Goal: Information Seeking & Learning: Learn about a topic

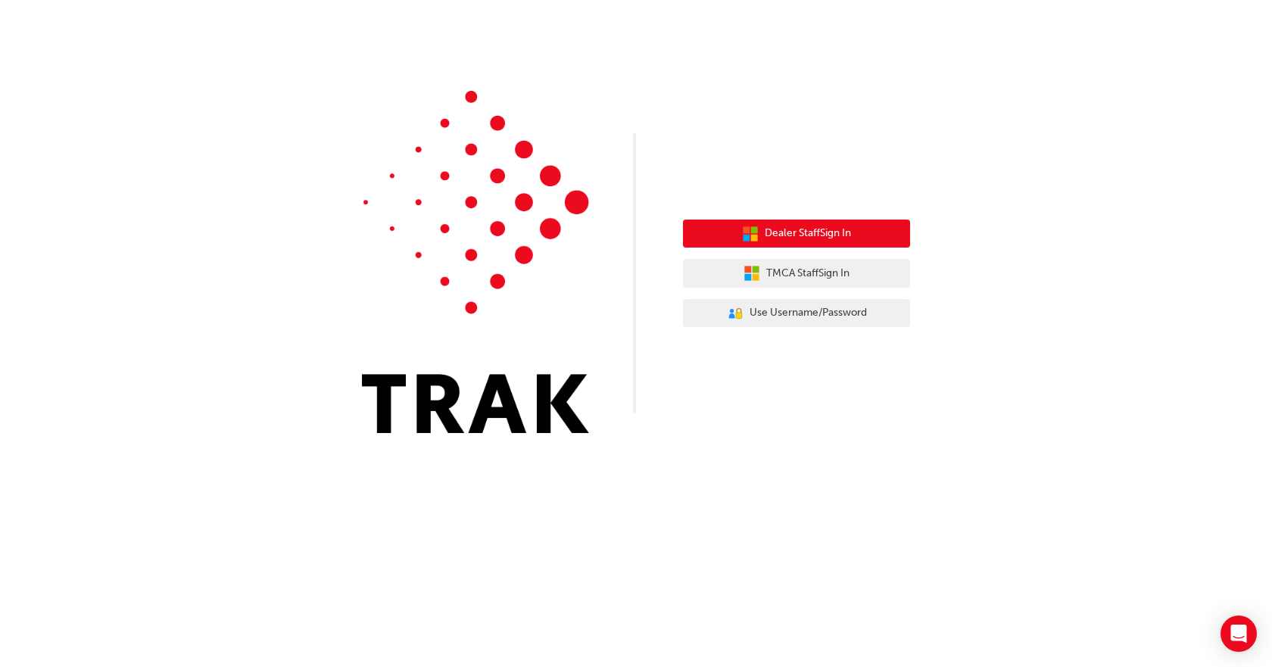
click at [826, 238] on span "Dealer Staff Sign In" at bounding box center [807, 233] width 86 height 17
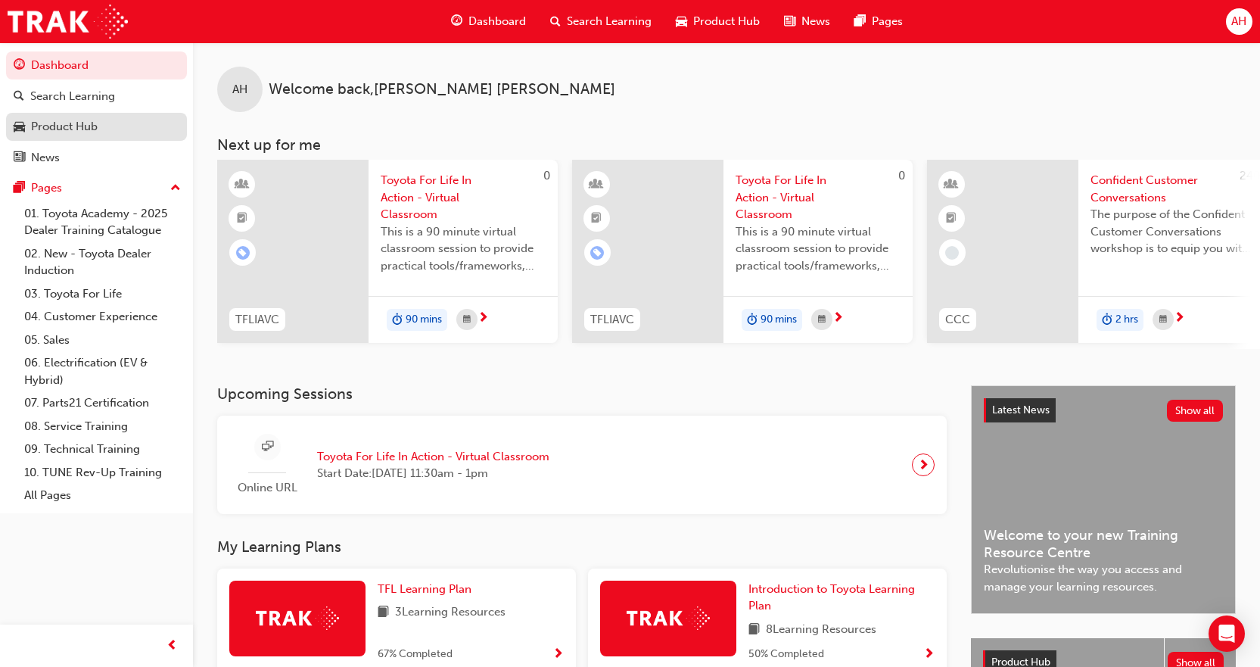
click at [106, 124] on div "Product Hub" at bounding box center [97, 126] width 166 height 19
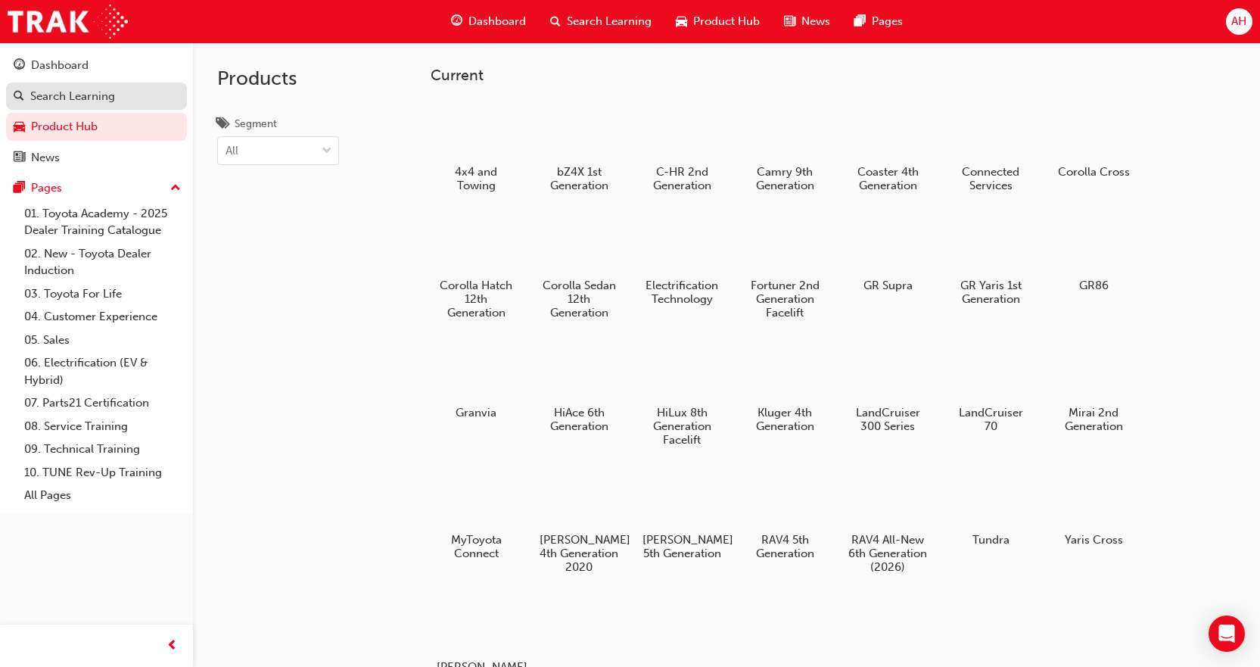
click at [120, 95] on div "Search Learning" at bounding box center [97, 96] width 166 height 19
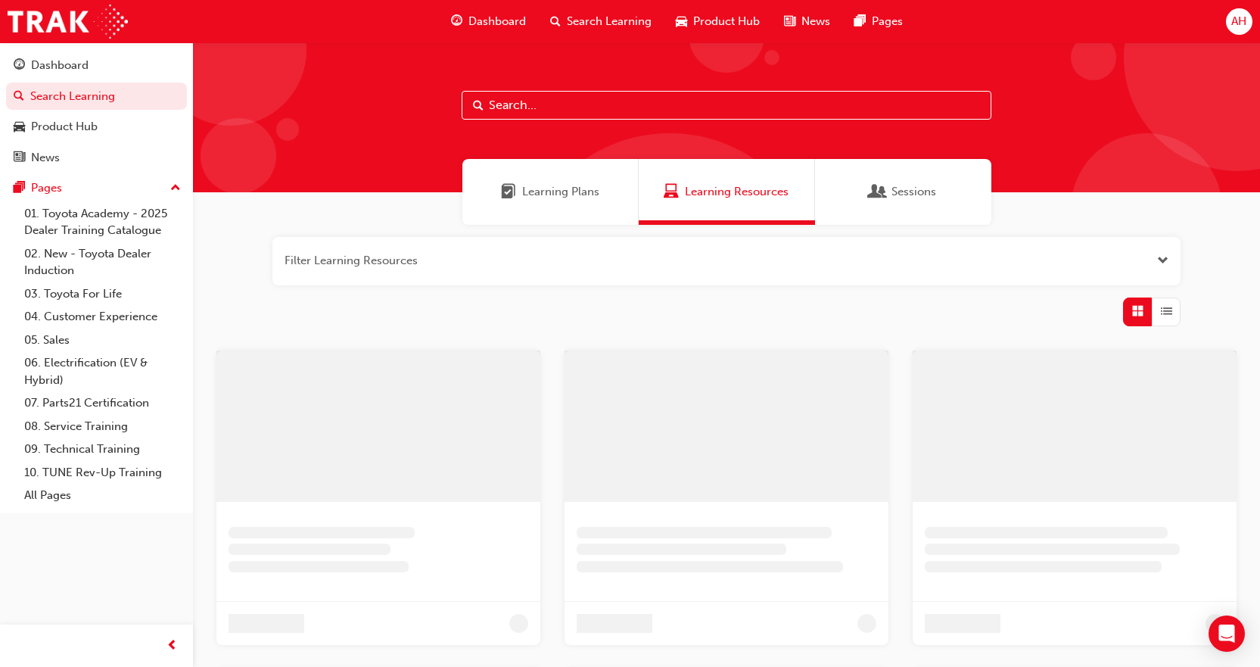
click at [898, 207] on div "Sessions" at bounding box center [903, 192] width 176 height 66
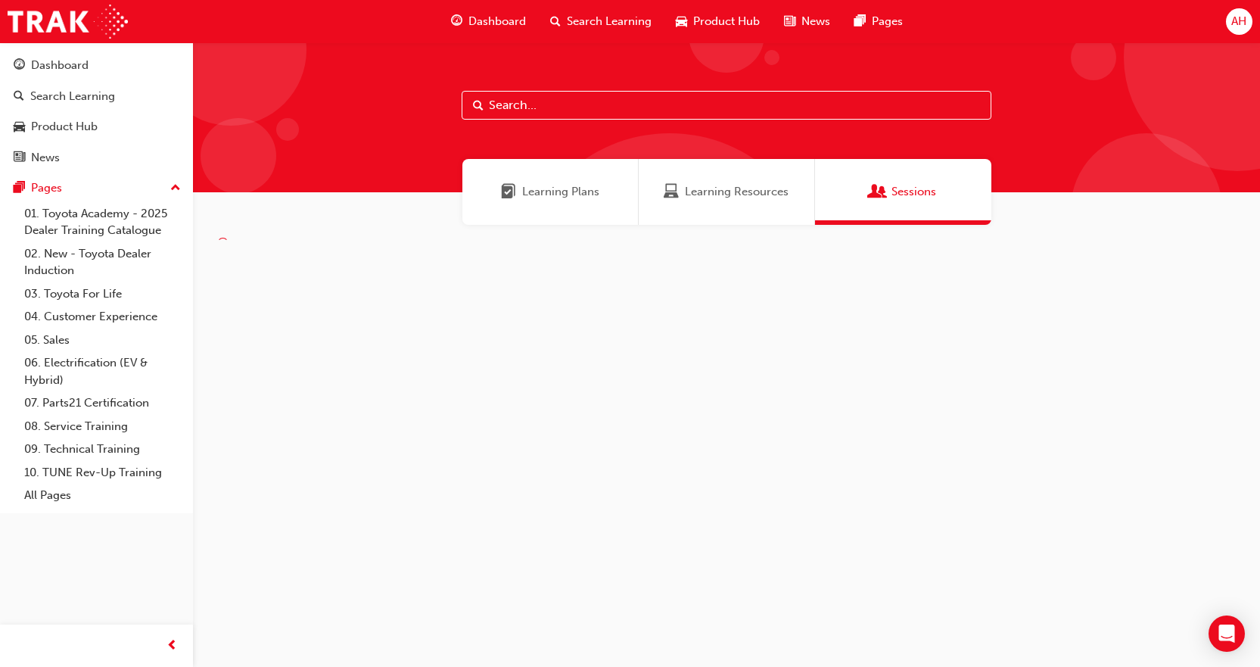
click at [766, 189] on span "Learning Resources" at bounding box center [737, 191] width 104 height 17
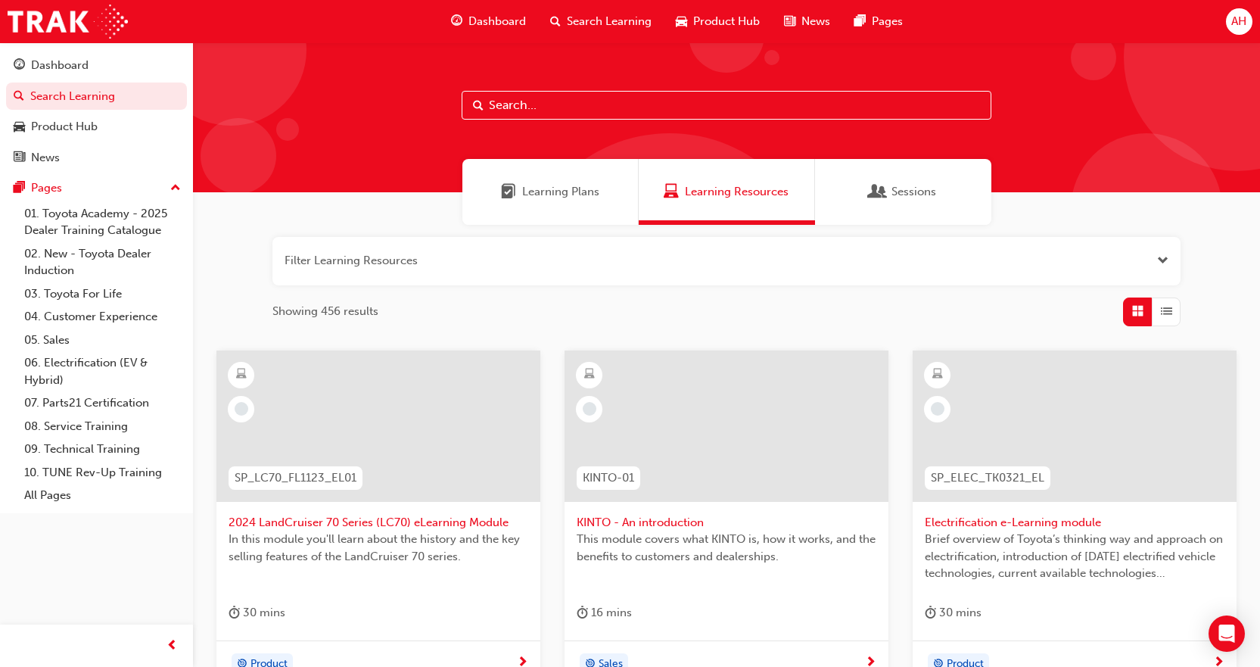
click at [1247, 23] on div "AH" at bounding box center [1239, 21] width 26 height 26
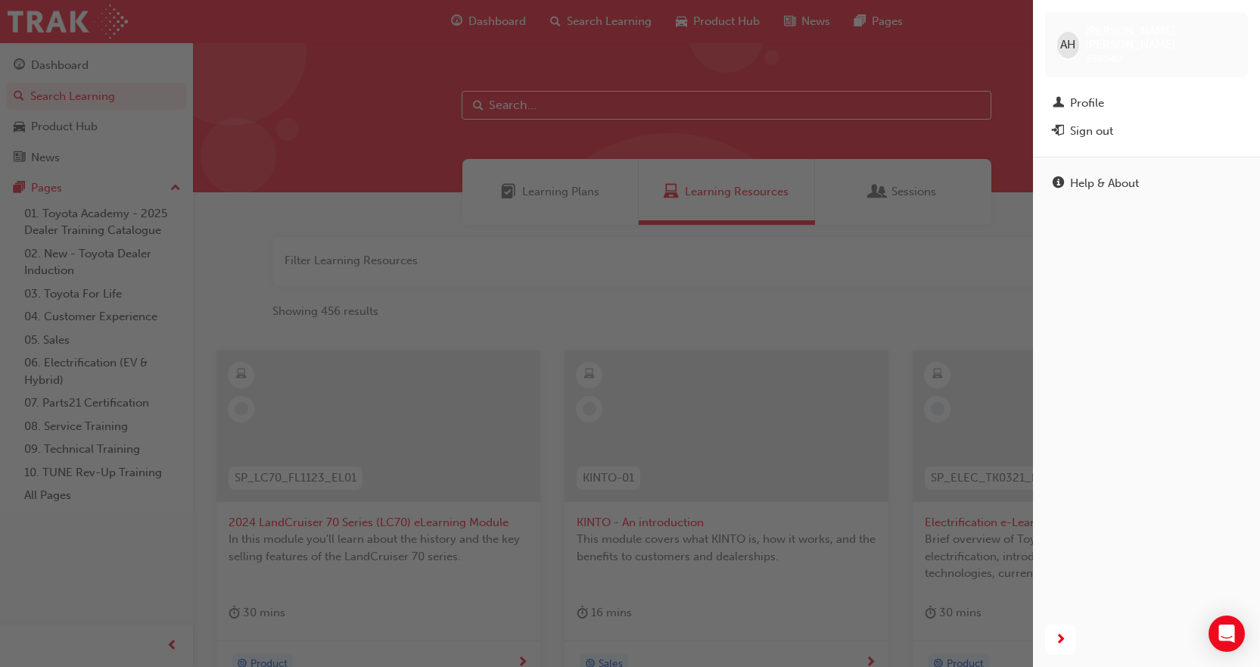
click at [1051, 27] on div "AH Aida Hansen 659540" at bounding box center [1146, 44] width 203 height 65
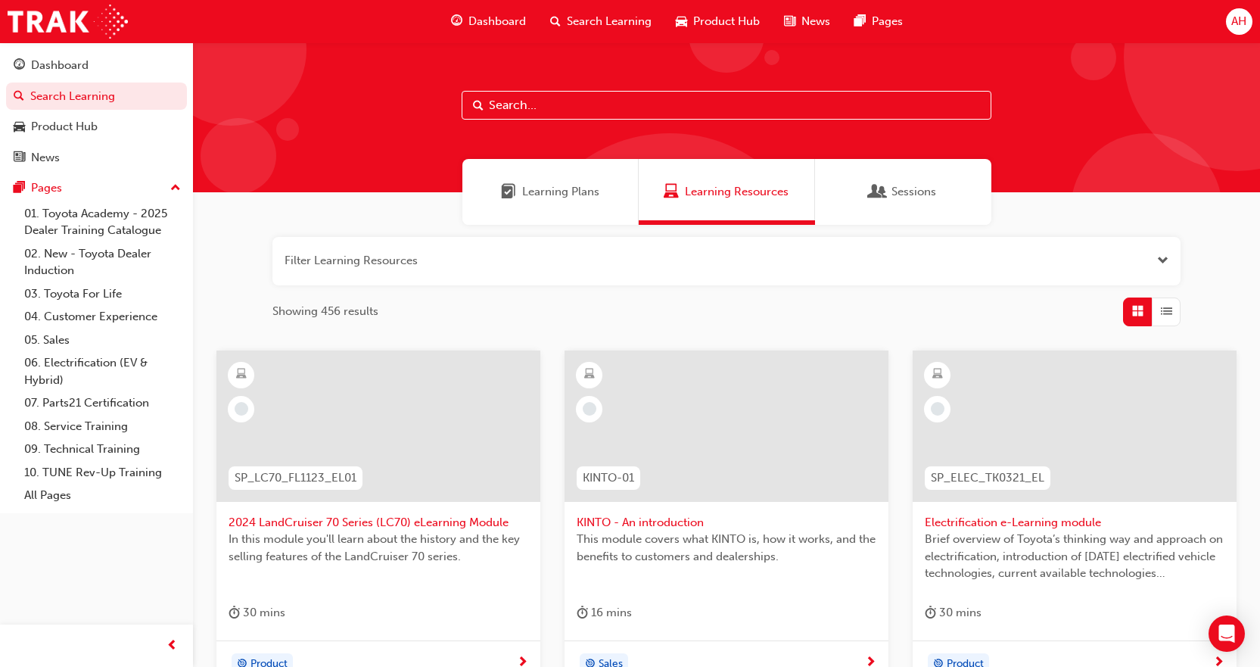
click at [481, 24] on span "Dashboard" at bounding box center [498, 21] width 58 height 17
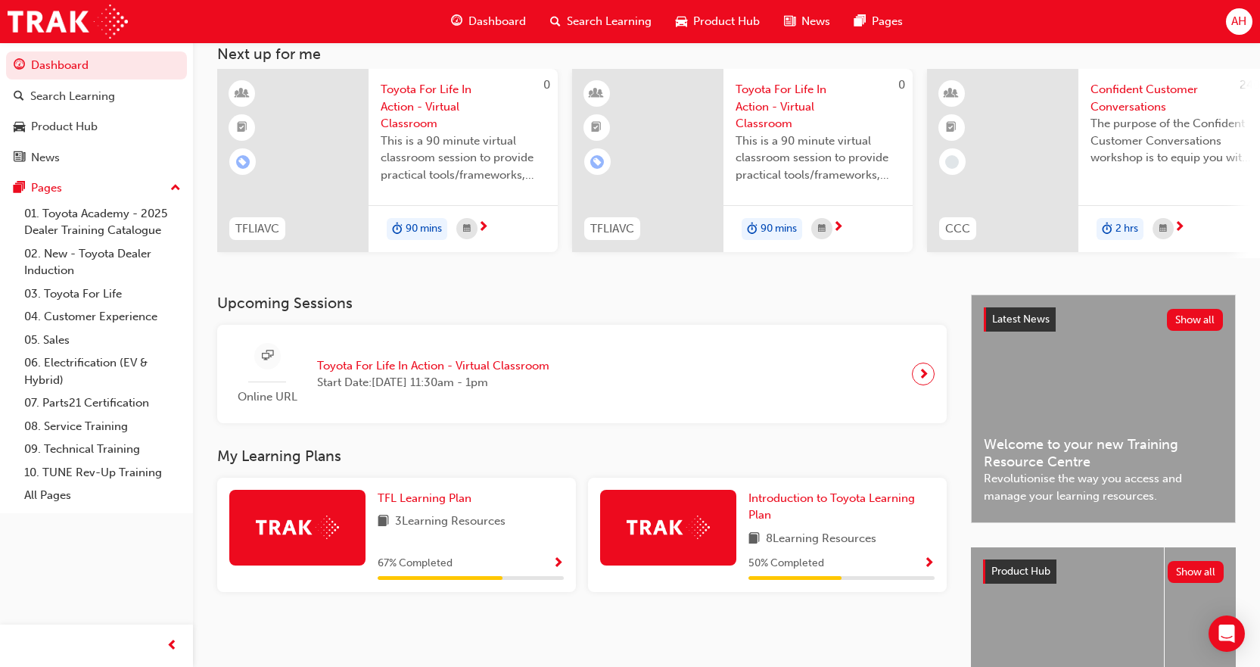
scroll to position [238, 0]
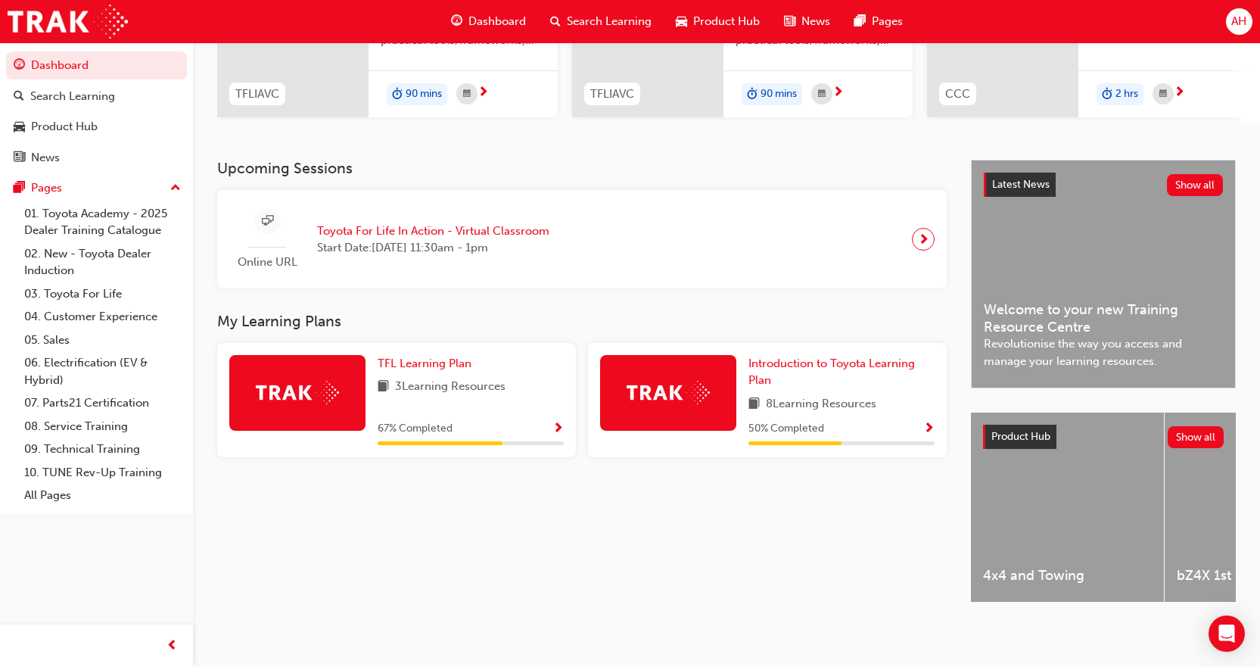
drag, startPoint x: 621, startPoint y: 662, endPoint x: 636, endPoint y: 626, distance: 39.1
click at [623, 662] on div "AH Welcome back , Aida Hansen Next up for me 0 TFLIAVC Toyota For Life In Actio…" at bounding box center [630, 220] width 1260 height 892
click at [503, 7] on div "Dashboard" at bounding box center [488, 21] width 99 height 31
click at [621, 26] on span "Search Learning" at bounding box center [609, 21] width 85 height 17
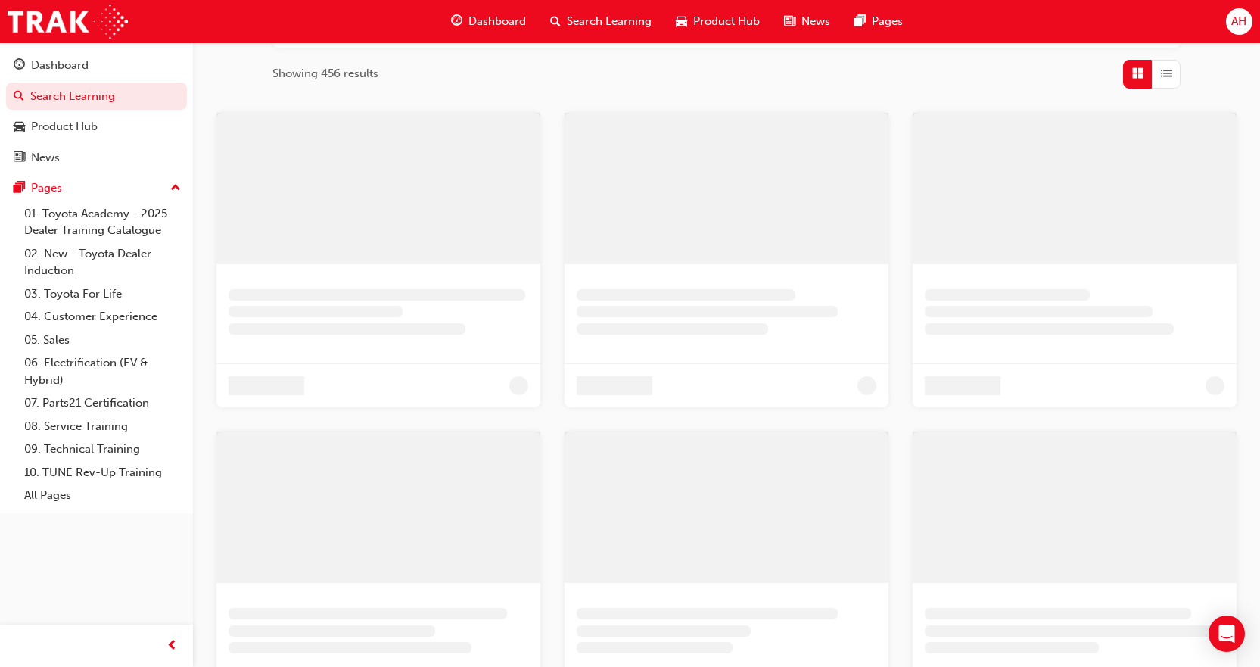
click at [496, 60] on div "Showing 456 results" at bounding box center [726, 74] width 908 height 29
click at [612, 29] on span "Search Learning" at bounding box center [609, 21] width 85 height 17
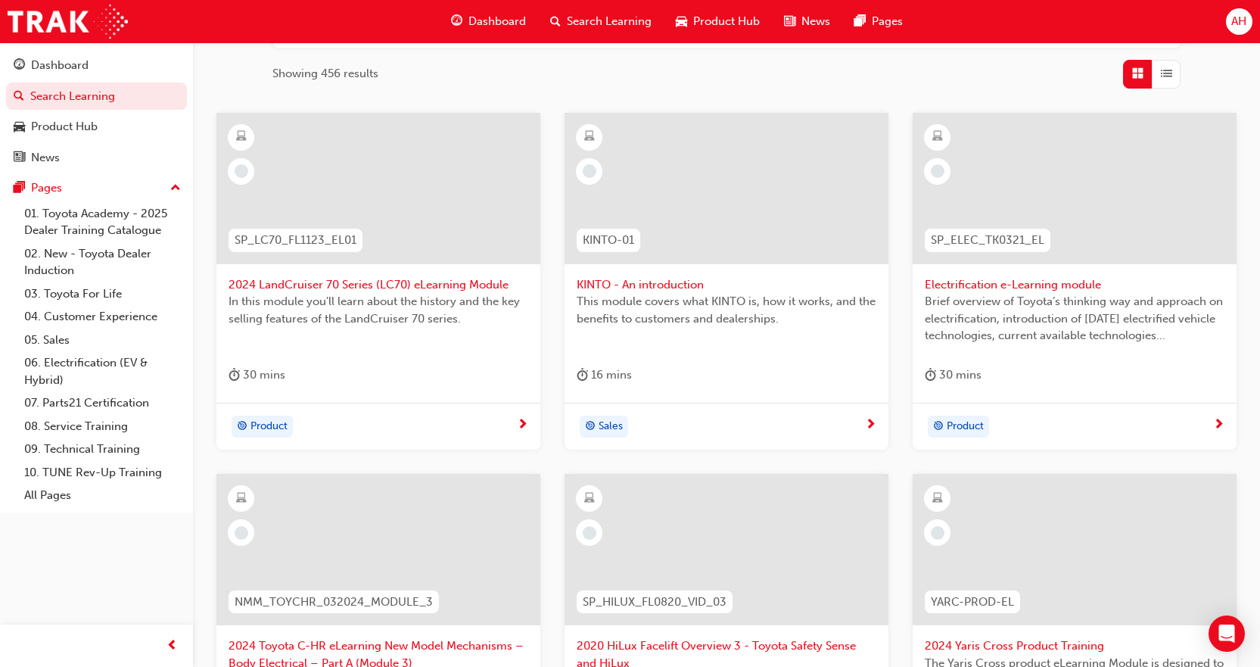
click at [599, 14] on span "Search Learning" at bounding box center [609, 21] width 85 height 17
click at [425, 62] on div "Showing 456 results" at bounding box center [726, 74] width 908 height 29
click at [574, 18] on span "Search Learning" at bounding box center [609, 21] width 85 height 17
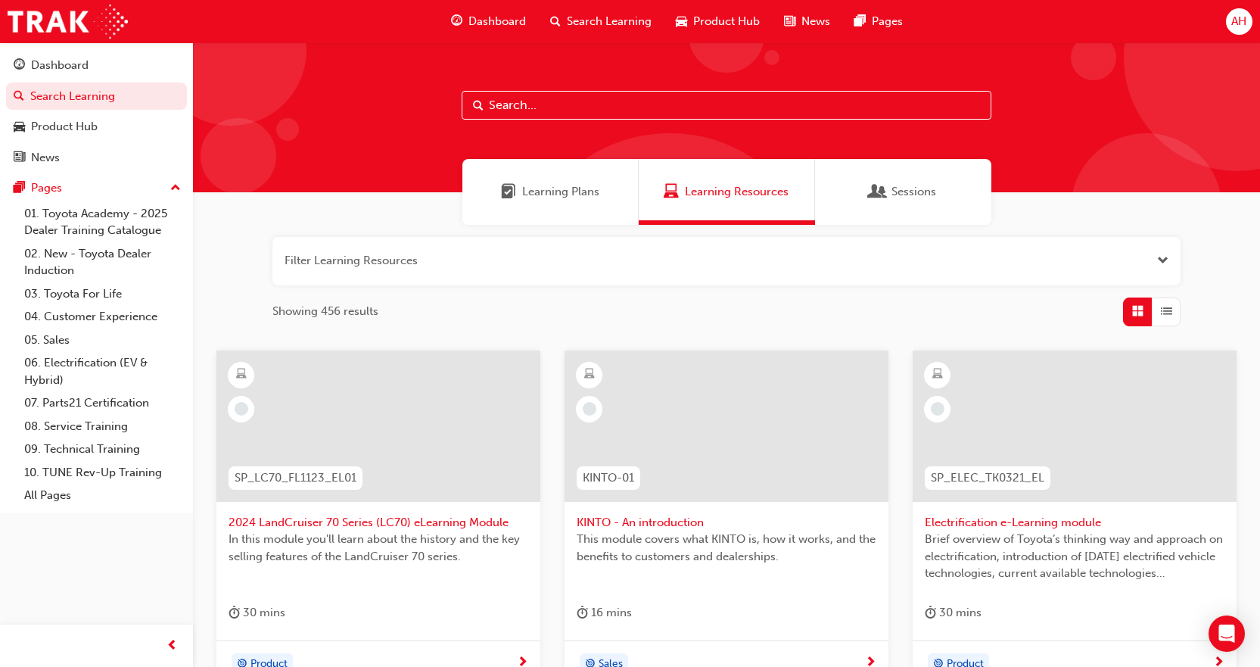
click at [589, 106] on input "text" at bounding box center [727, 105] width 530 height 29
type input "why"
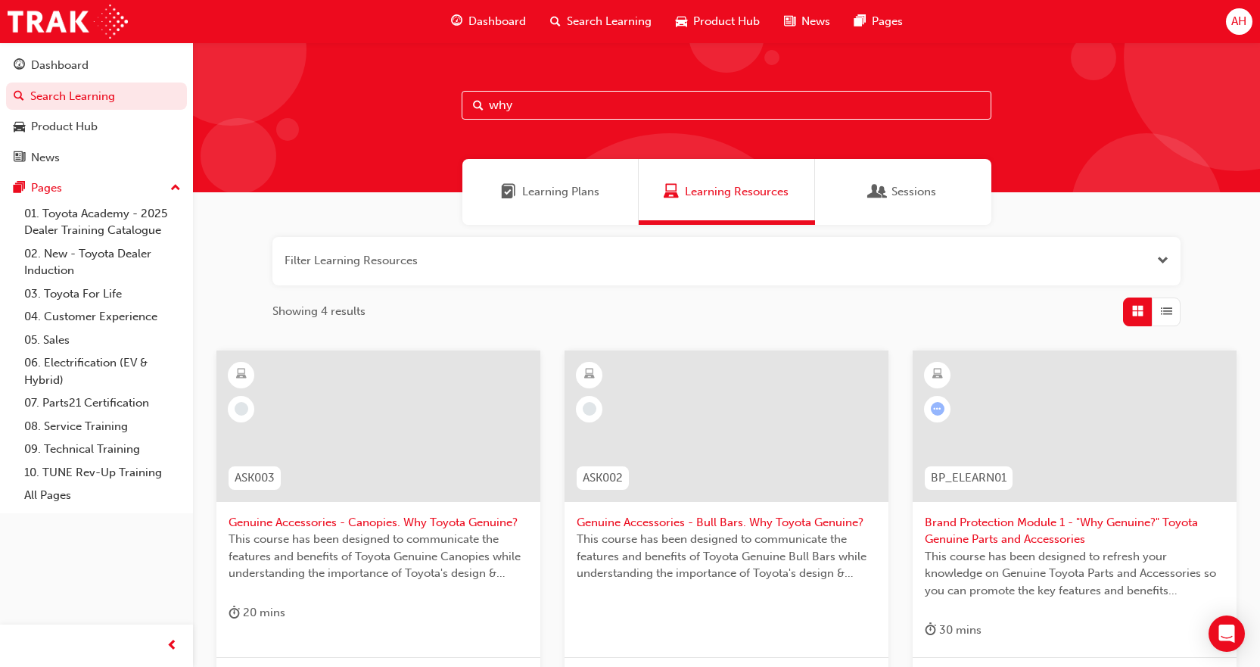
click at [1211, 505] on div at bounding box center [1075, 438] width 300 height 151
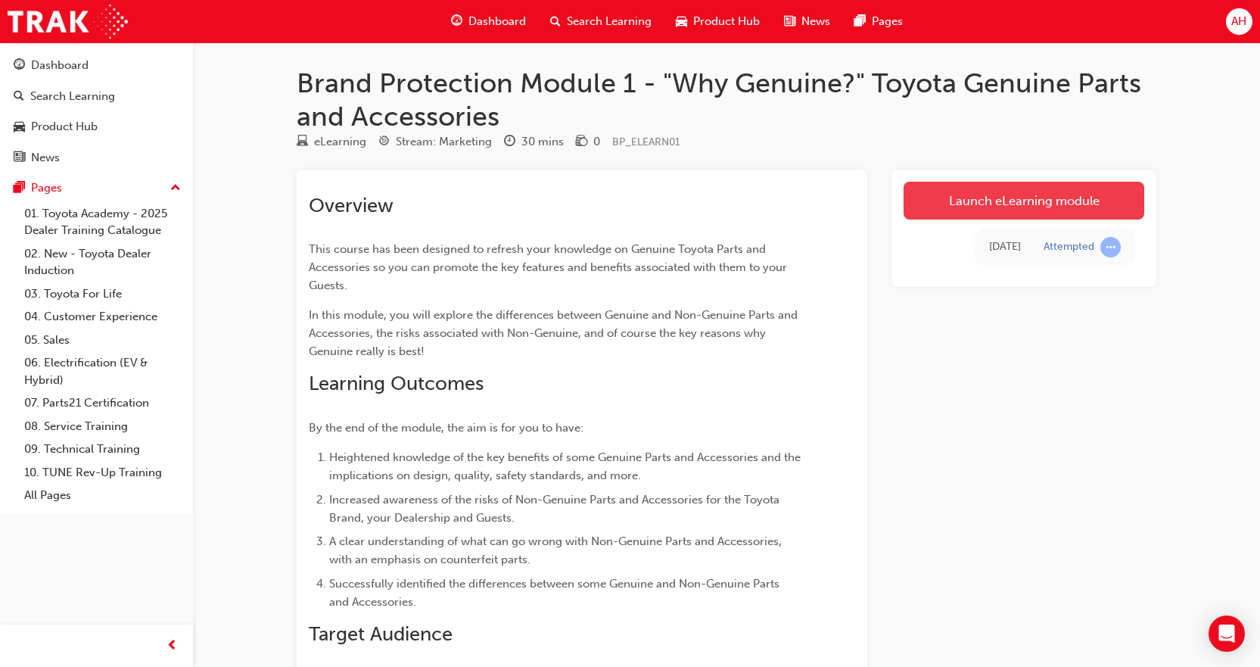
click at [951, 206] on link "Launch eLearning module" at bounding box center [1024, 201] width 241 height 38
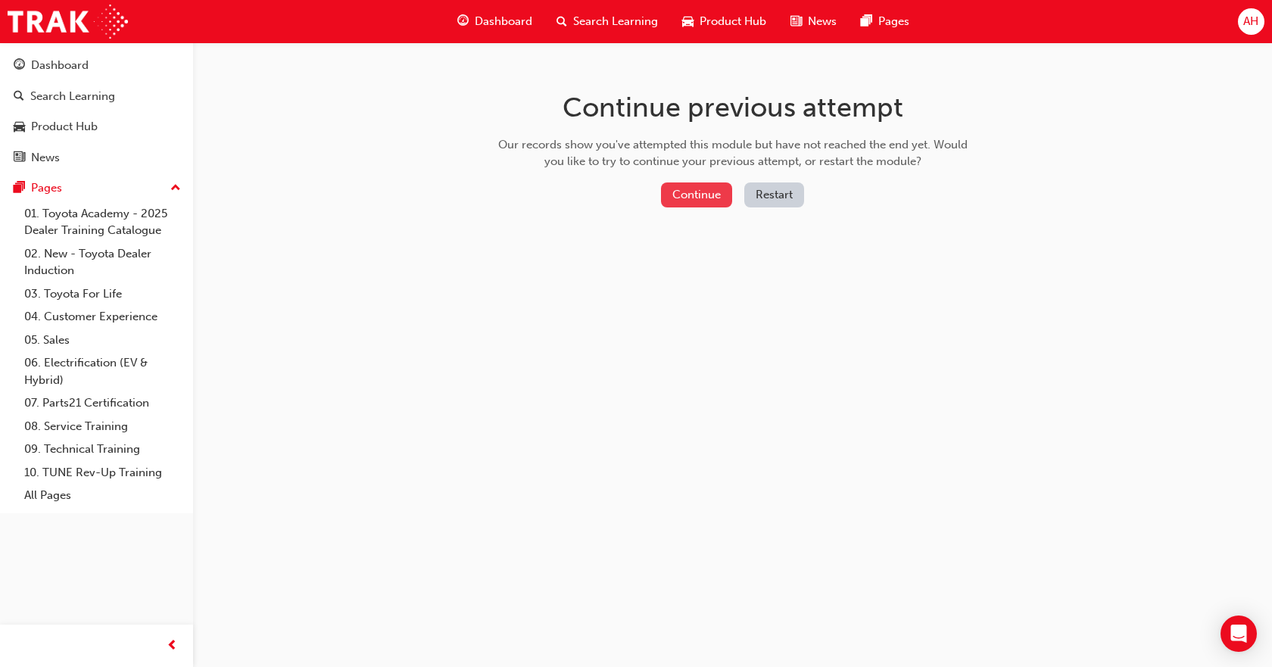
click at [670, 192] on button "Continue" at bounding box center [696, 194] width 71 height 25
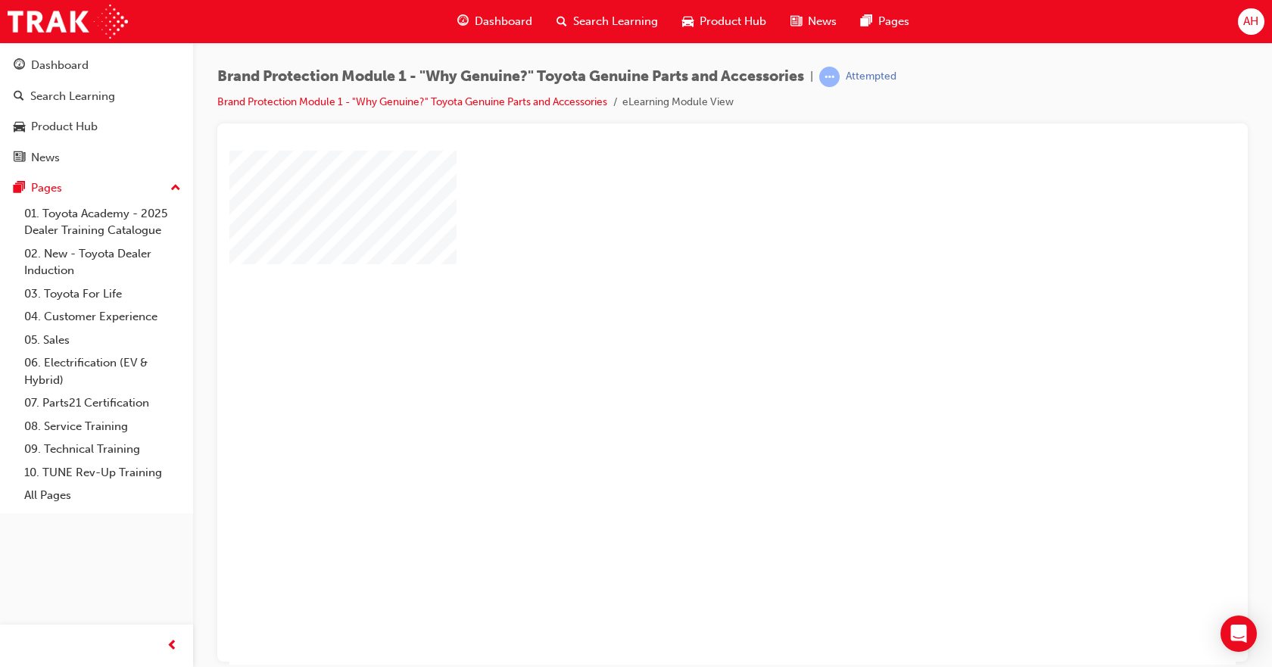
click at [733, 359] on div at bounding box center [743, 422] width 1029 height 545
click at [689, 363] on div "play" at bounding box center [689, 363] width 0 height 0
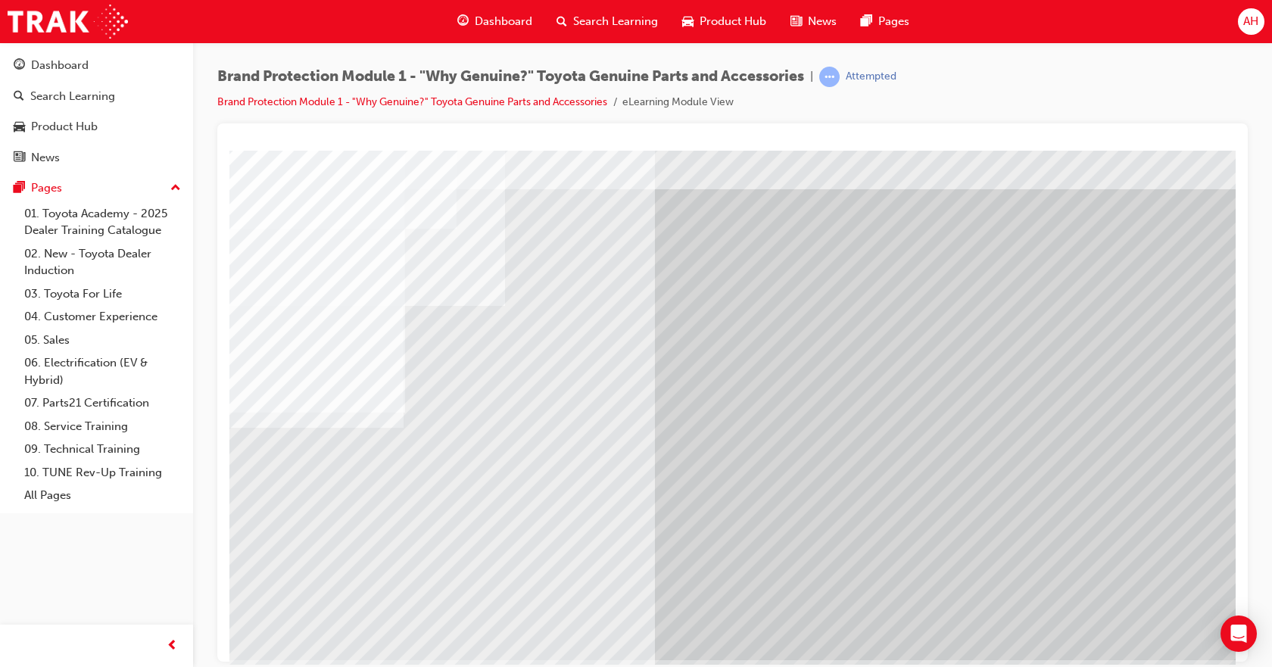
scroll to position [65, 0]
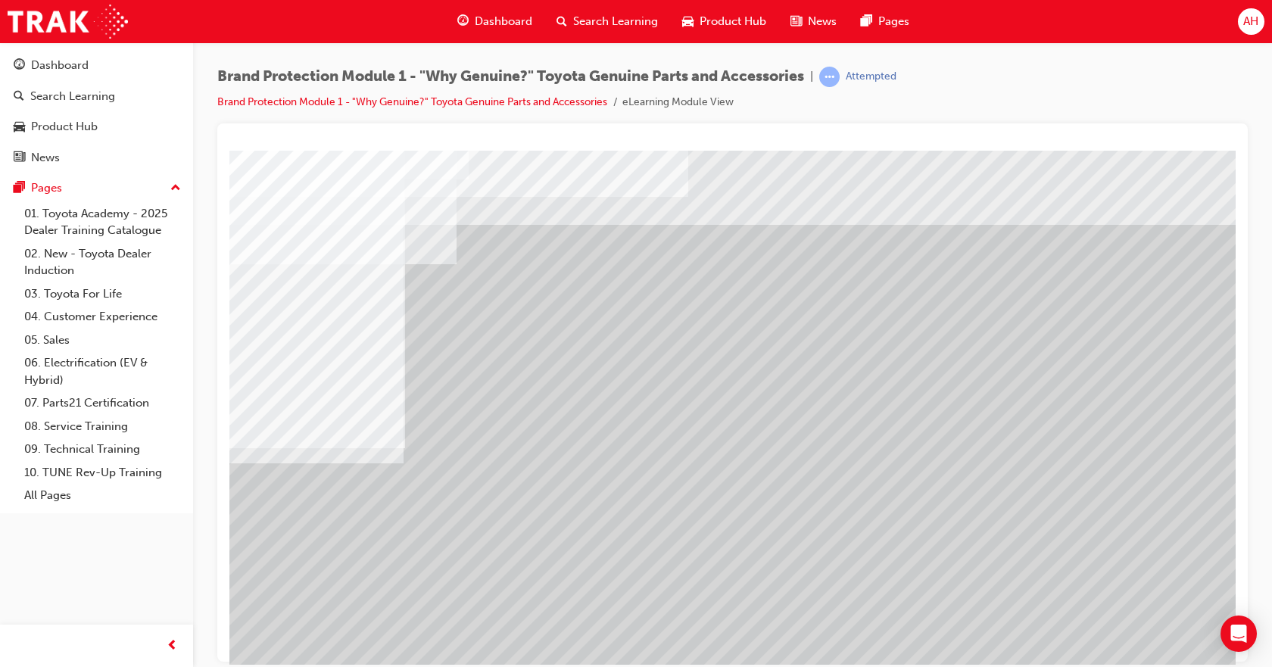
drag, startPoint x: 580, startPoint y: 318, endPoint x: 569, endPoint y: 319, distance: 10.7
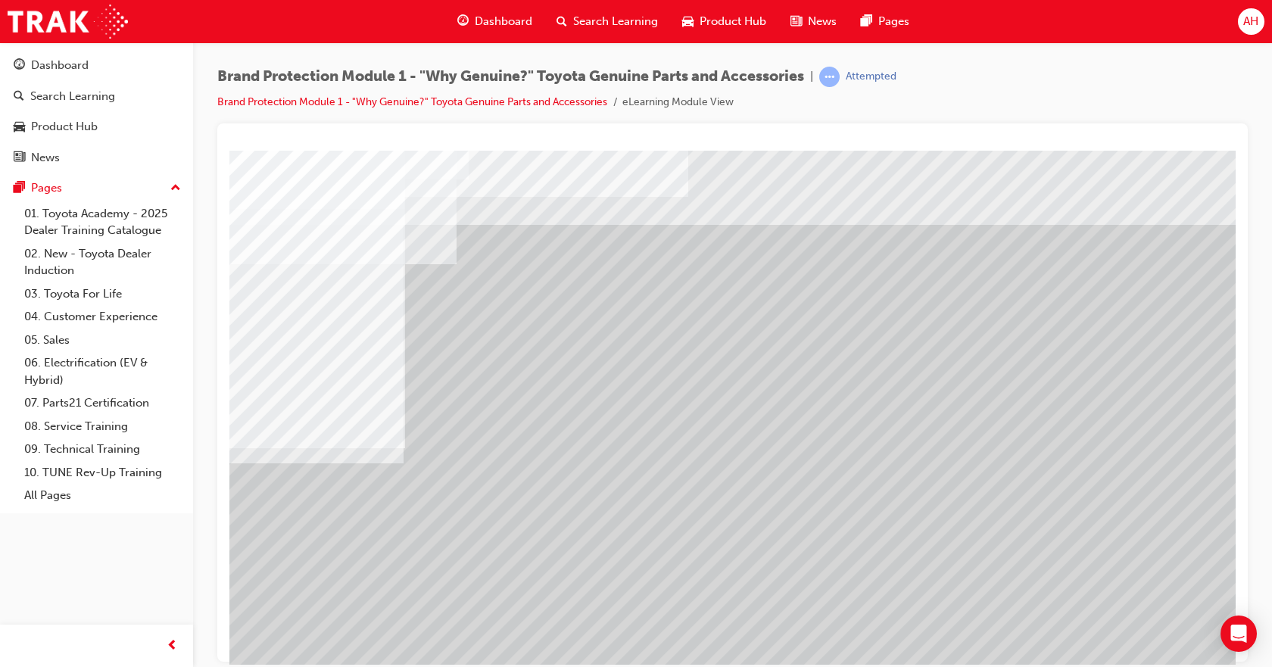
drag, startPoint x: 1101, startPoint y: 321, endPoint x: 1090, endPoint y: 334, distance: 17.2
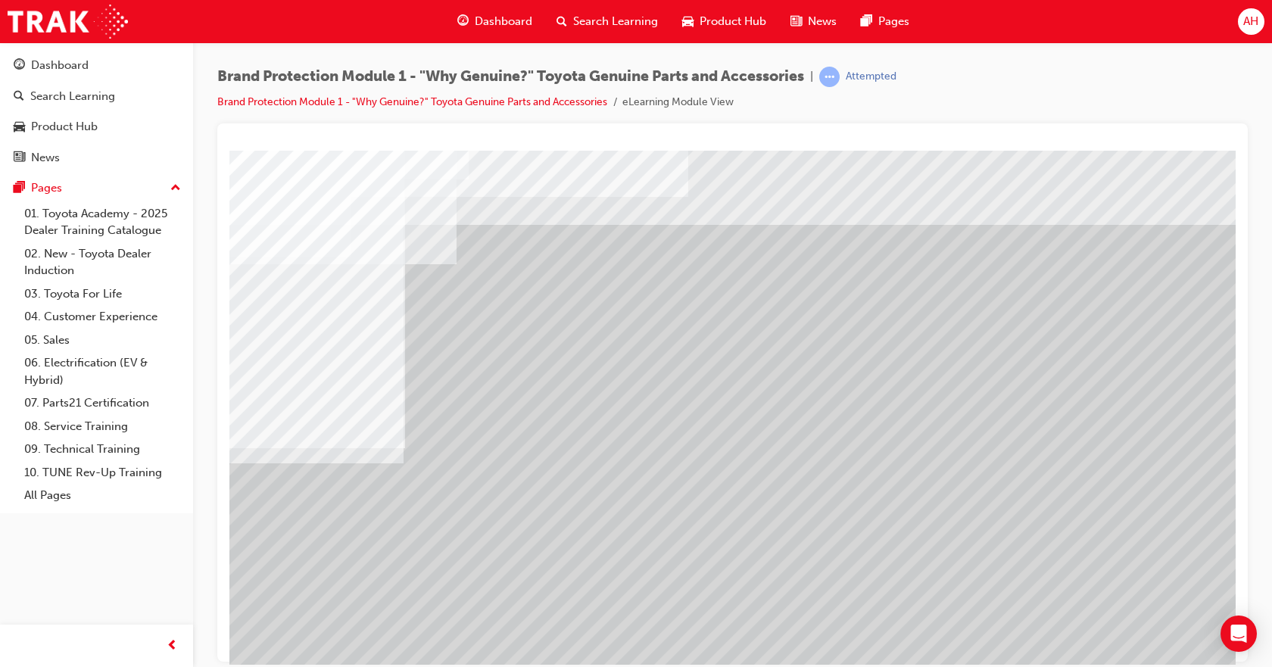
scroll to position [65, 0]
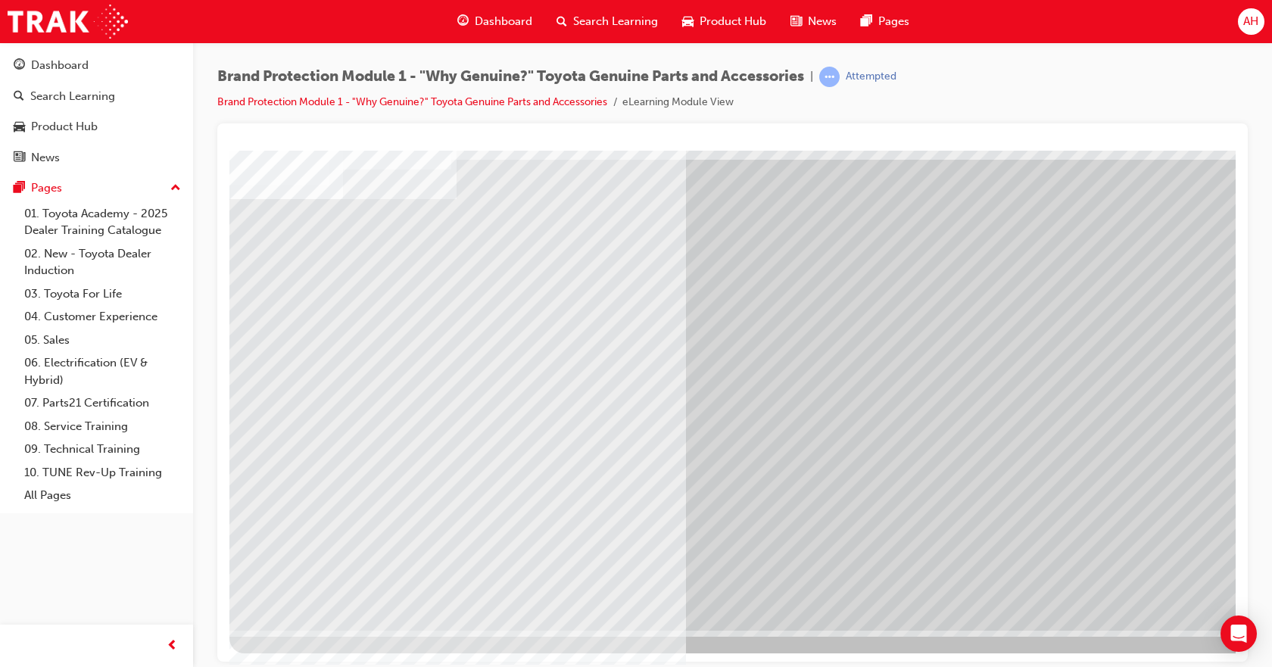
scroll to position [0, 0]
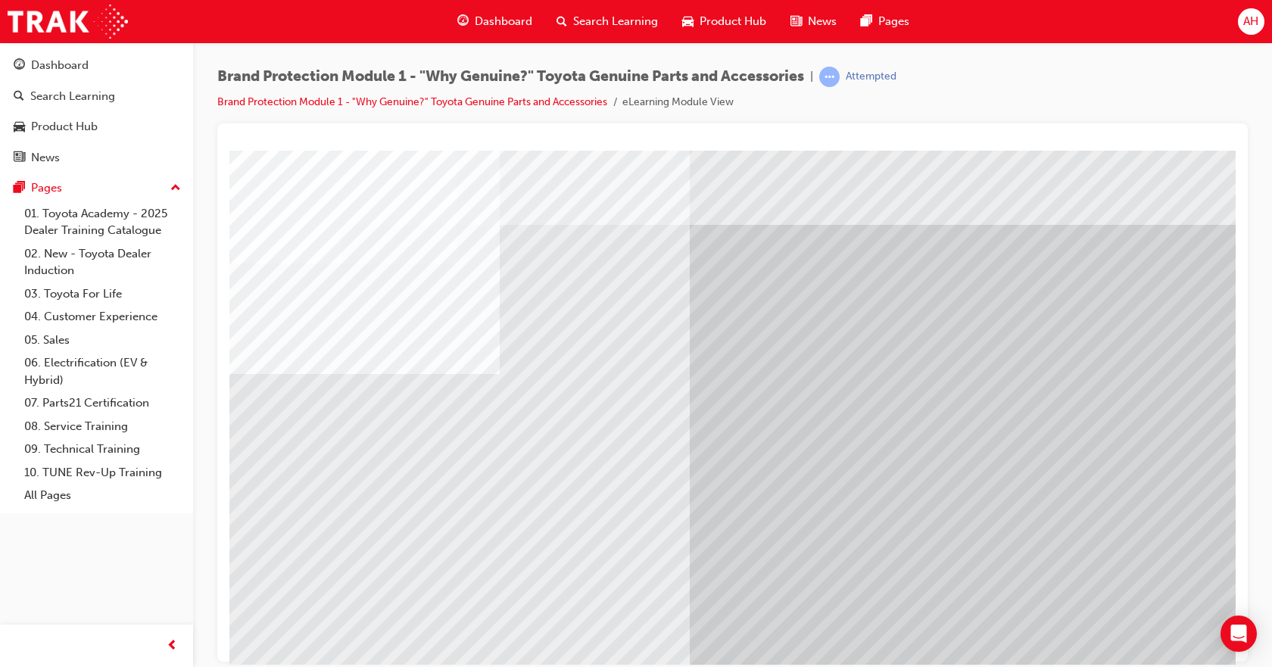
drag, startPoint x: 1023, startPoint y: 407, endPoint x: 1010, endPoint y: 419, distance: 17.7
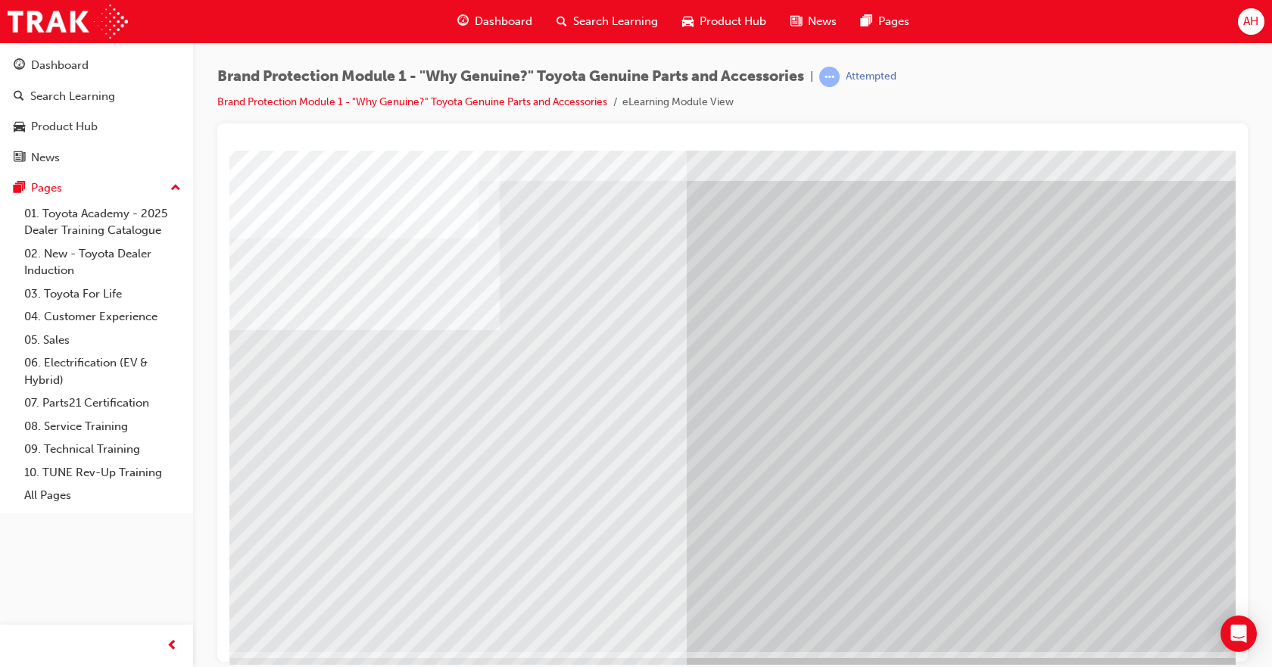
scroll to position [65, 0]
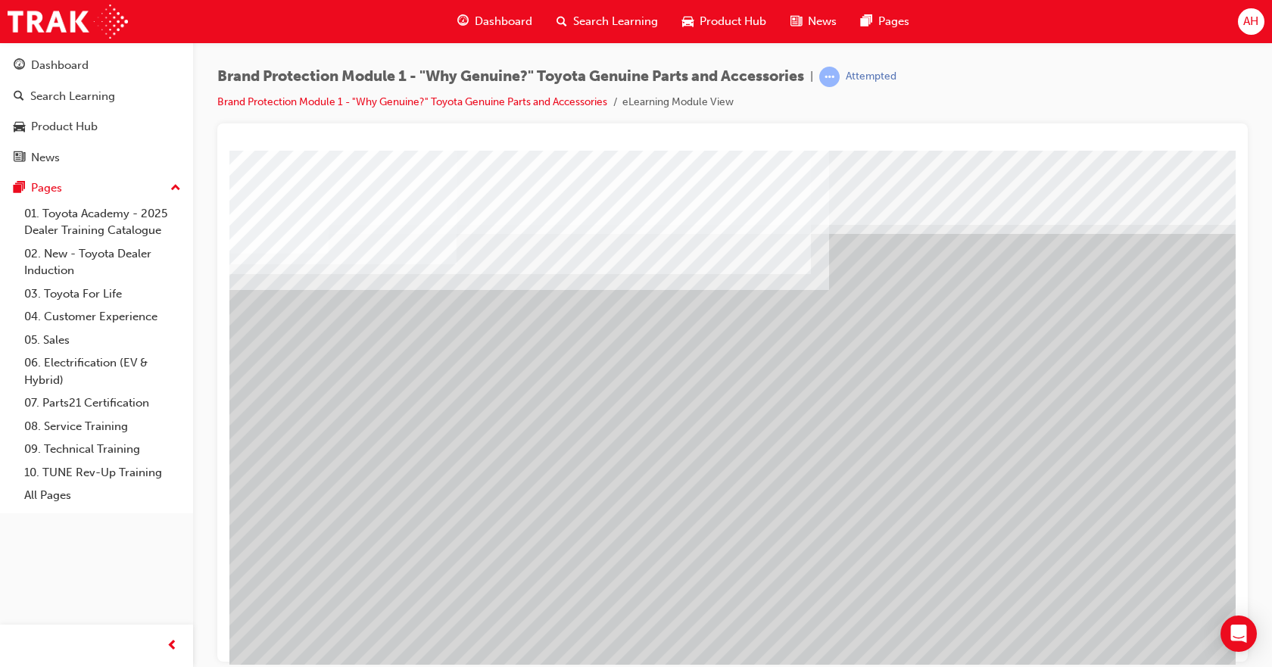
drag, startPoint x: 272, startPoint y: 316, endPoint x: 338, endPoint y: 356, distance: 77.8
drag, startPoint x: 425, startPoint y: 378, endPoint x: 521, endPoint y: 392, distance: 97.1
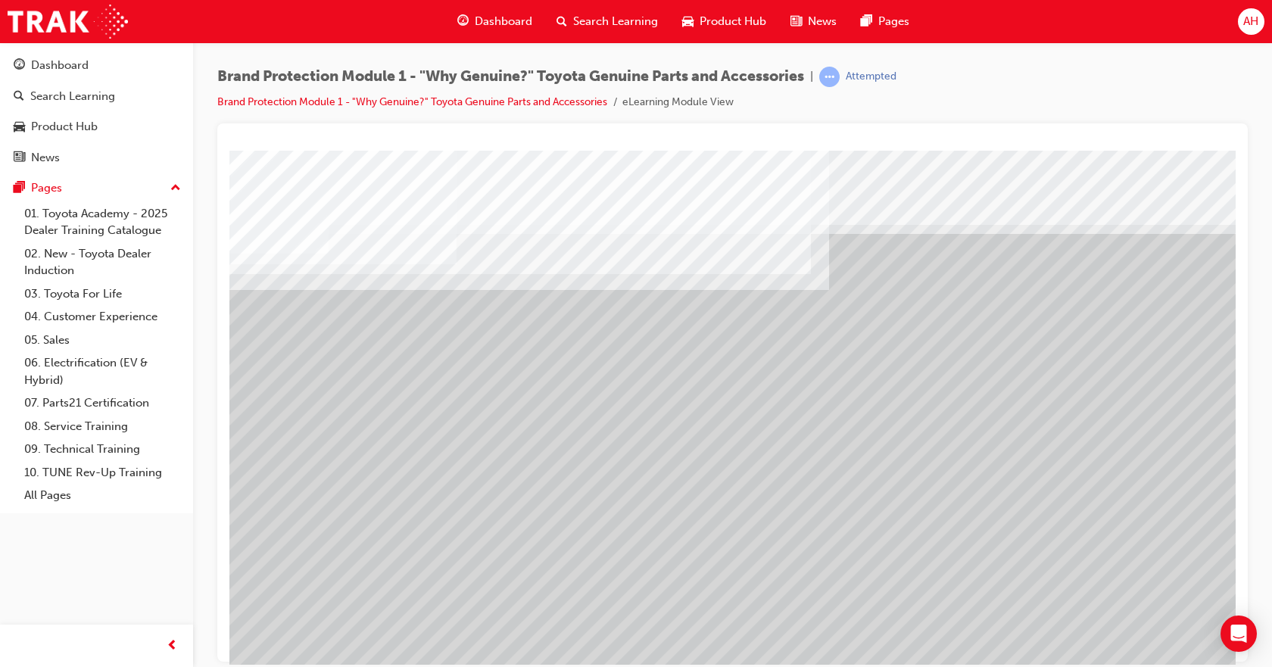
drag, startPoint x: 521, startPoint y: 392, endPoint x: 606, endPoint y: 383, distance: 86.0
drag, startPoint x: 606, startPoint y: 383, endPoint x: 716, endPoint y: 378, distance: 109.8
drag, startPoint x: 716, startPoint y: 378, endPoint x: 749, endPoint y: 374, distance: 32.9
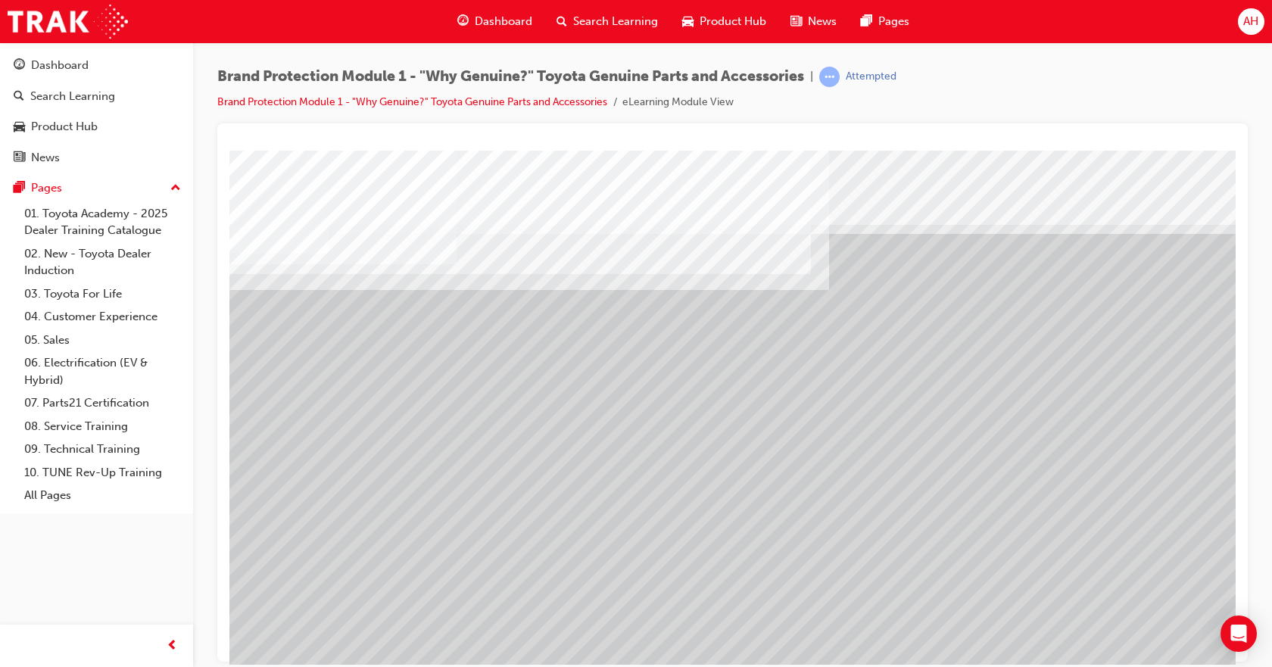
drag, startPoint x: 749, startPoint y: 374, endPoint x: 825, endPoint y: 391, distance: 77.7
click at [795, 383] on div "multistate" at bounding box center [743, 422] width 1029 height 545
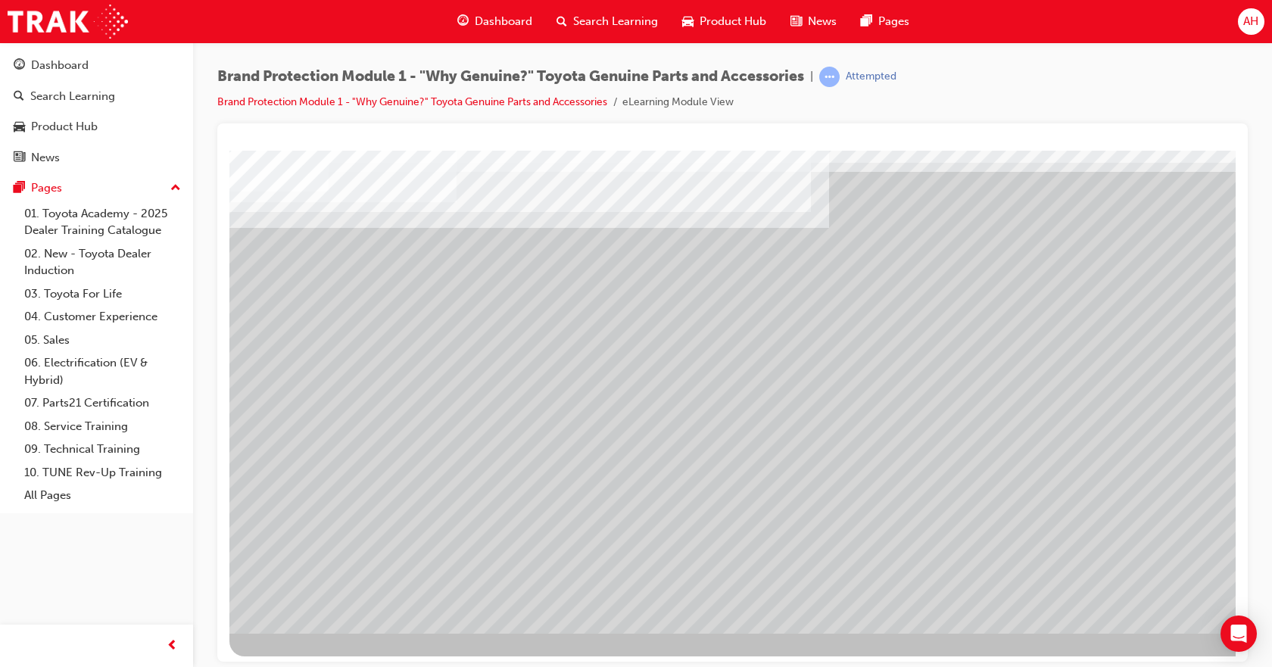
scroll to position [65, 0]
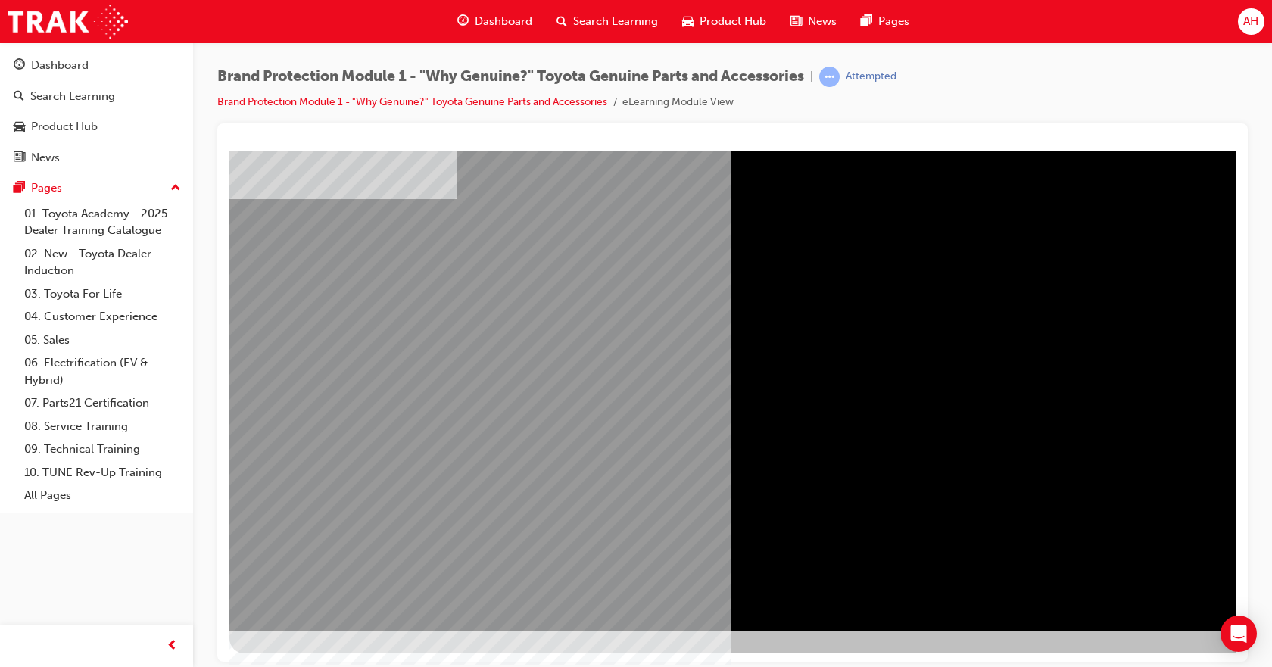
scroll to position [0, 0]
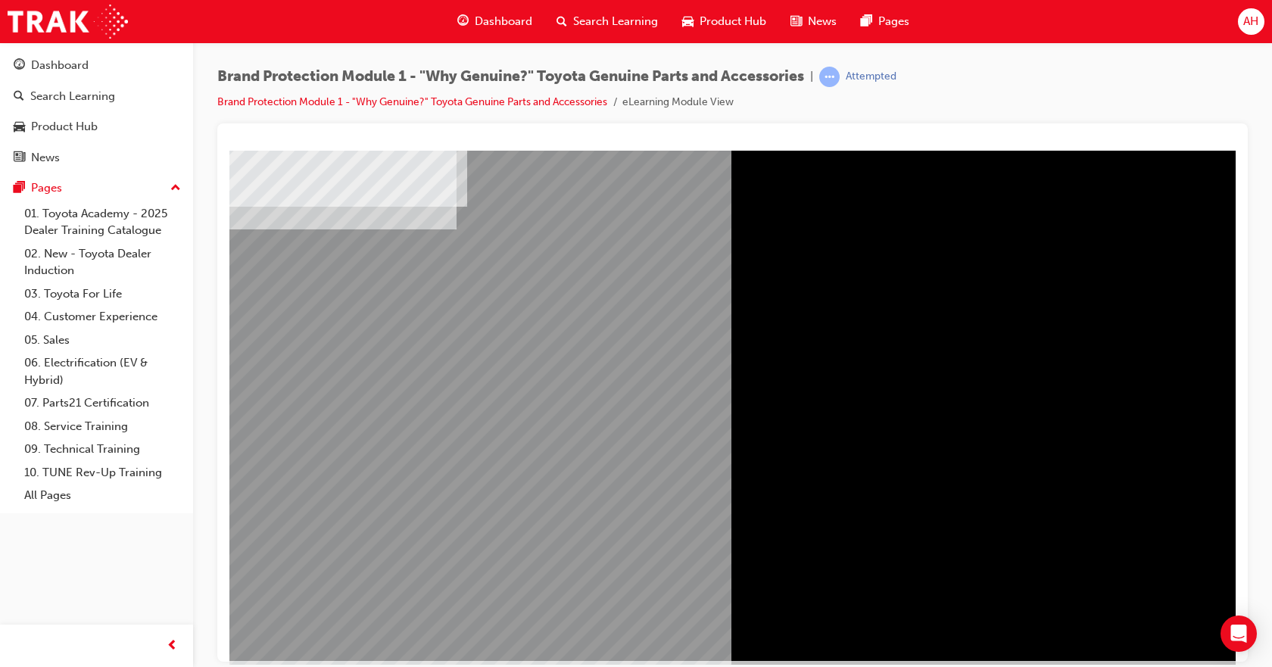
scroll to position [65, 0]
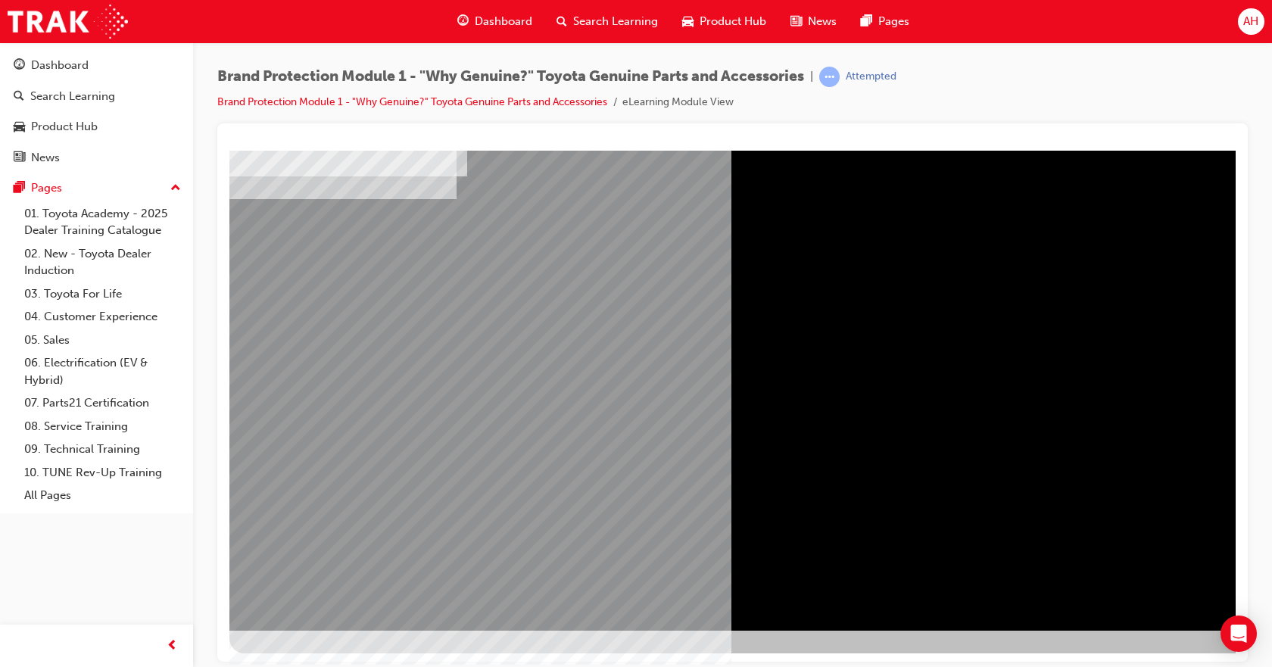
drag, startPoint x: 1264, startPoint y: 604, endPoint x: 1255, endPoint y: 601, distance: 9.6
click at [1262, 603] on div "Brand Protection Module 1 - "Why Genuine?" Toyota Genuine Parts and Accessories…" at bounding box center [732, 335] width 1079 height 587
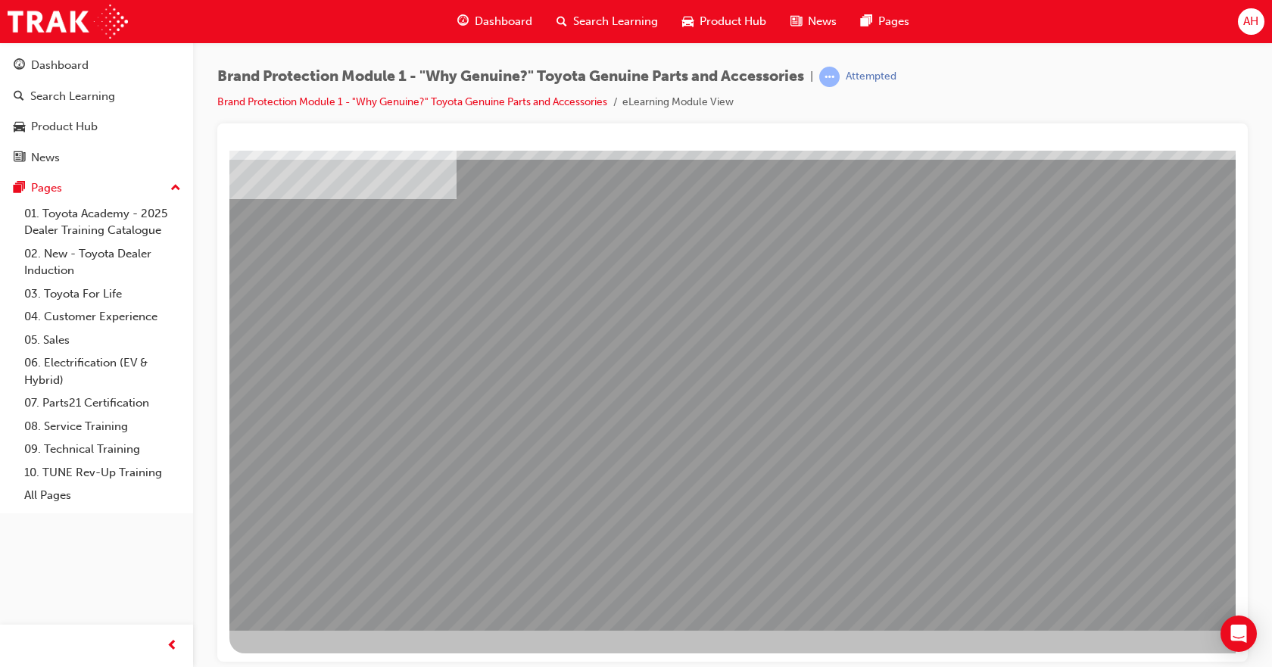
scroll to position [0, 0]
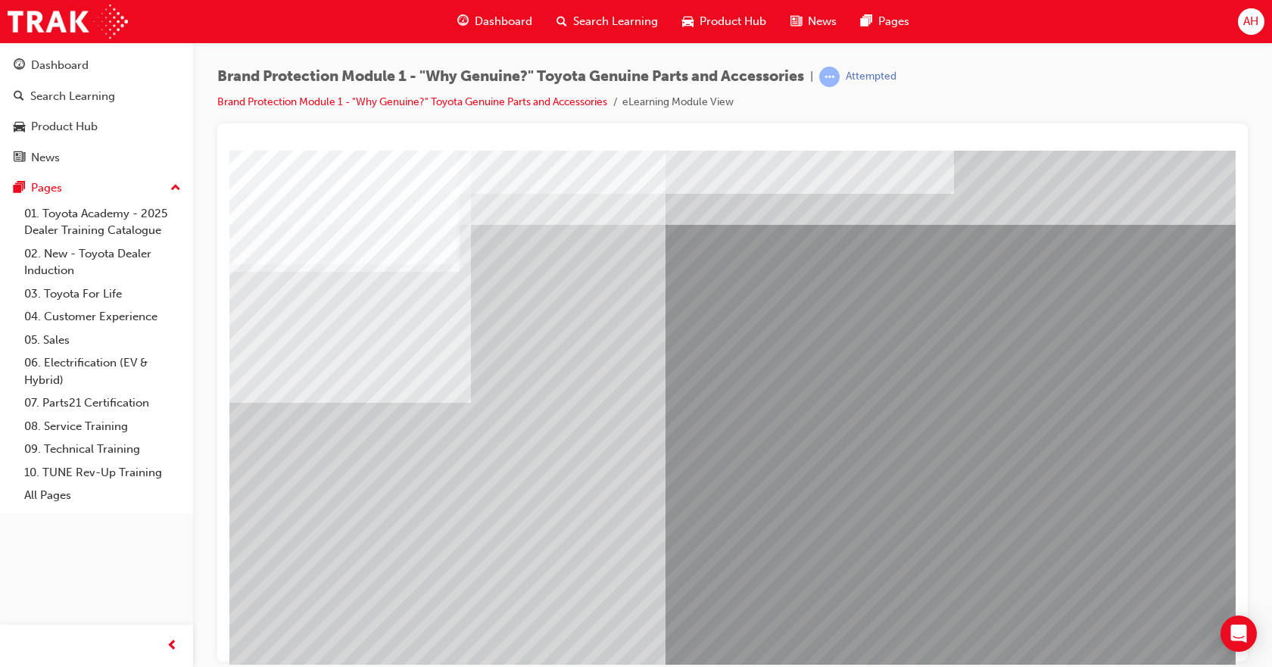
drag, startPoint x: 955, startPoint y: 429, endPoint x: 943, endPoint y: 411, distance: 21.8
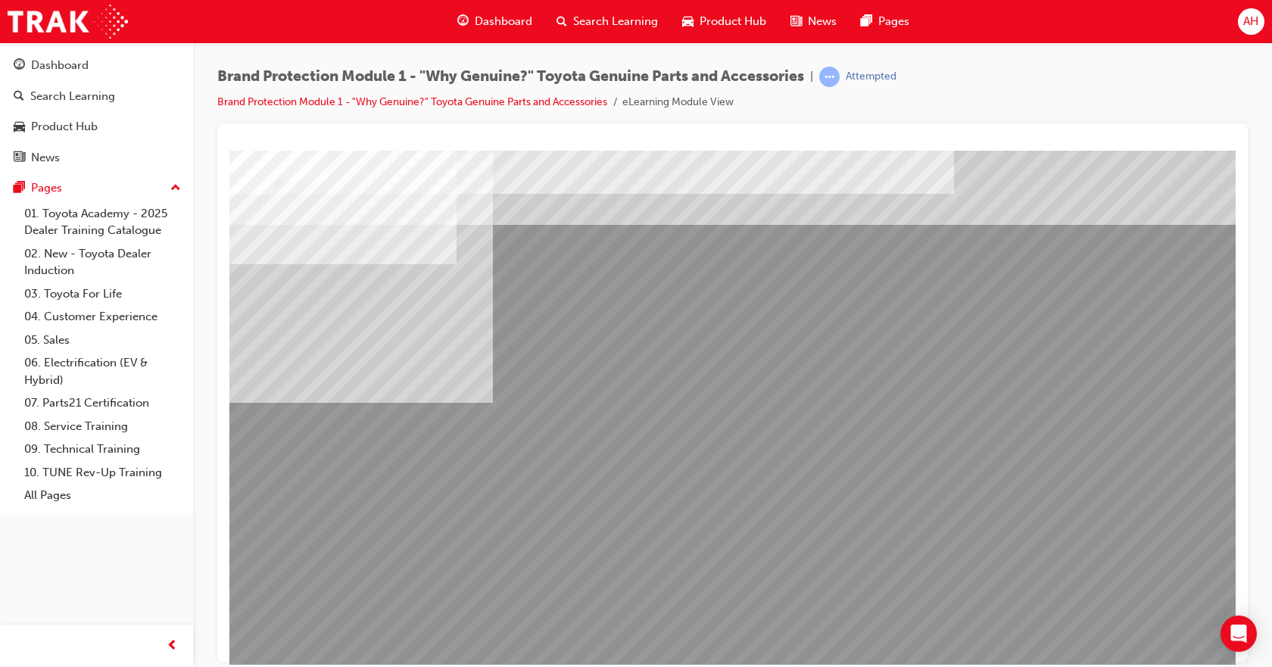
drag, startPoint x: 952, startPoint y: 506, endPoint x: 951, endPoint y: 499, distance: 7.7
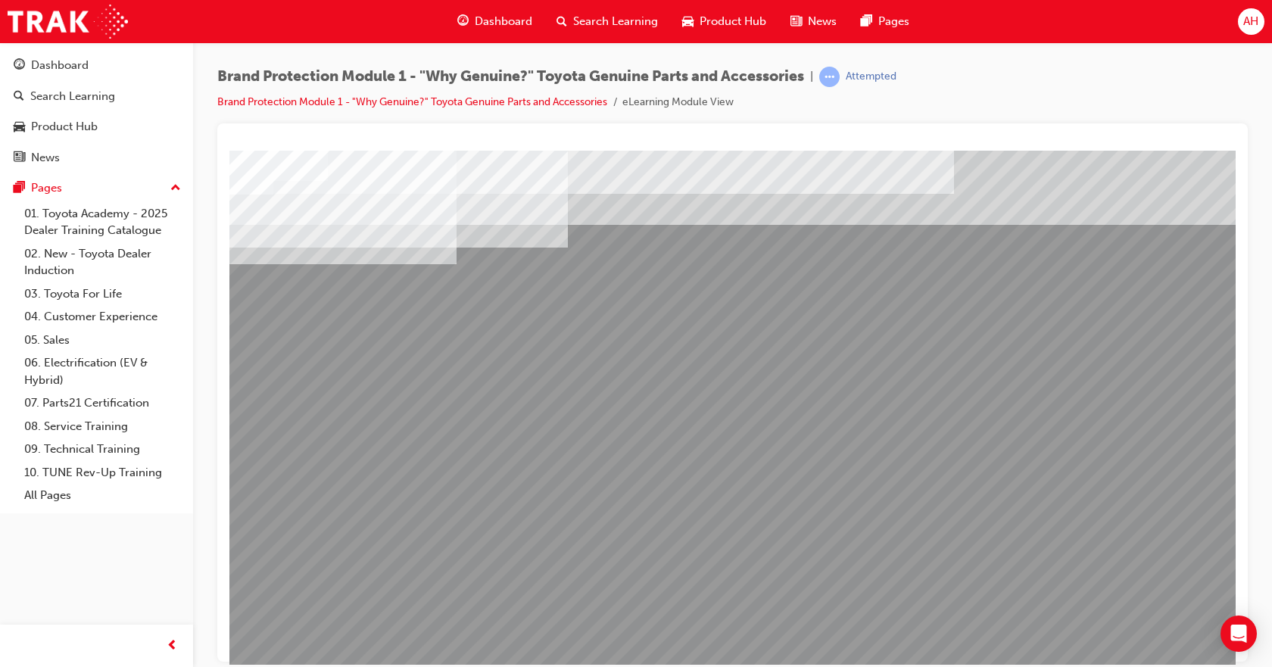
drag, startPoint x: 612, startPoint y: 571, endPoint x: 609, endPoint y: 561, distance: 10.1
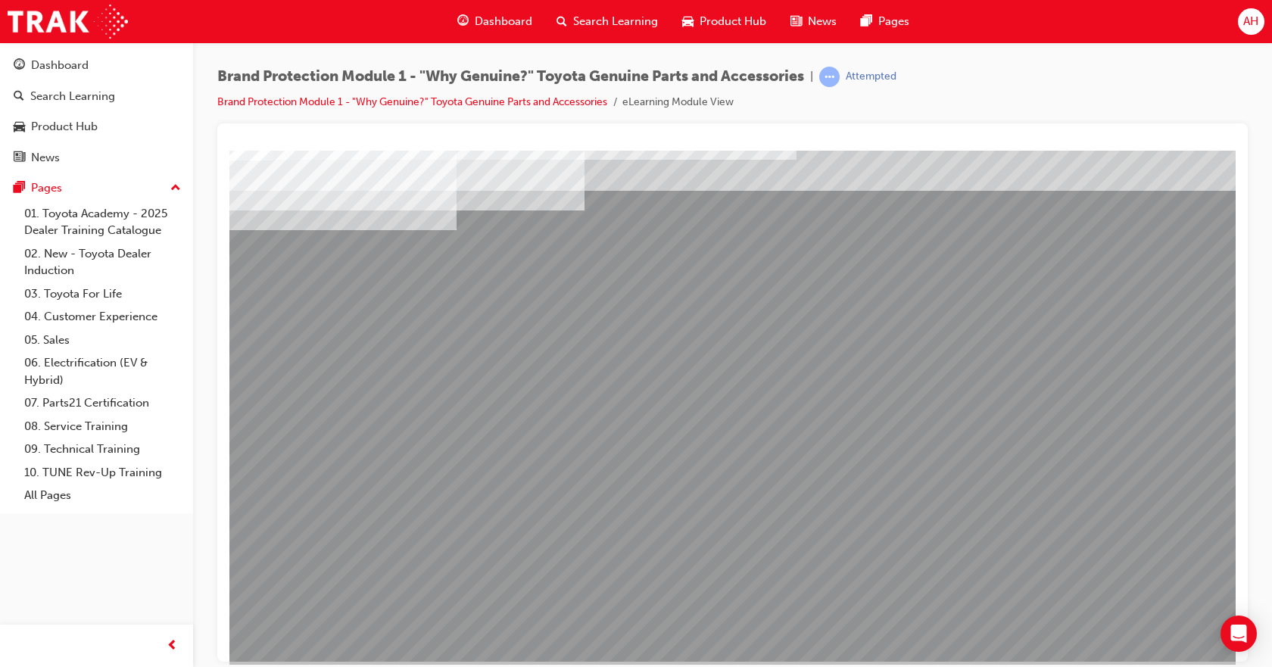
scroll to position [65, 0]
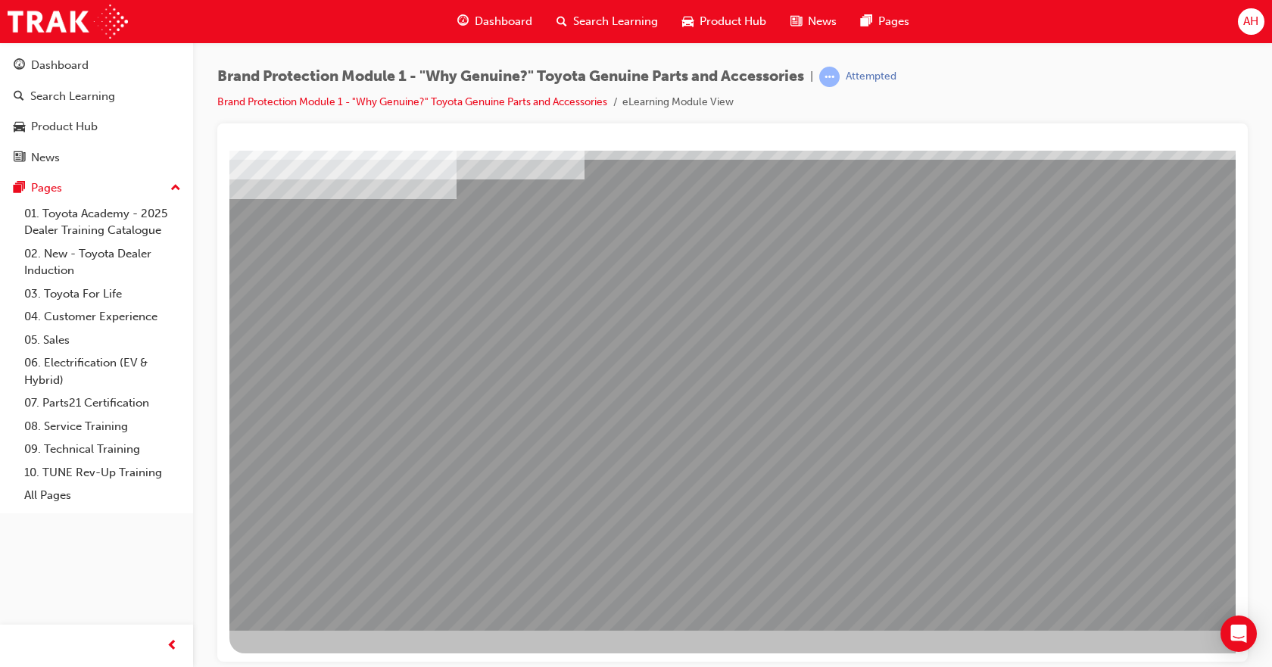
click at [714, 247] on div "multistate" at bounding box center [743, 357] width 1029 height 545
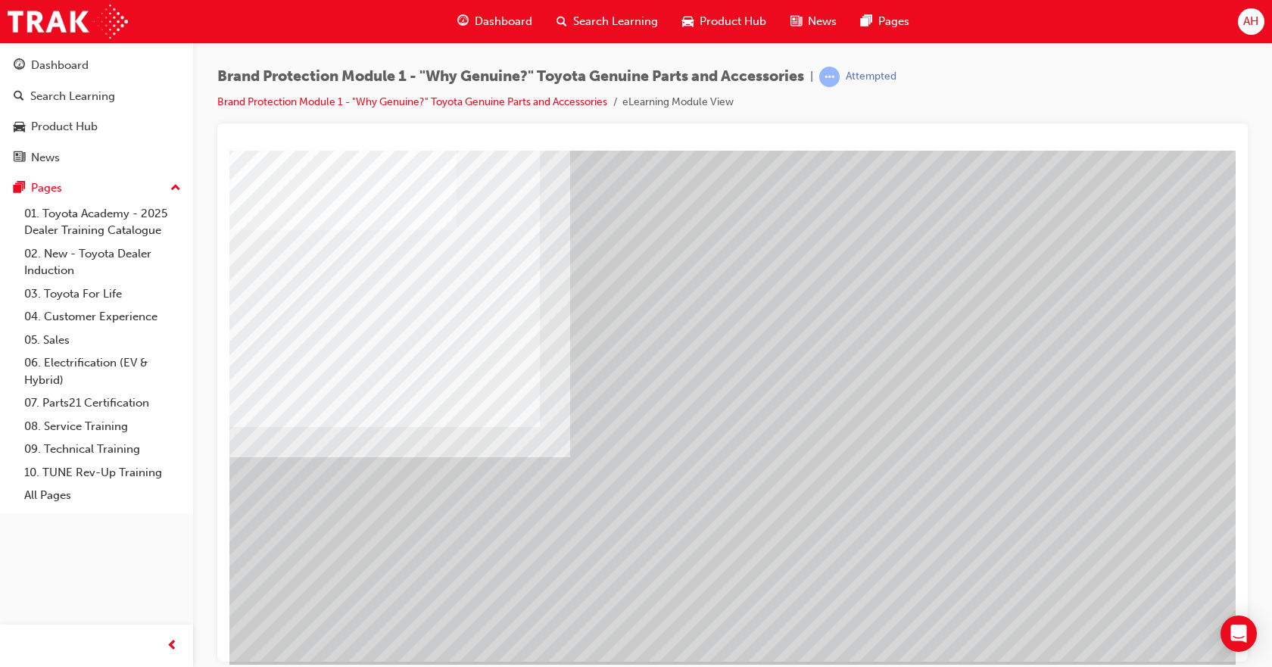
scroll to position [65, 0]
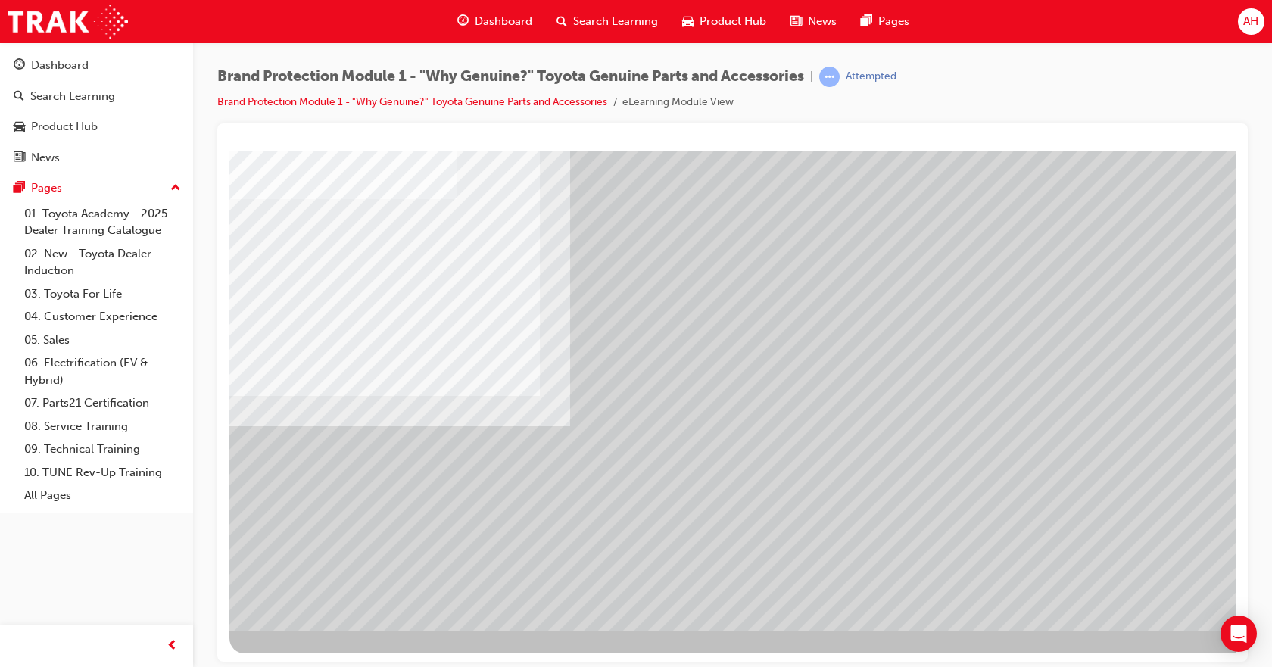
drag, startPoint x: 1124, startPoint y: 597, endPoint x: 1115, endPoint y: 594, distance: 9.6
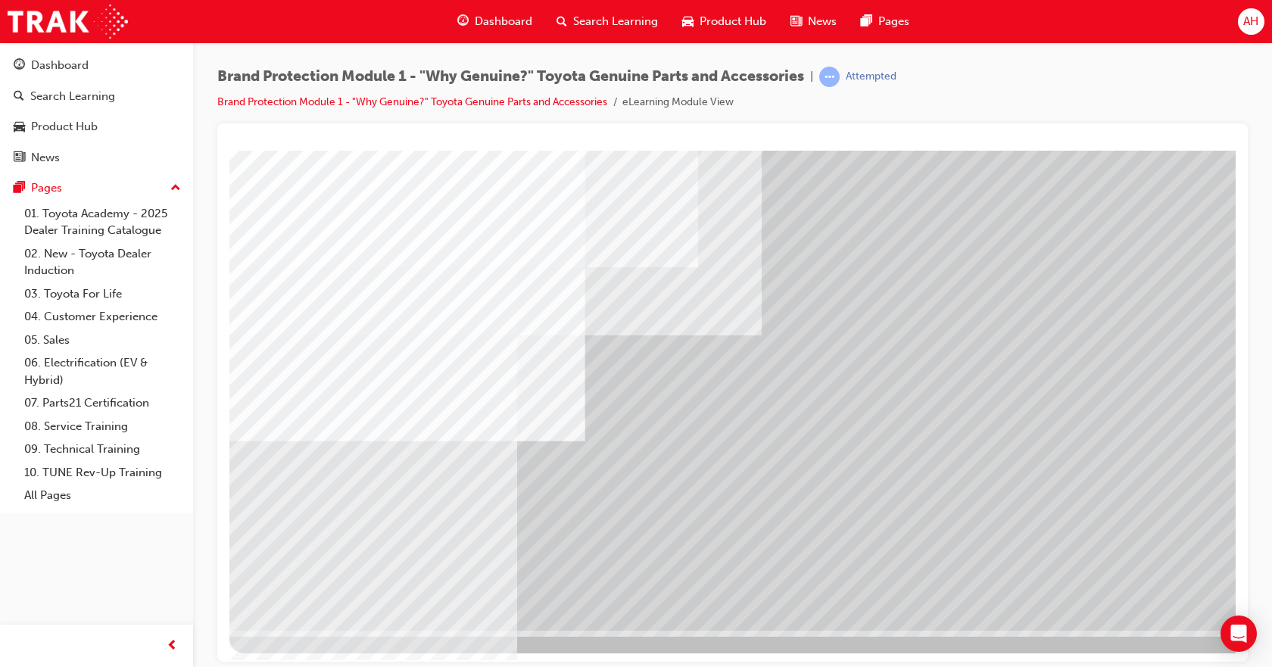
drag, startPoint x: 1128, startPoint y: 588, endPoint x: 1131, endPoint y: 562, distance: 26.6
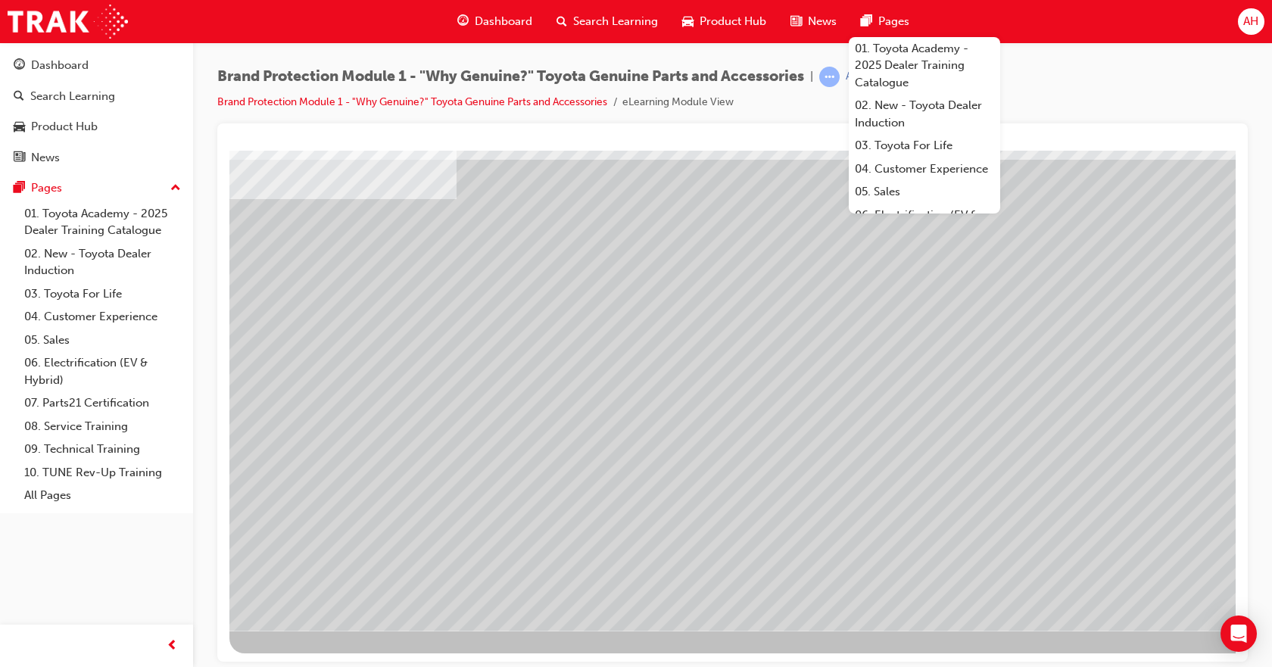
drag, startPoint x: 536, startPoint y: 210, endPoint x: 571, endPoint y: 261, distance: 62.6
drag, startPoint x: 322, startPoint y: 536, endPoint x: 325, endPoint y: 500, distance: 35.7
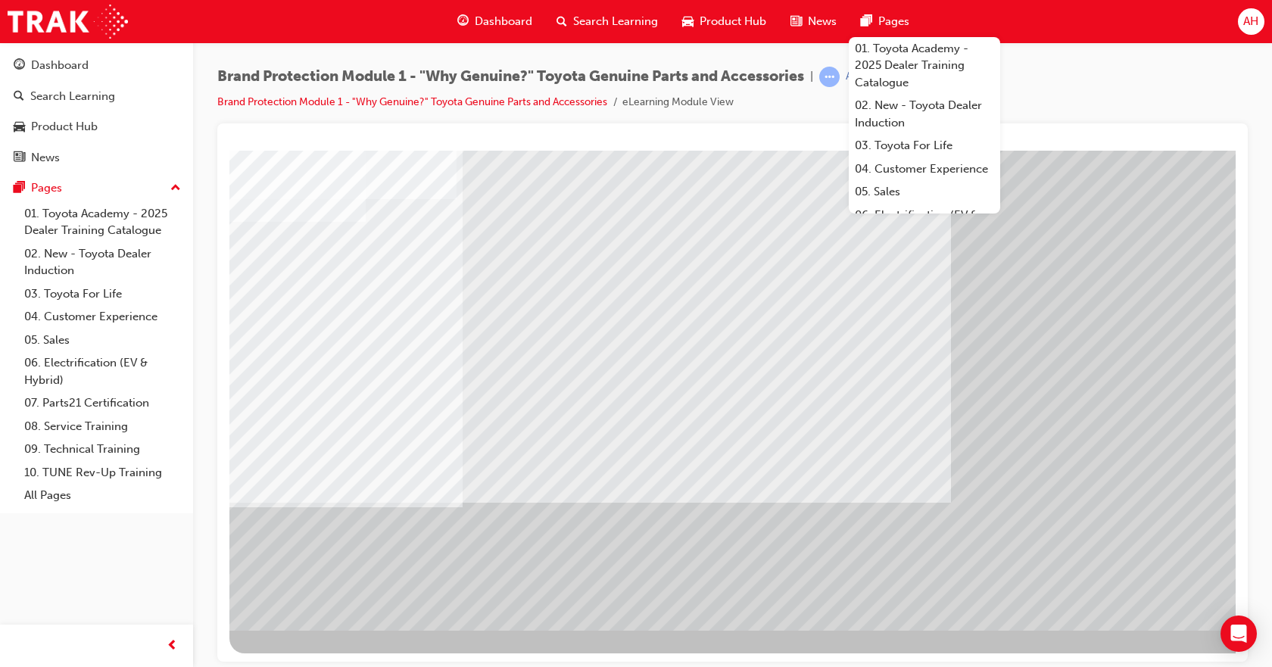
click at [1175, 581] on div at bounding box center [743, 357] width 1029 height 545
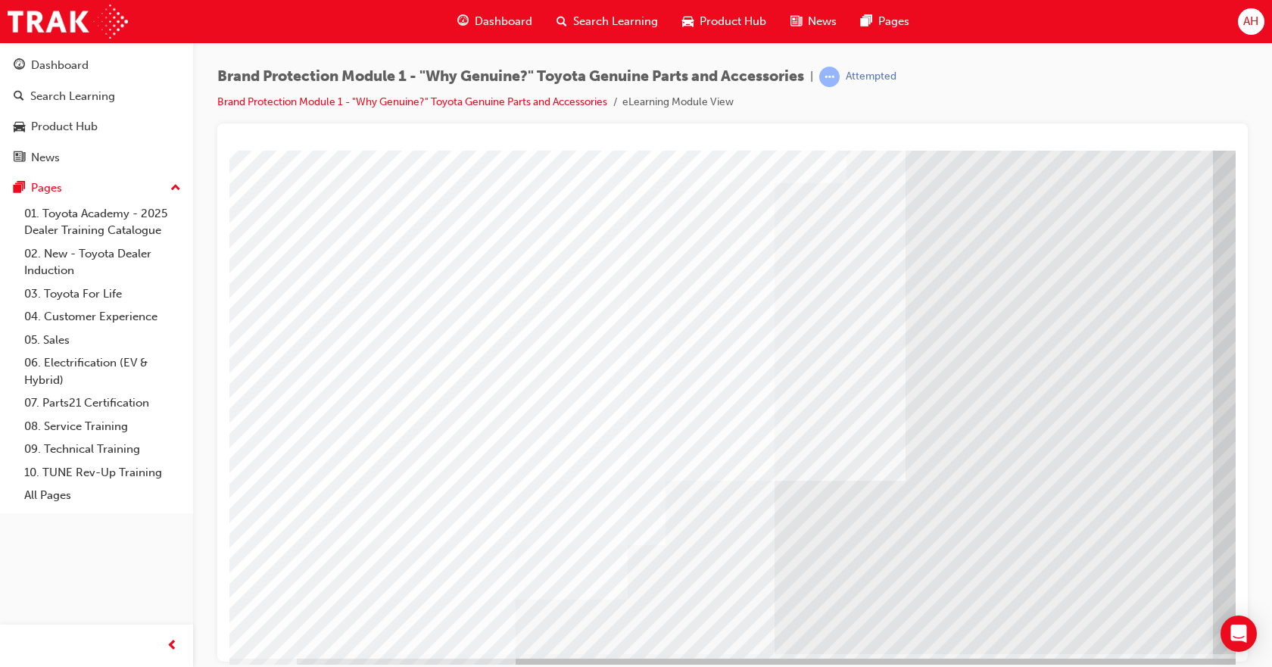
scroll to position [65, 0]
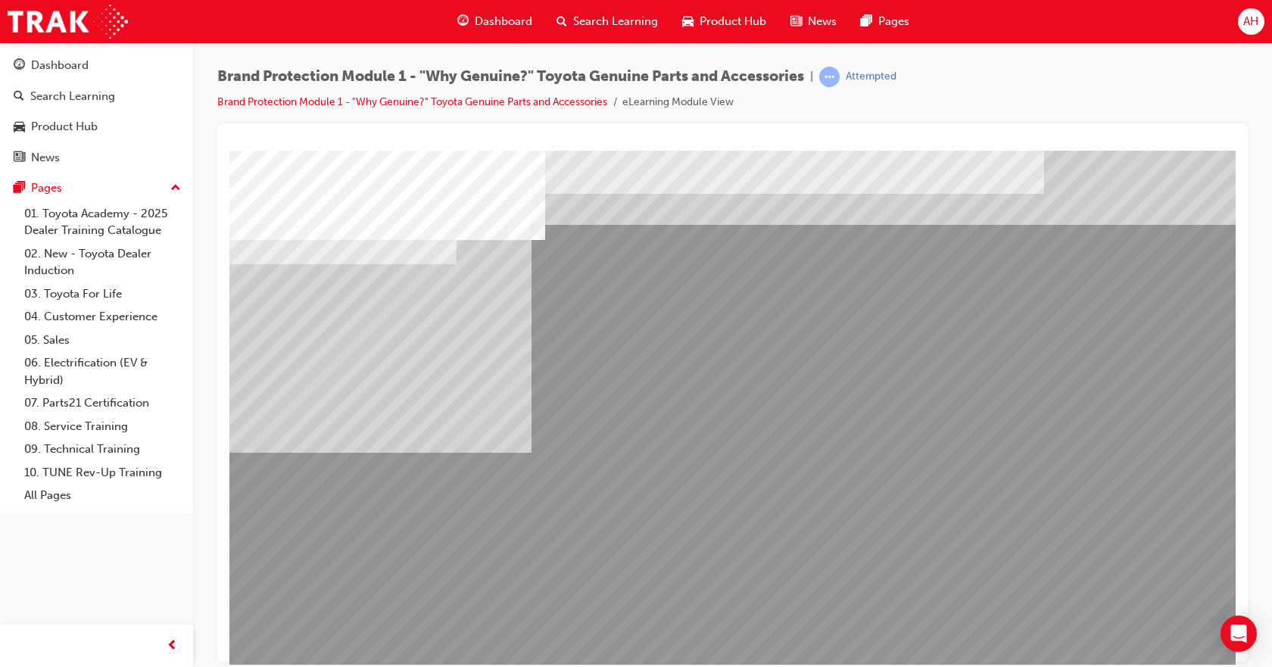
drag, startPoint x: 540, startPoint y: 378, endPoint x: 537, endPoint y: 385, distance: 7.8
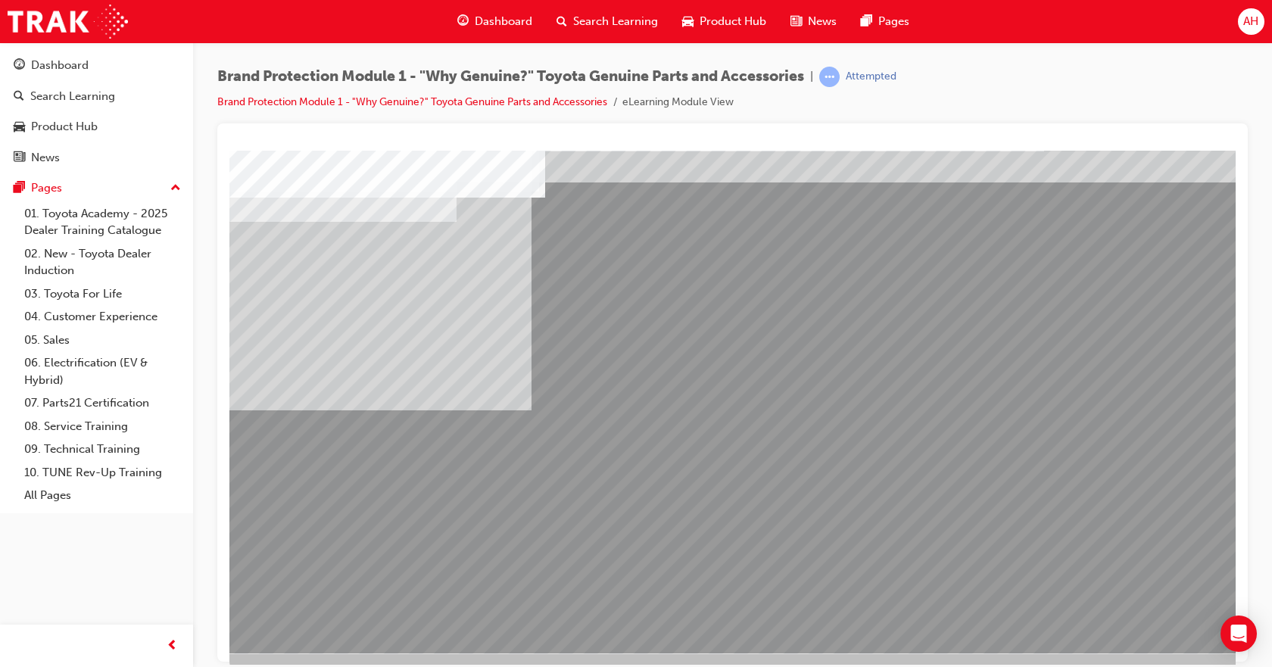
scroll to position [65, 0]
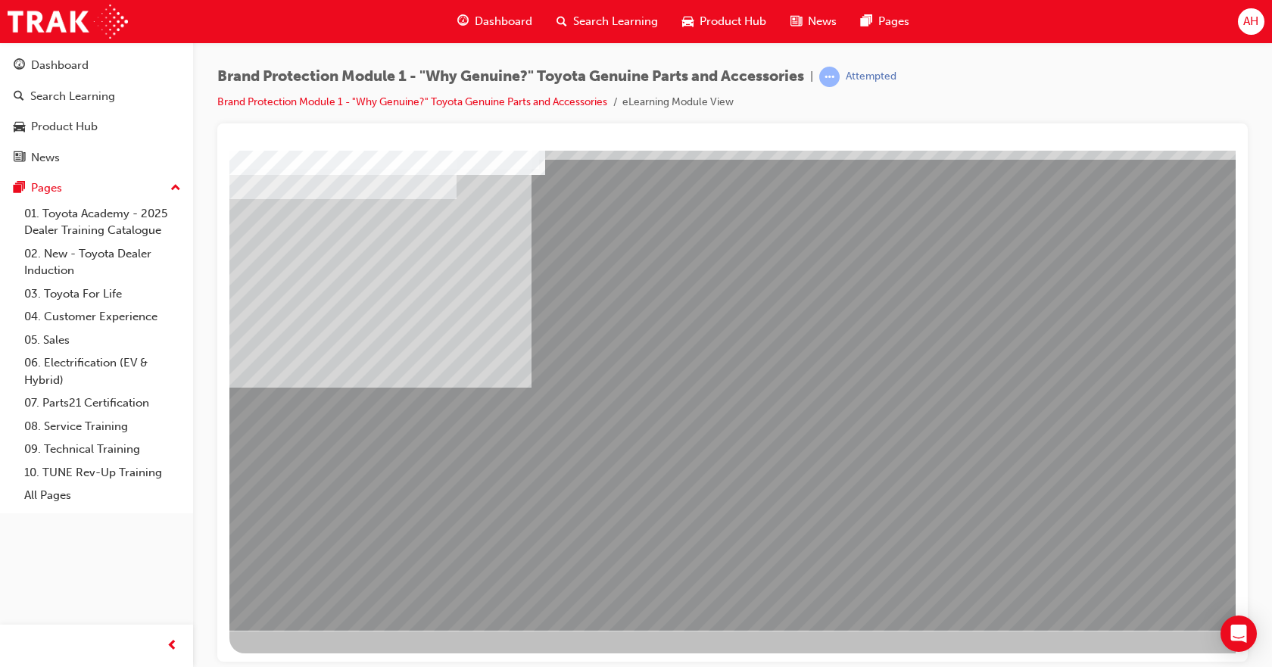
drag, startPoint x: 470, startPoint y: 310, endPoint x: 467, endPoint y: 330, distance: 20.7
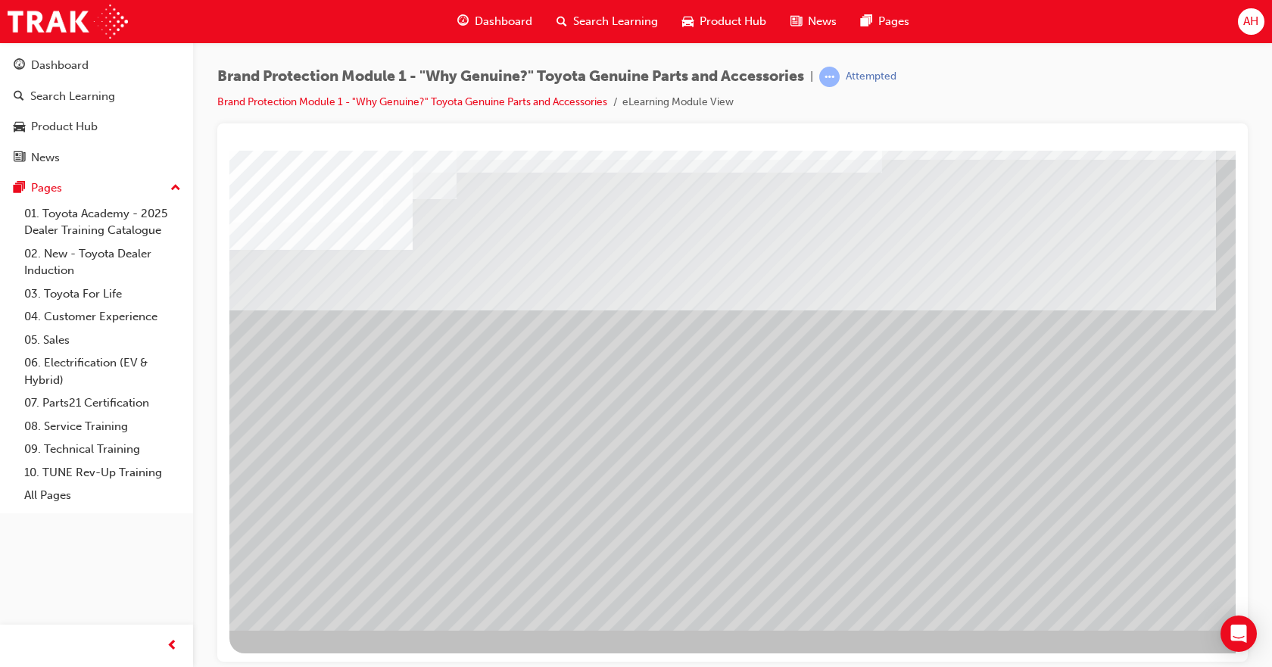
drag, startPoint x: 365, startPoint y: 475, endPoint x: 417, endPoint y: 387, distance: 102.8
click at [394, 449] on div at bounding box center [743, 357] width 1029 height 545
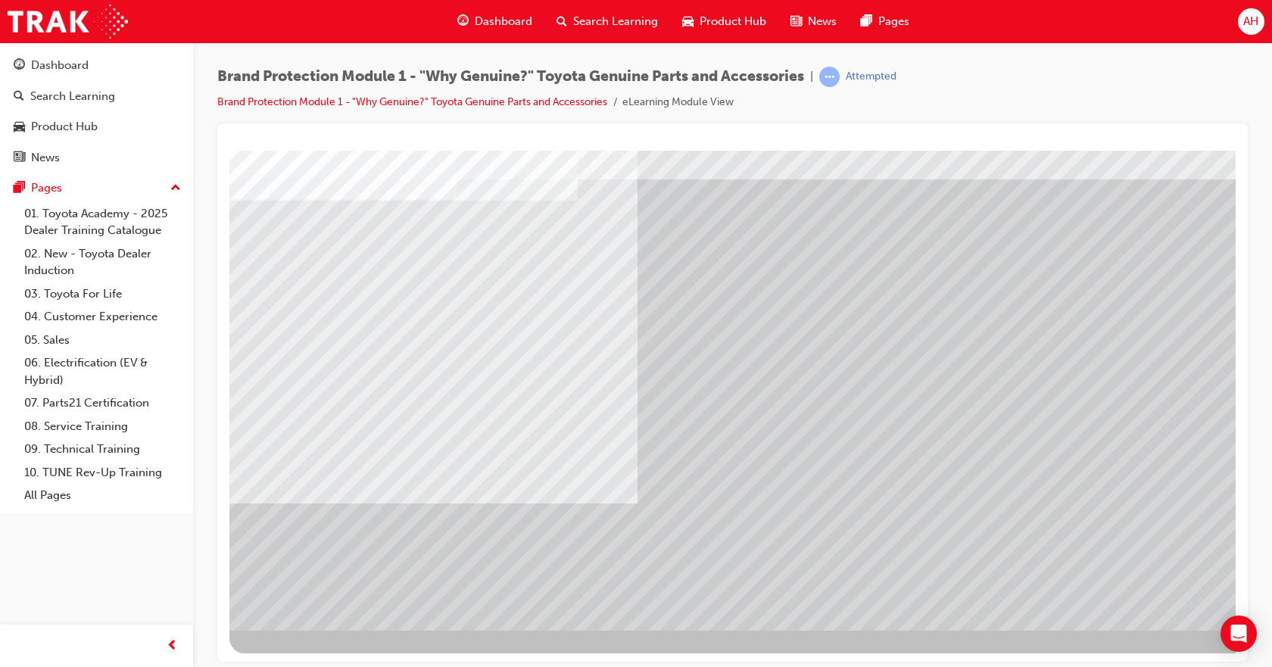
scroll to position [0, 0]
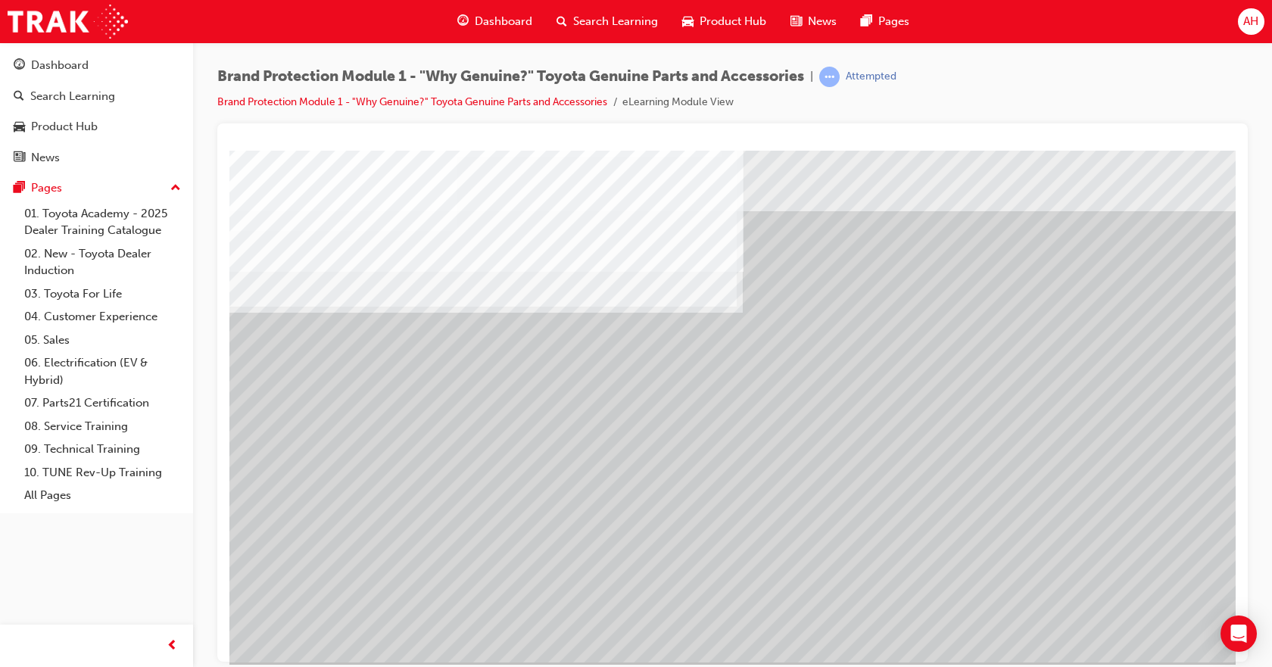
scroll to position [65, 0]
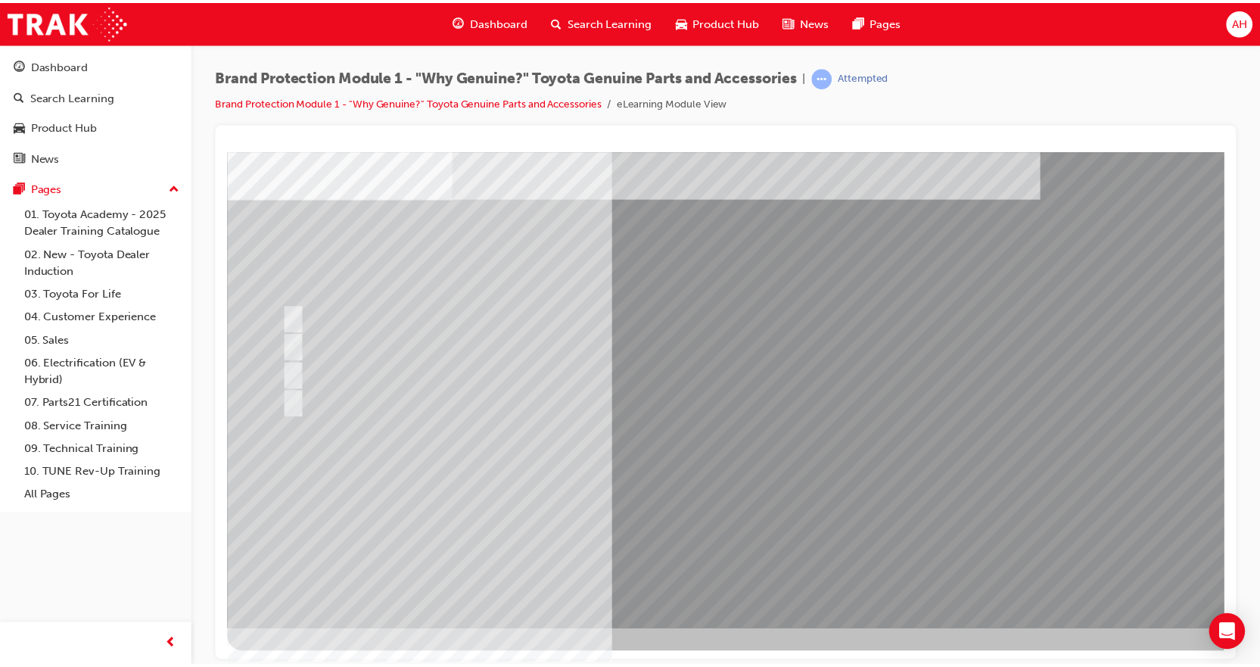
scroll to position [0, 0]
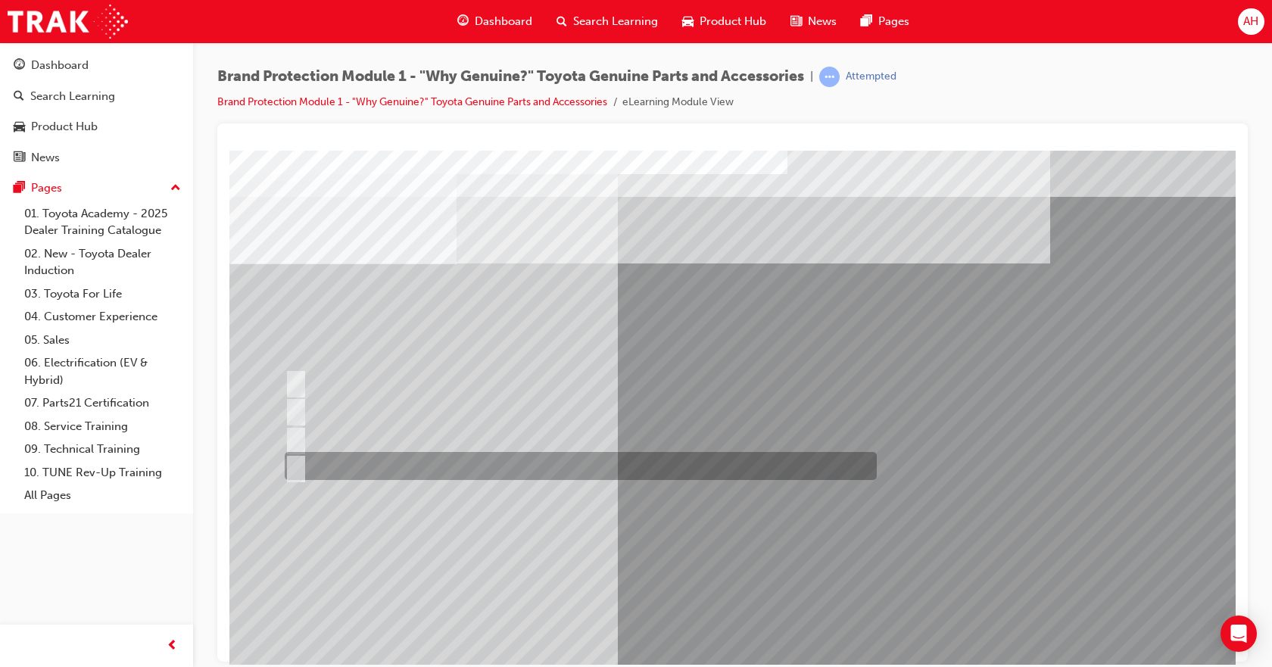
click at [545, 465] on div at bounding box center [577, 466] width 592 height 28
radio input "true"
click at [336, 459] on div at bounding box center [577, 466] width 592 height 28
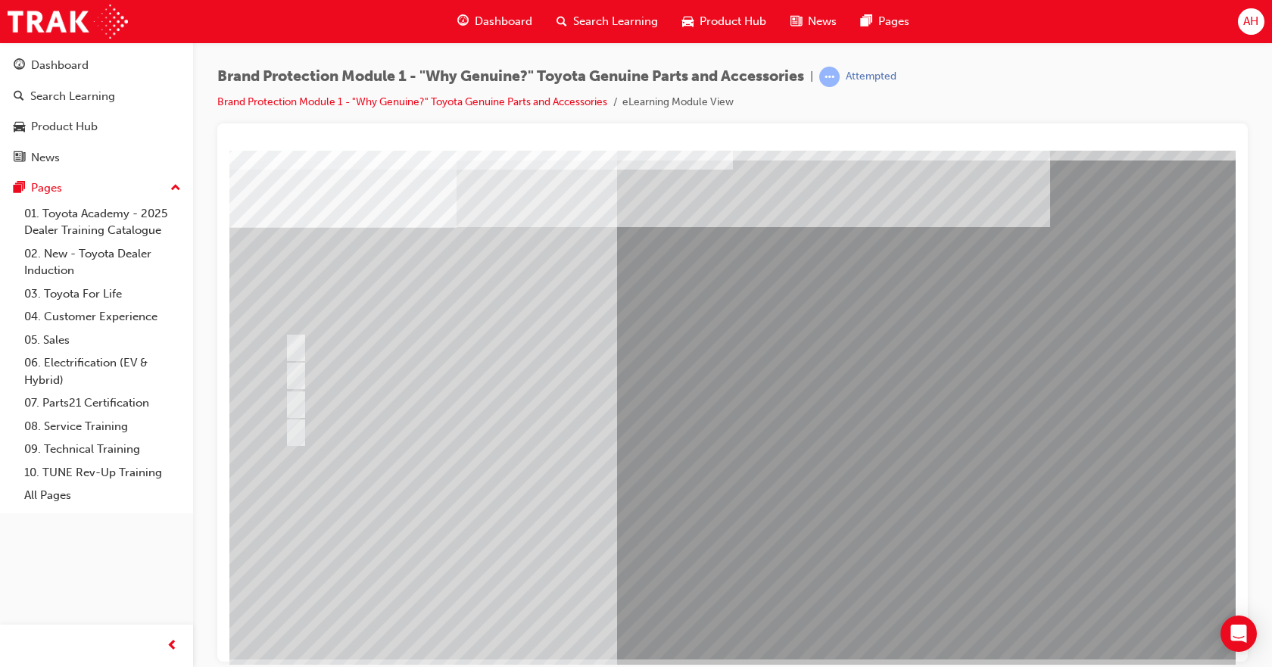
scroll to position [65, 0]
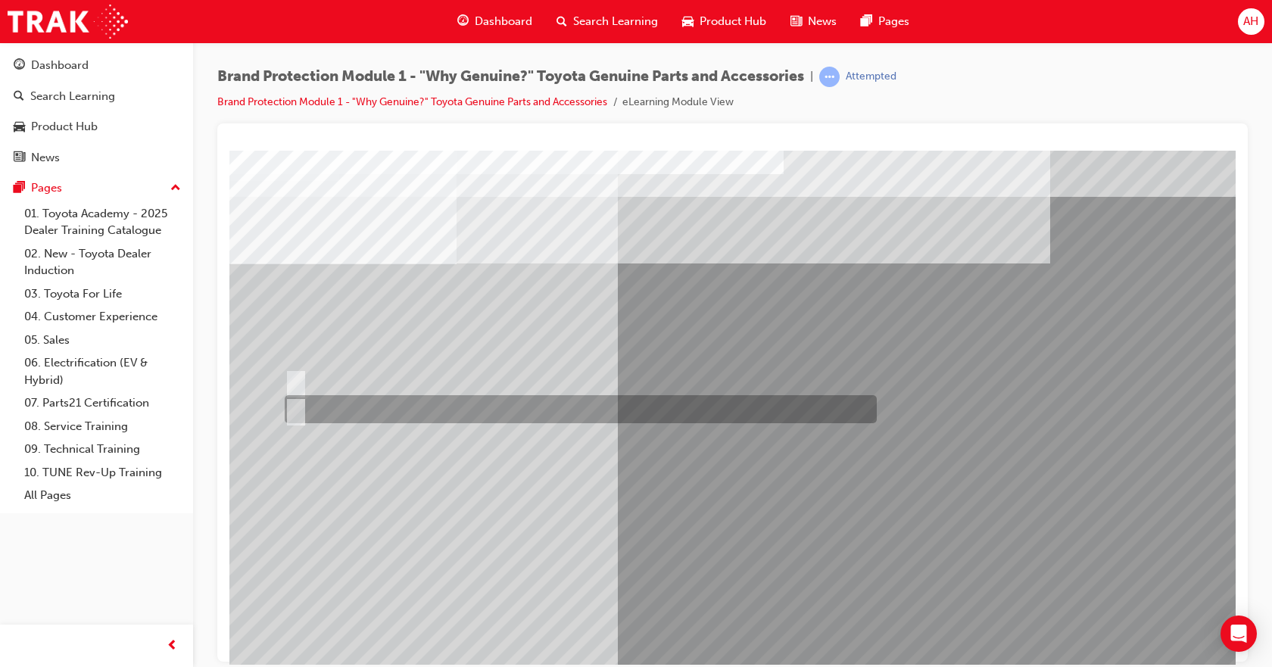
click at [310, 400] on div at bounding box center [577, 409] width 592 height 28
radio input "true"
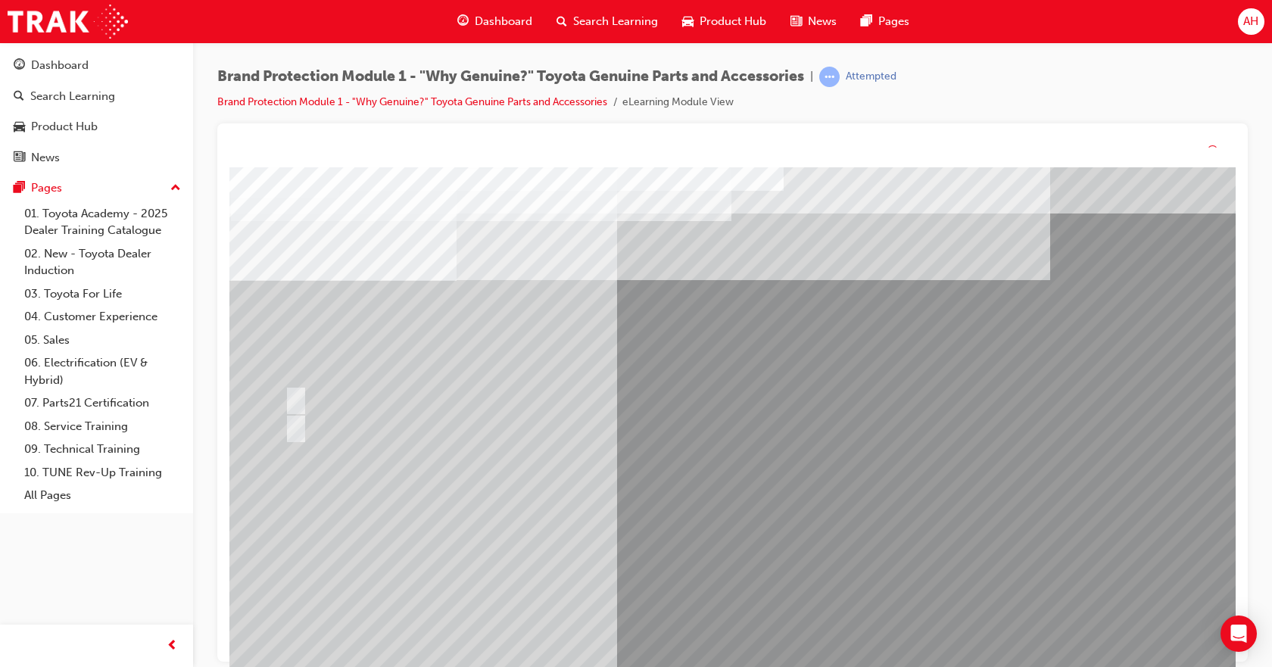
drag, startPoint x: 752, startPoint y: 561, endPoint x: 752, endPoint y: 577, distance: 15.9
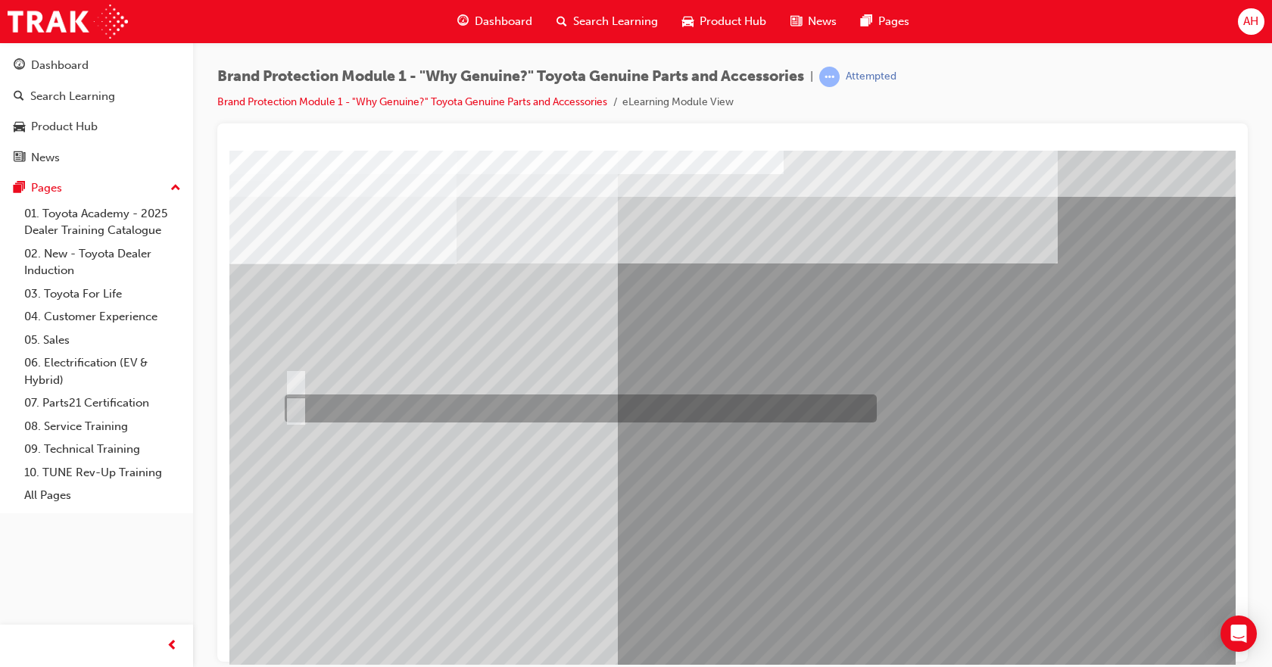
click at [344, 401] on div at bounding box center [577, 408] width 592 height 28
radio input "true"
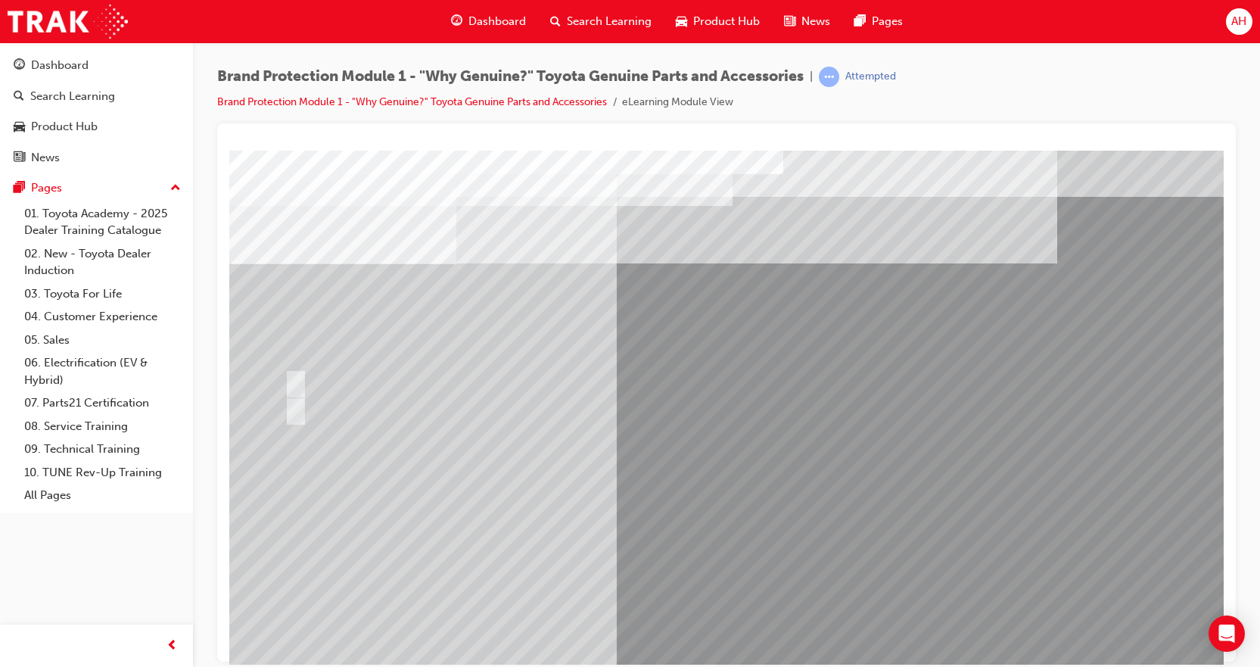
click at [771, 543] on div at bounding box center [743, 422] width 1029 height 545
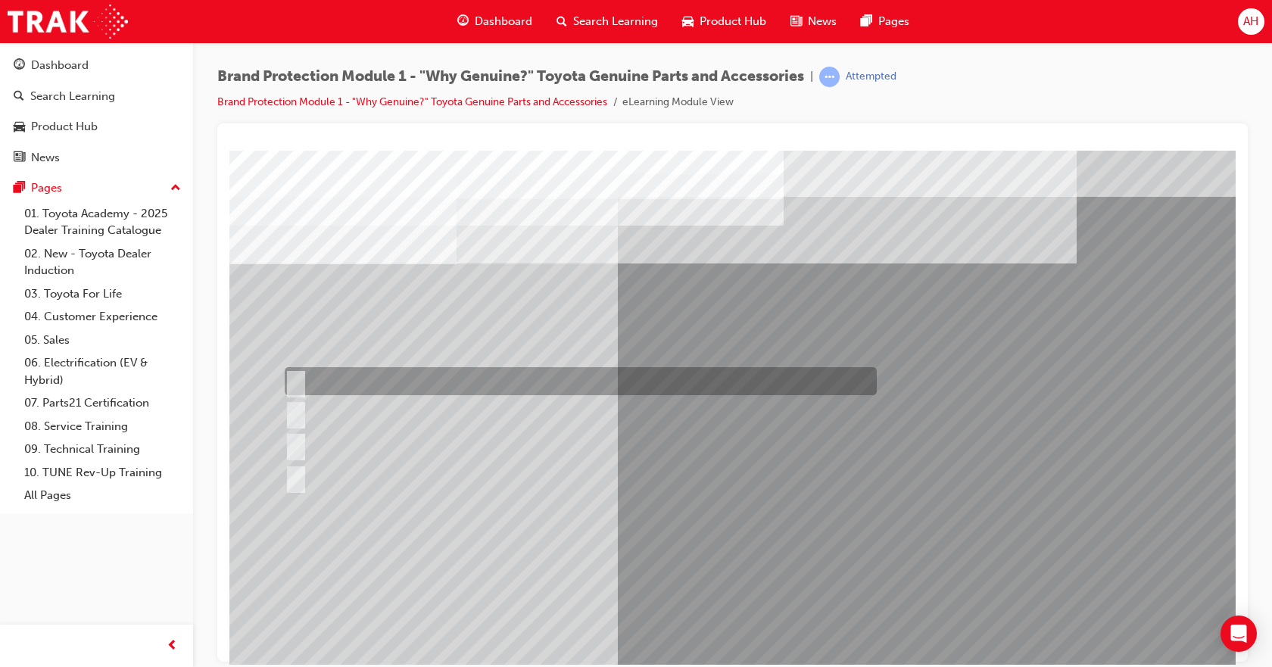
click at [391, 375] on div at bounding box center [577, 381] width 592 height 28
radio input "true"
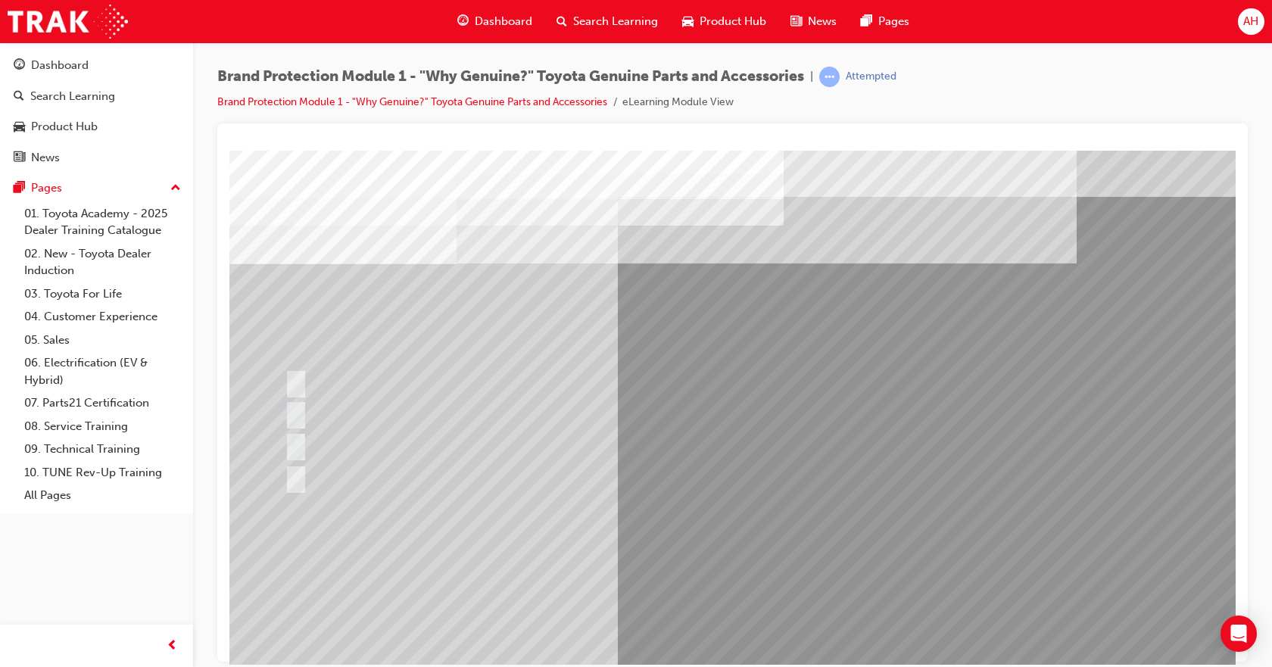
click at [758, 596] on div at bounding box center [743, 422] width 1029 height 545
drag, startPoint x: 743, startPoint y: 556, endPoint x: 742, endPoint y: 540, distance: 16.7
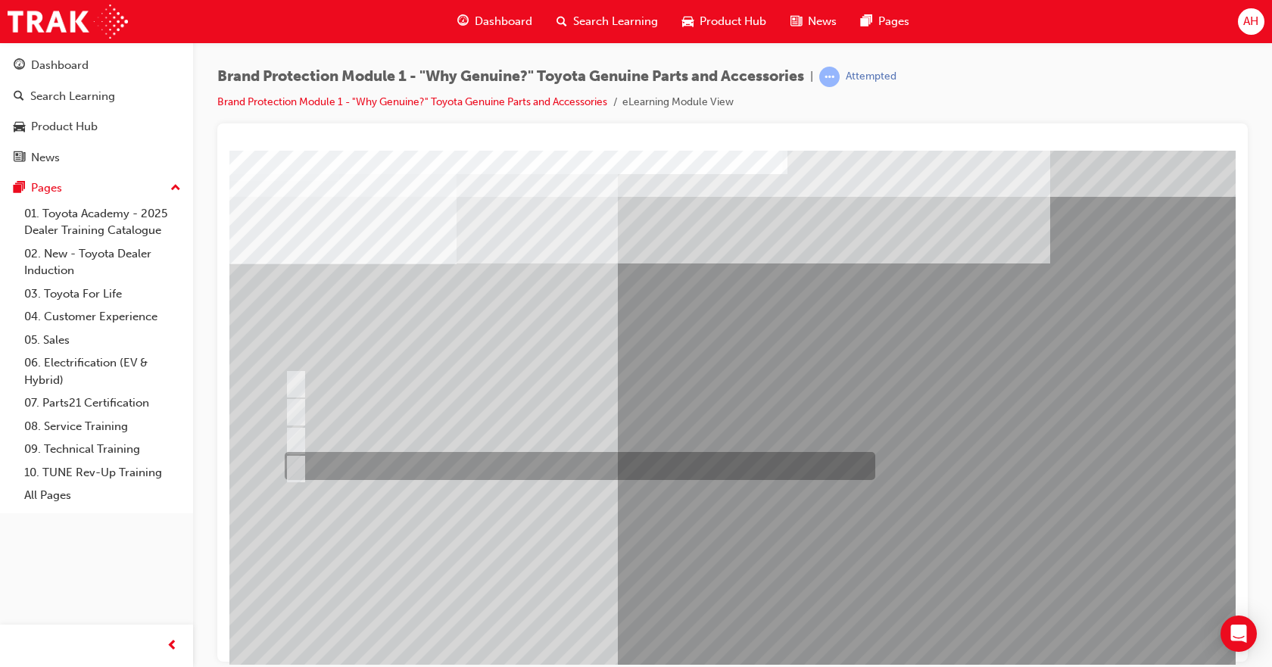
click at [417, 449] on div at bounding box center [576, 438] width 591 height 28
click at [455, 469] on div at bounding box center [576, 466] width 590 height 28
radio input "false"
radio input "true"
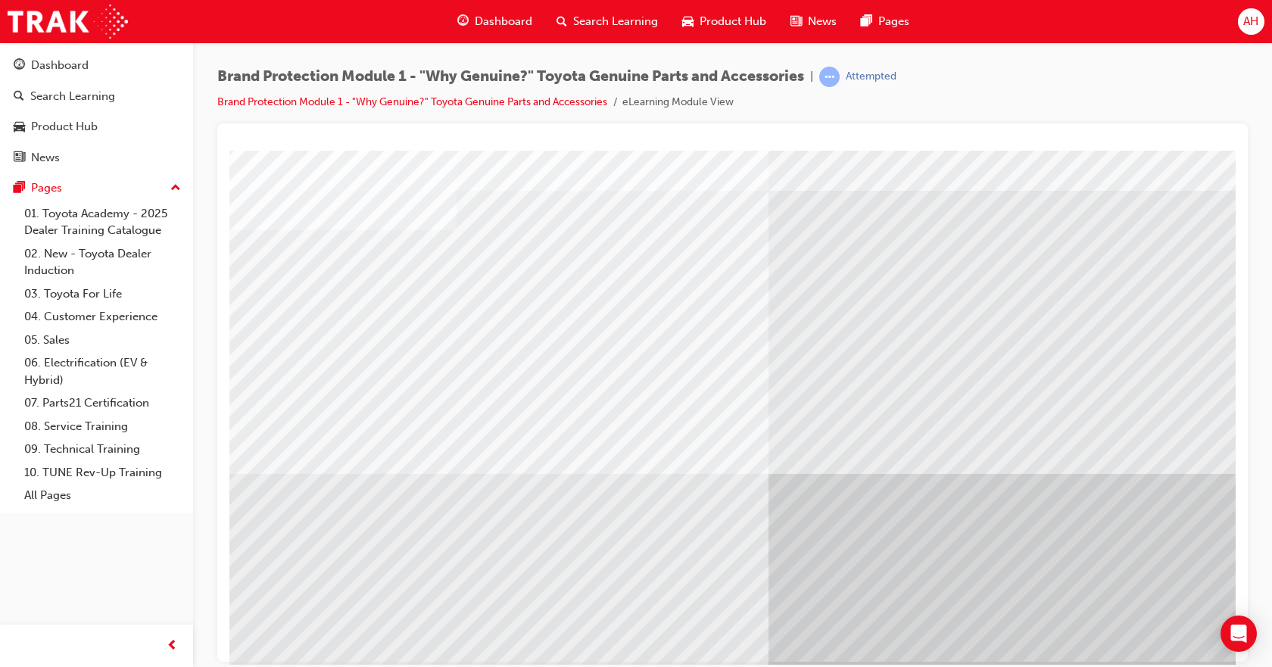
scroll to position [65, 0]
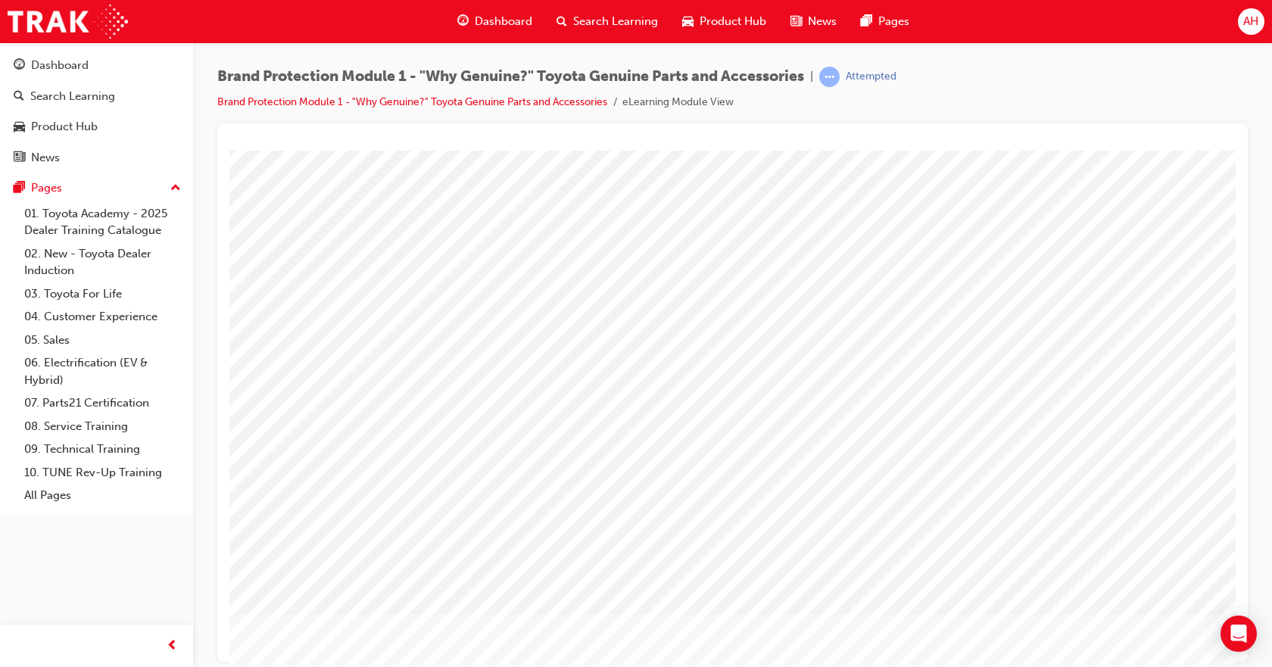
scroll to position [8, 2]
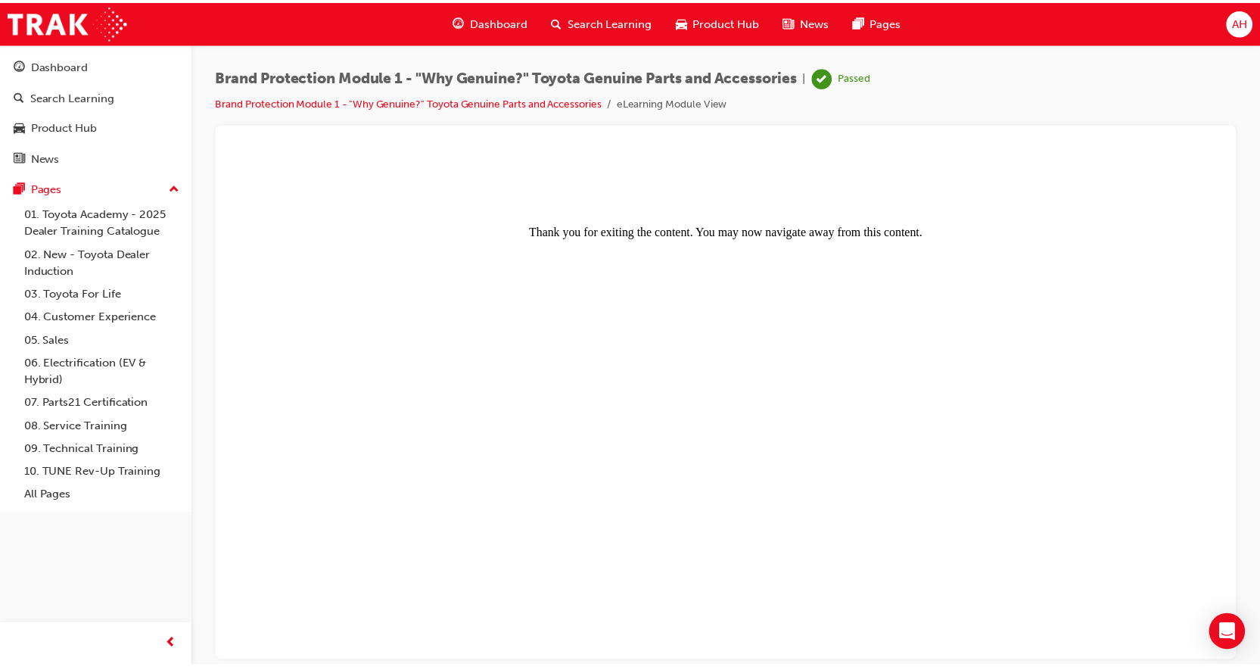
scroll to position [0, 0]
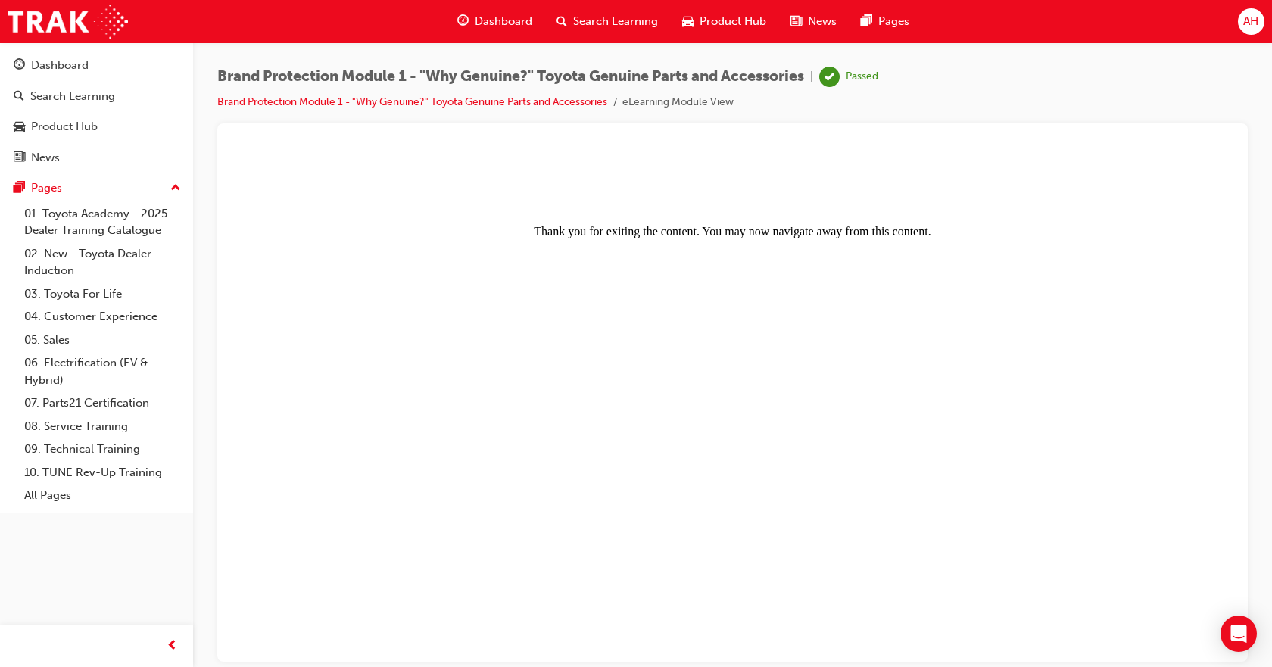
click at [611, 11] on div "Search Learning" at bounding box center [607, 21] width 126 height 31
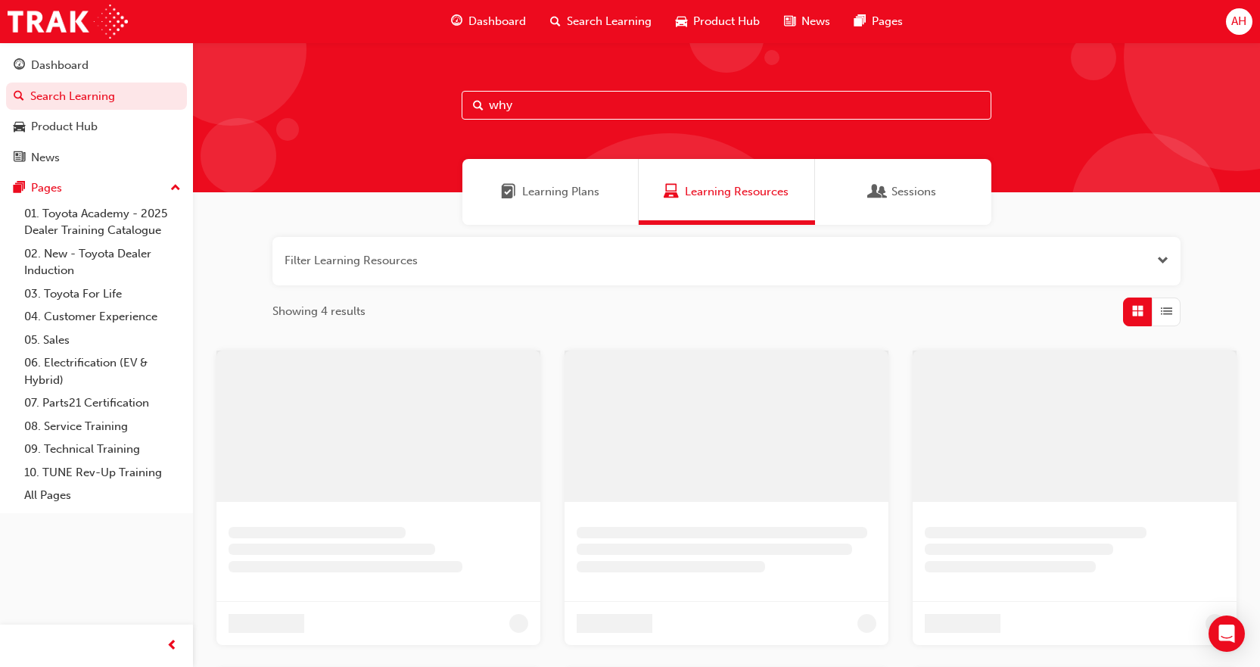
click at [527, 107] on input "why" at bounding box center [727, 105] width 530 height 29
drag, startPoint x: 500, startPoint y: 116, endPoint x: 354, endPoint y: 128, distance: 145.8
click at [356, 129] on div "why" at bounding box center [726, 117] width 1067 height 150
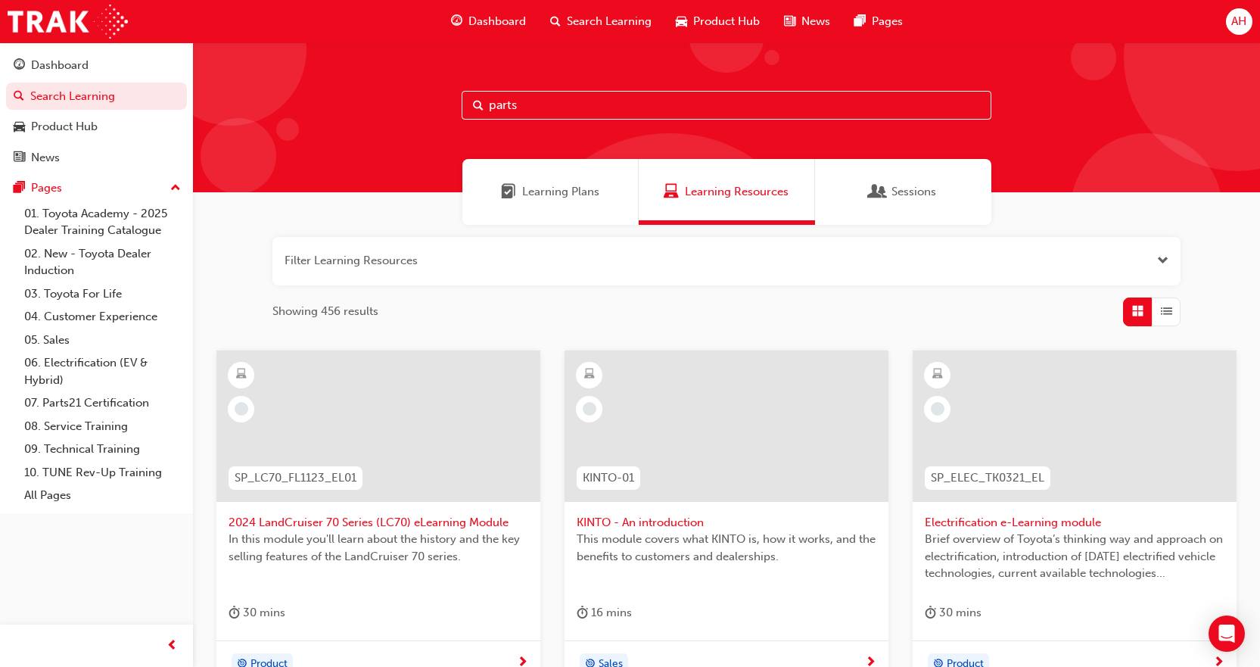
type input "parts"
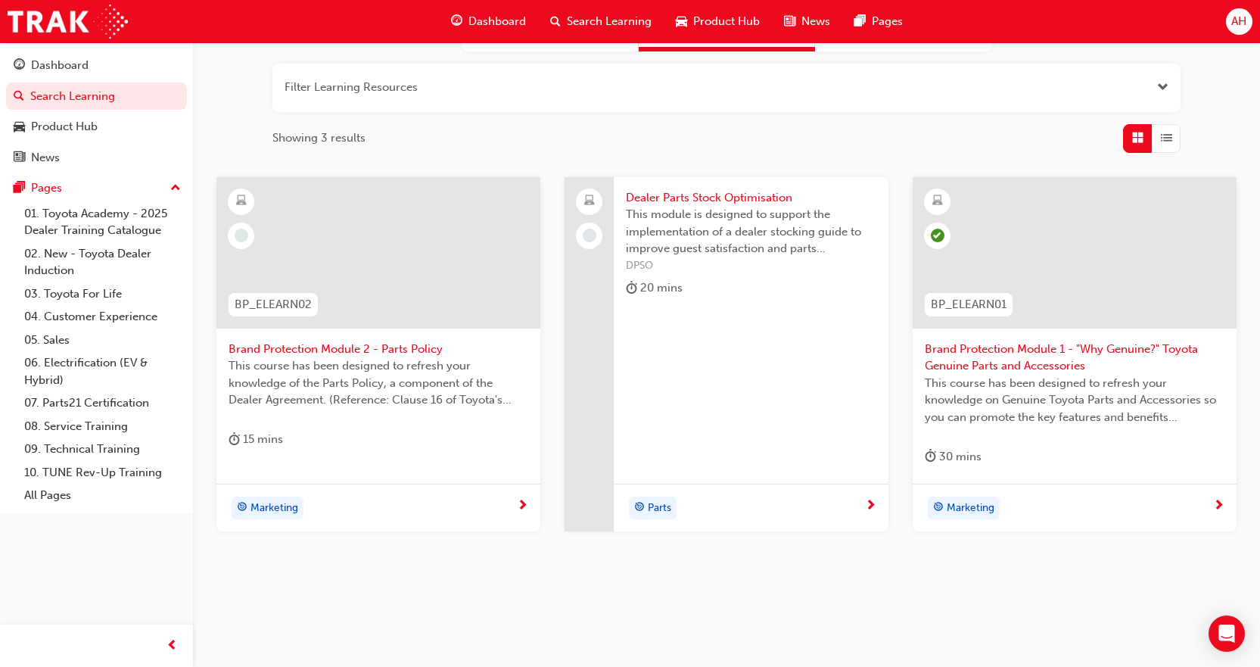
scroll to position [185, 0]
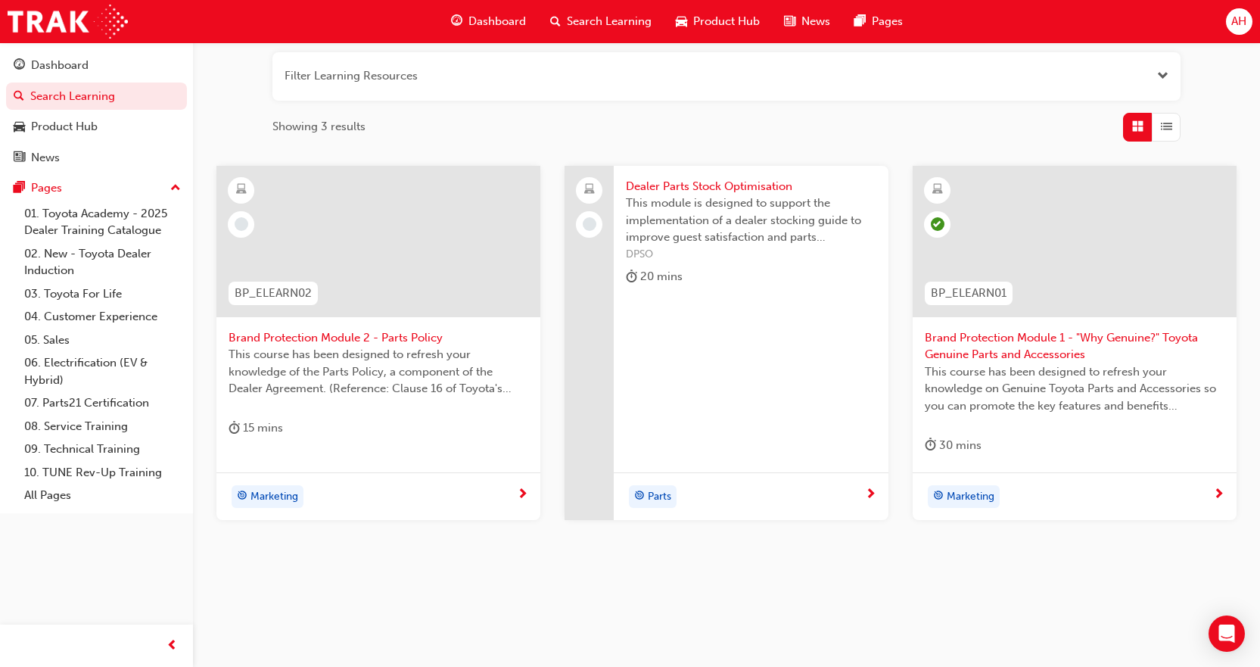
click at [437, 347] on span "This course has been designed to refresh your knowledge of the Parts Policy, a …" at bounding box center [379, 371] width 300 height 51
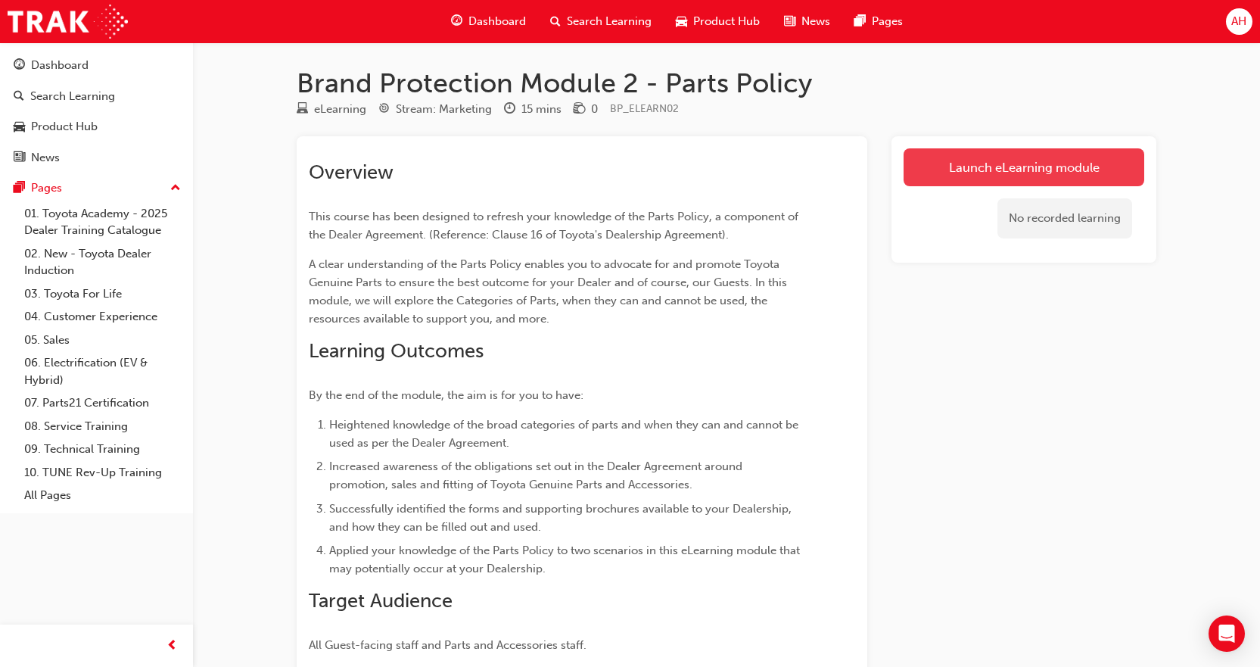
click at [1027, 160] on link "Launch eLearning module" at bounding box center [1024, 167] width 241 height 38
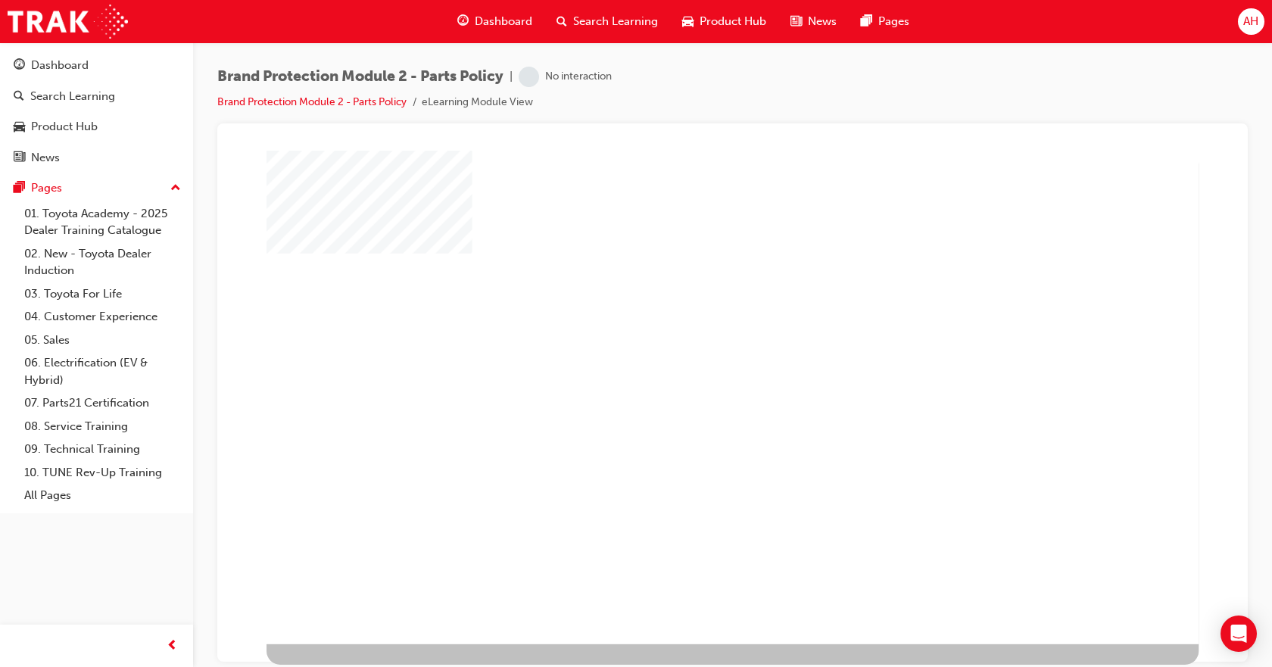
click at [693, 356] on div "play" at bounding box center [693, 356] width 0 height 0
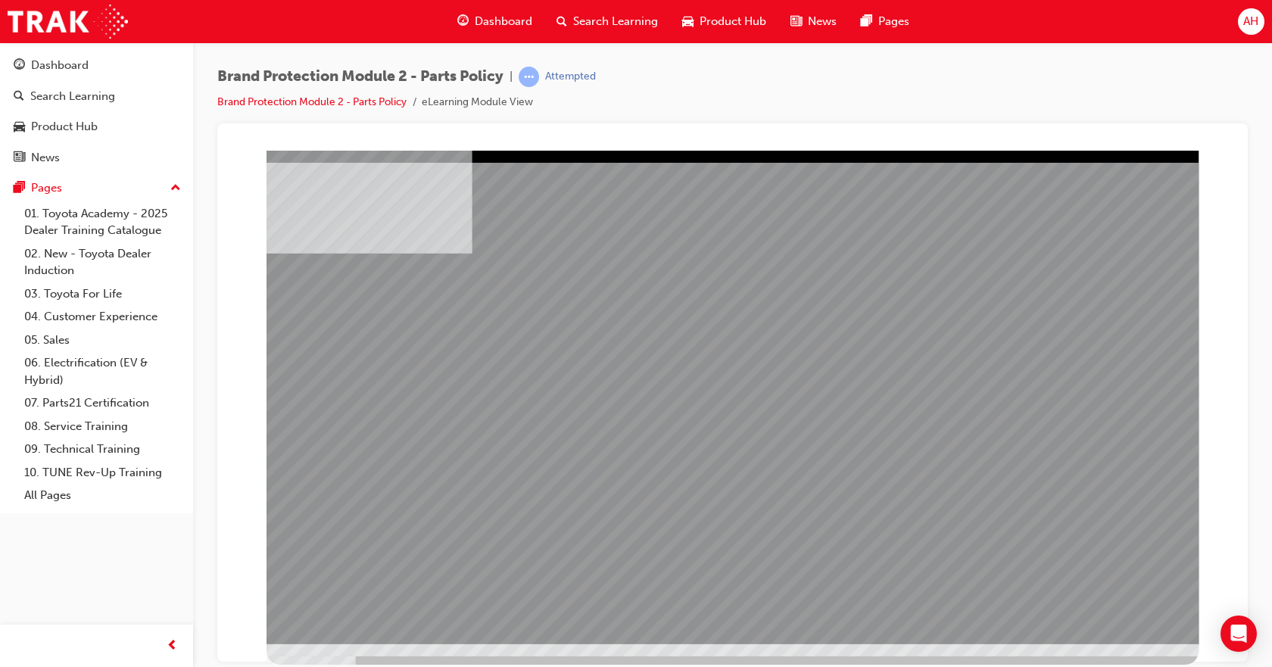
drag, startPoint x: 1098, startPoint y: 591, endPoint x: 1101, endPoint y: 599, distance: 8.2
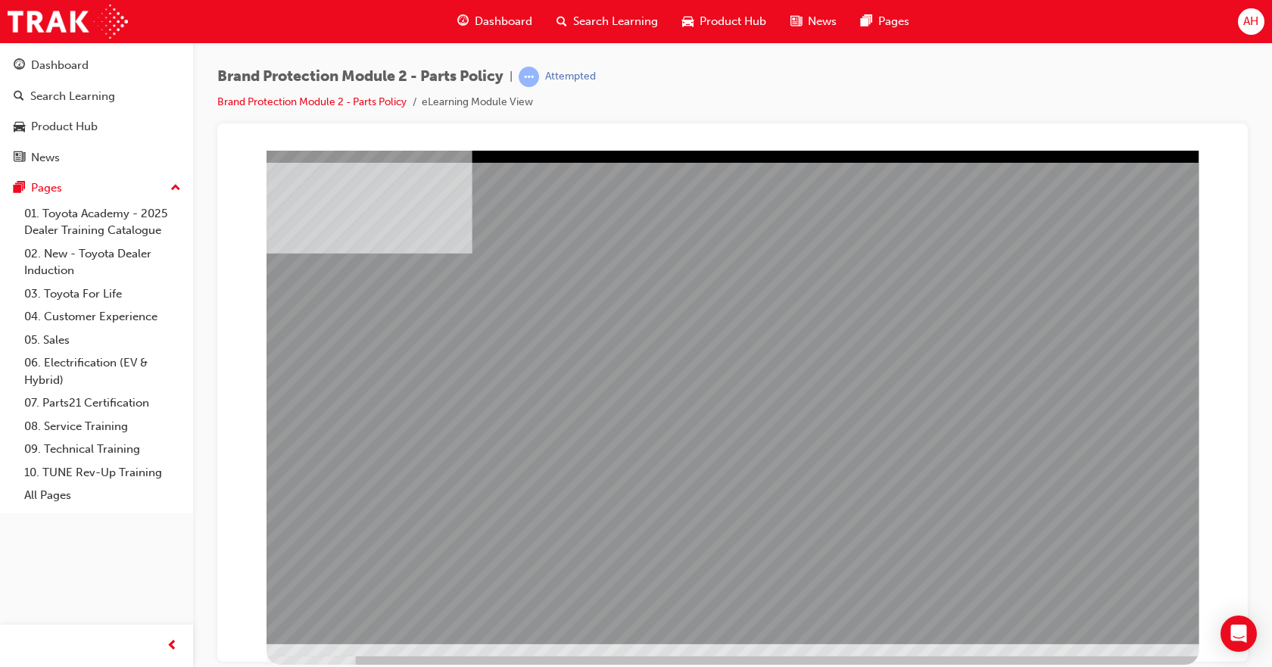
drag, startPoint x: 779, startPoint y: 447, endPoint x: 786, endPoint y: 443, distance: 7.8
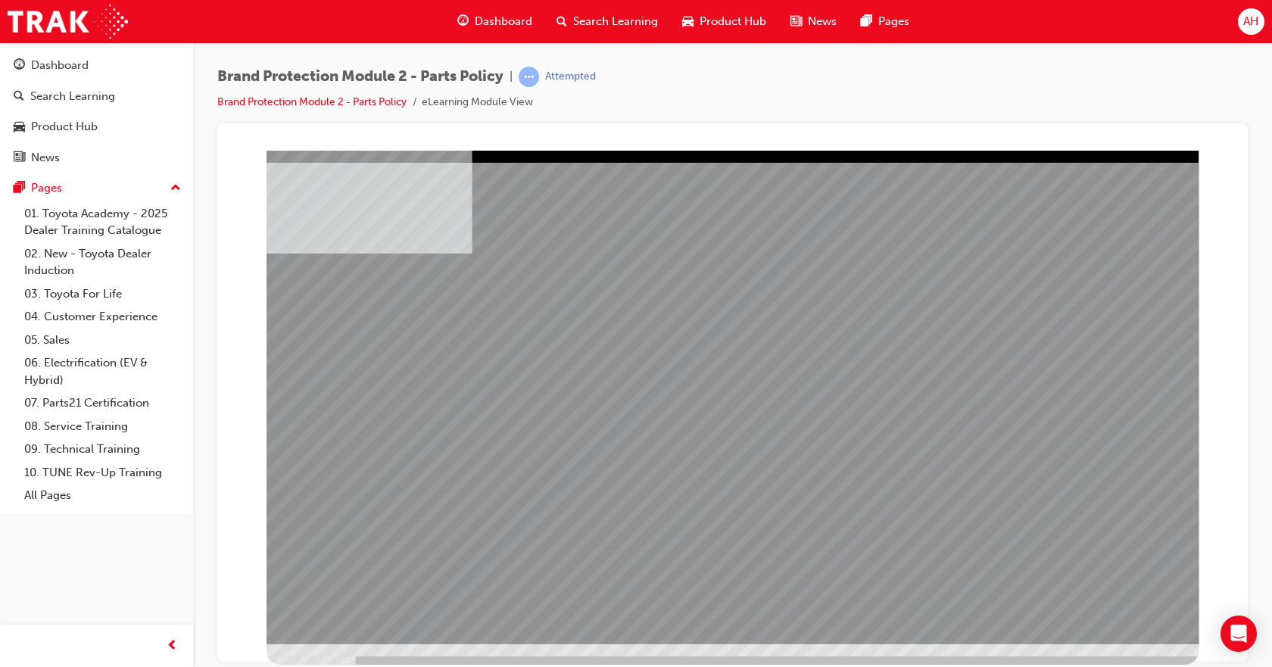
click at [308, 326] on div "multistate" at bounding box center [732, 396] width 932 height 493
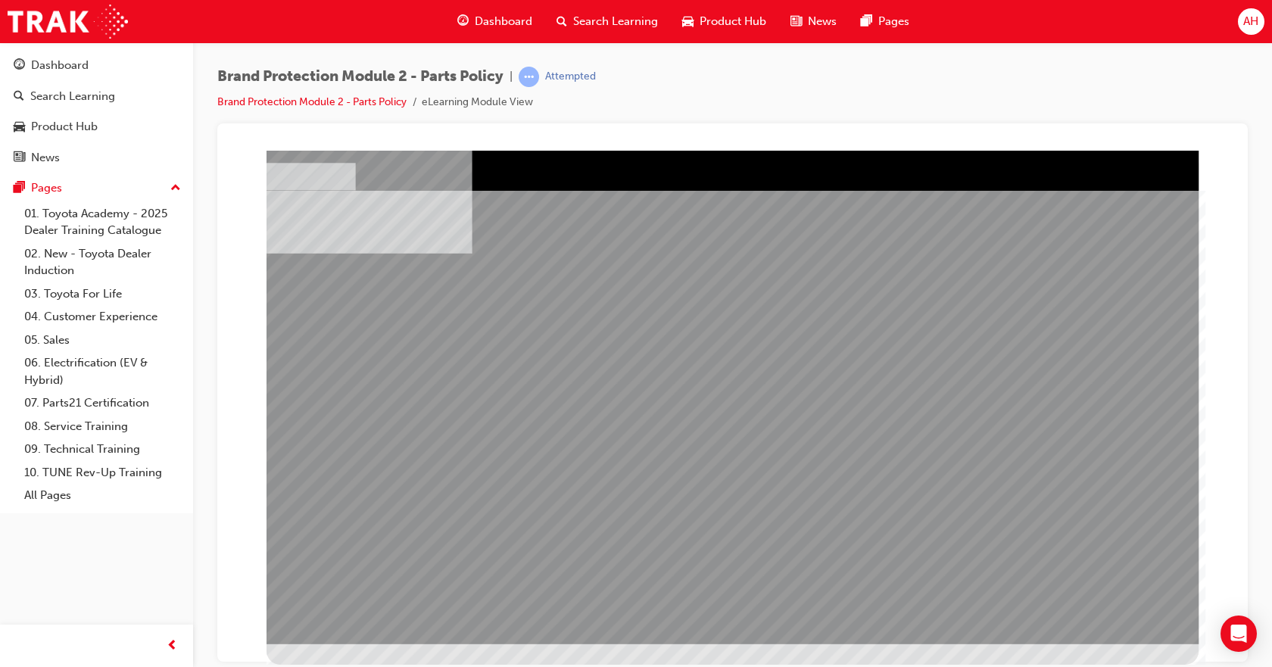
drag, startPoint x: 1134, startPoint y: 634, endPoint x: 1132, endPoint y: 620, distance: 13.8
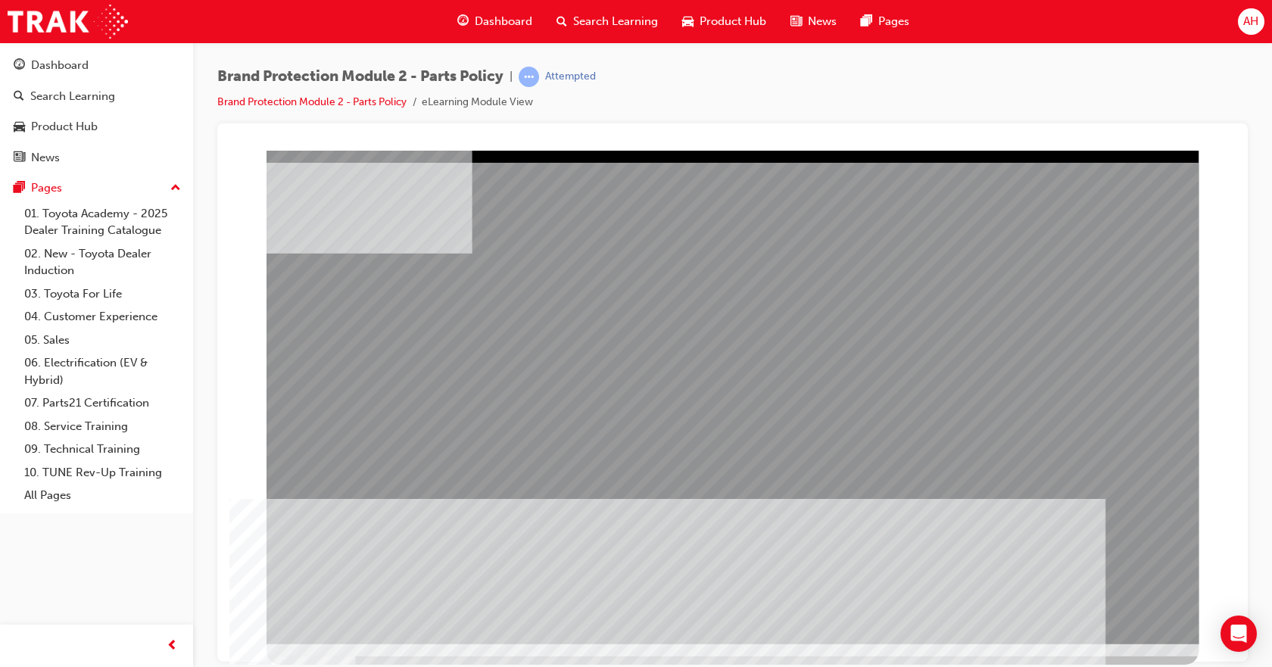
drag, startPoint x: 1057, startPoint y: 579, endPoint x: 1066, endPoint y: 585, distance: 11.6
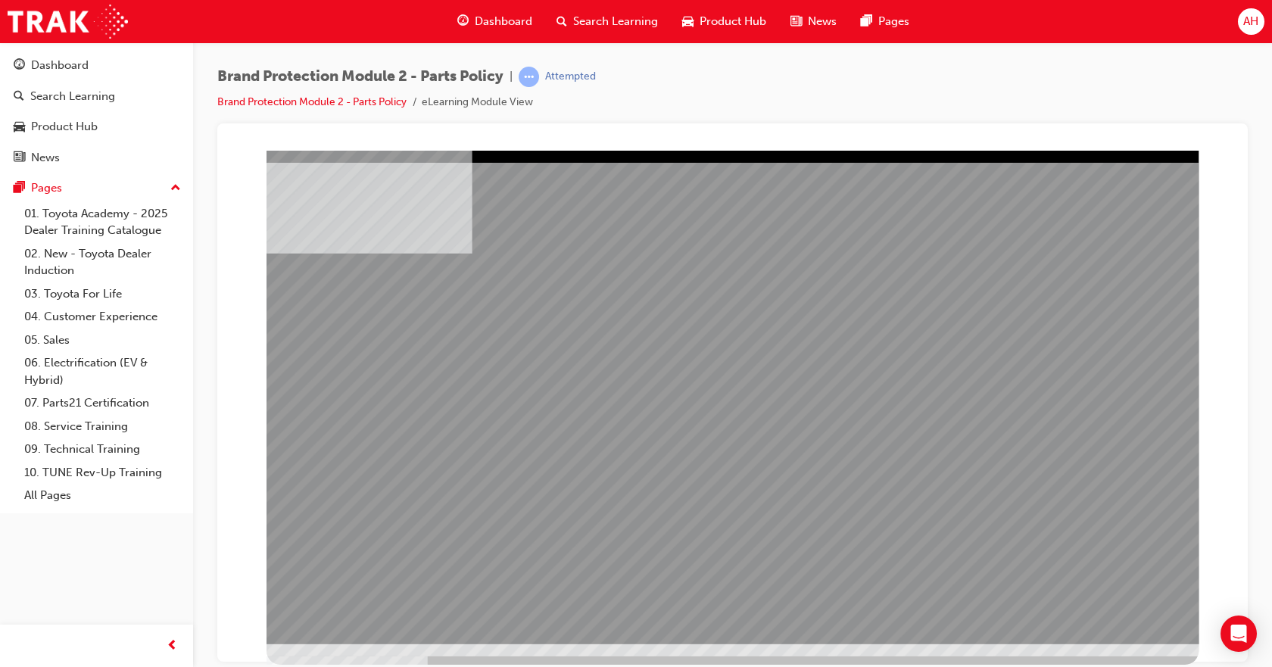
drag, startPoint x: 1102, startPoint y: 619, endPoint x: 1104, endPoint y: 610, distance: 9.2
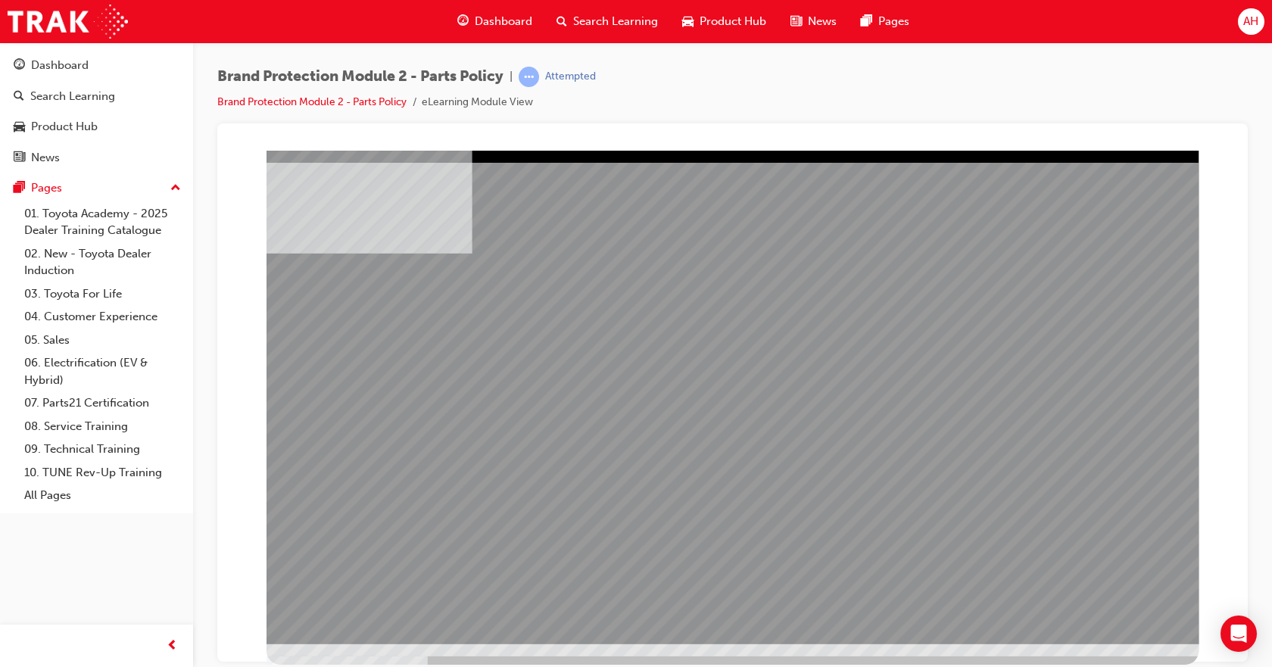
drag, startPoint x: 1041, startPoint y: 567, endPoint x: 1091, endPoint y: 587, distance: 53.3
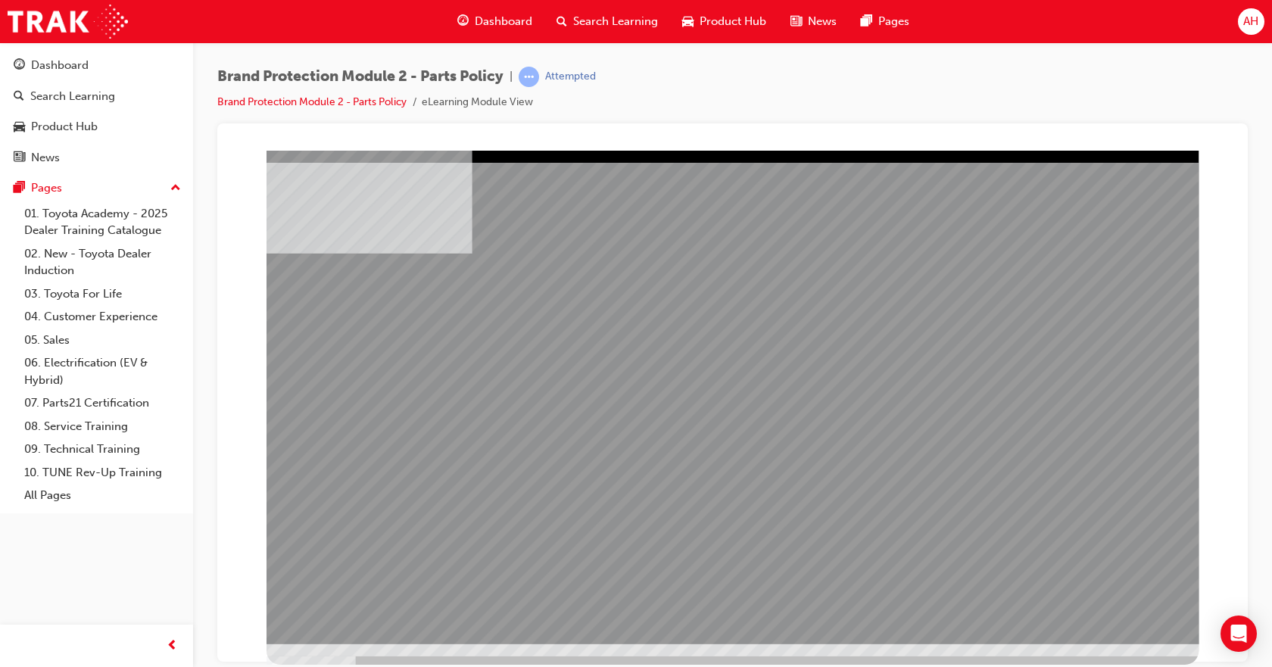
drag, startPoint x: 866, startPoint y: 451, endPoint x: 875, endPoint y: 448, distance: 9.6
click at [872, 449] on div "multistate" at bounding box center [732, 396] width 932 height 493
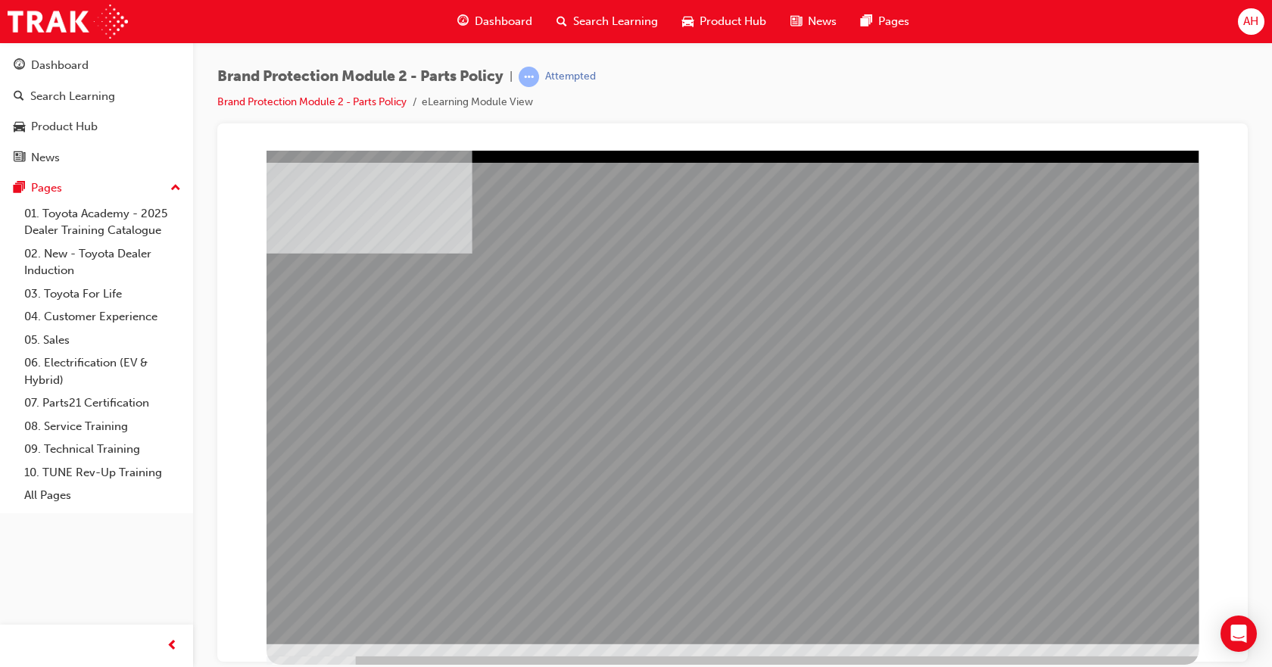
drag, startPoint x: 769, startPoint y: 366, endPoint x: 695, endPoint y: 359, distance: 74.5
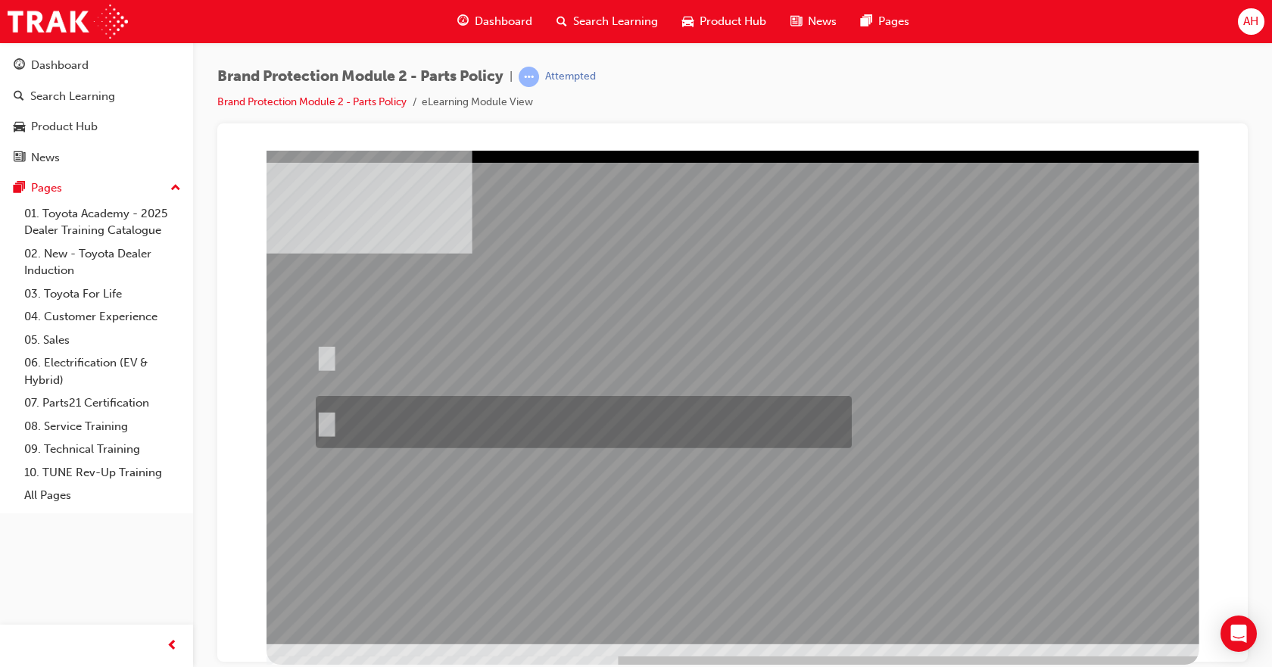
radio input "true"
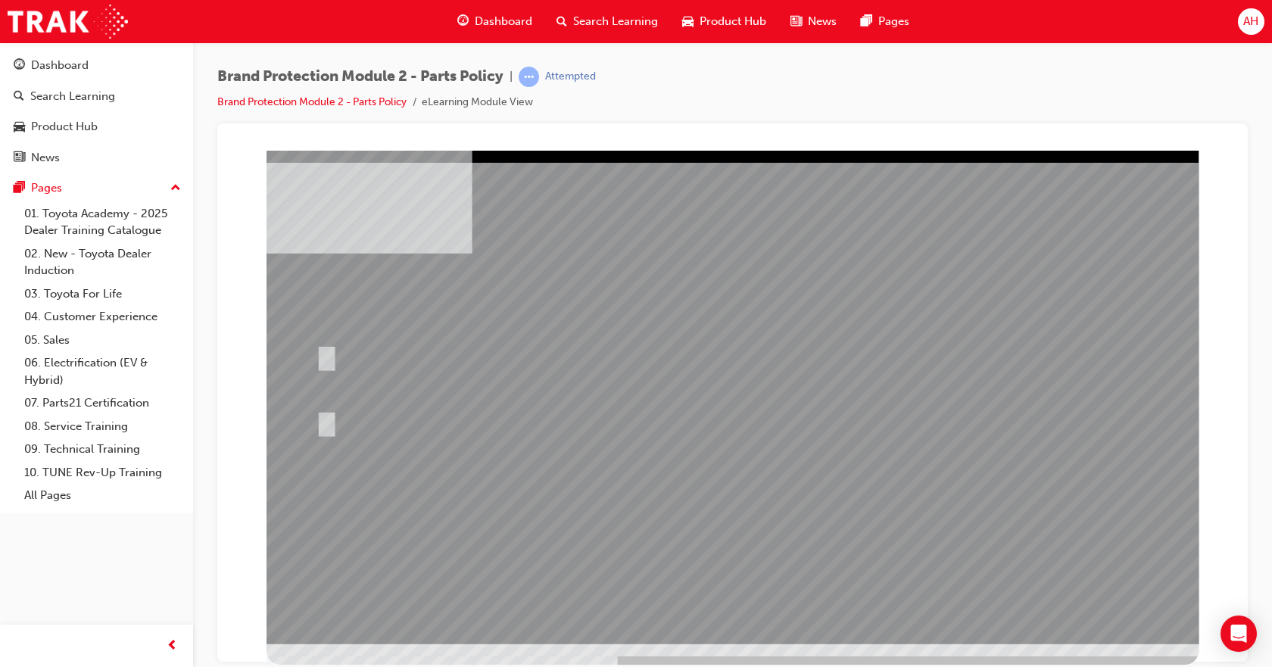
drag, startPoint x: 1124, startPoint y: 608, endPoint x: 1124, endPoint y: 596, distance: 12.1
drag, startPoint x: 962, startPoint y: 490, endPoint x: 957, endPoint y: 483, distance: 8.2
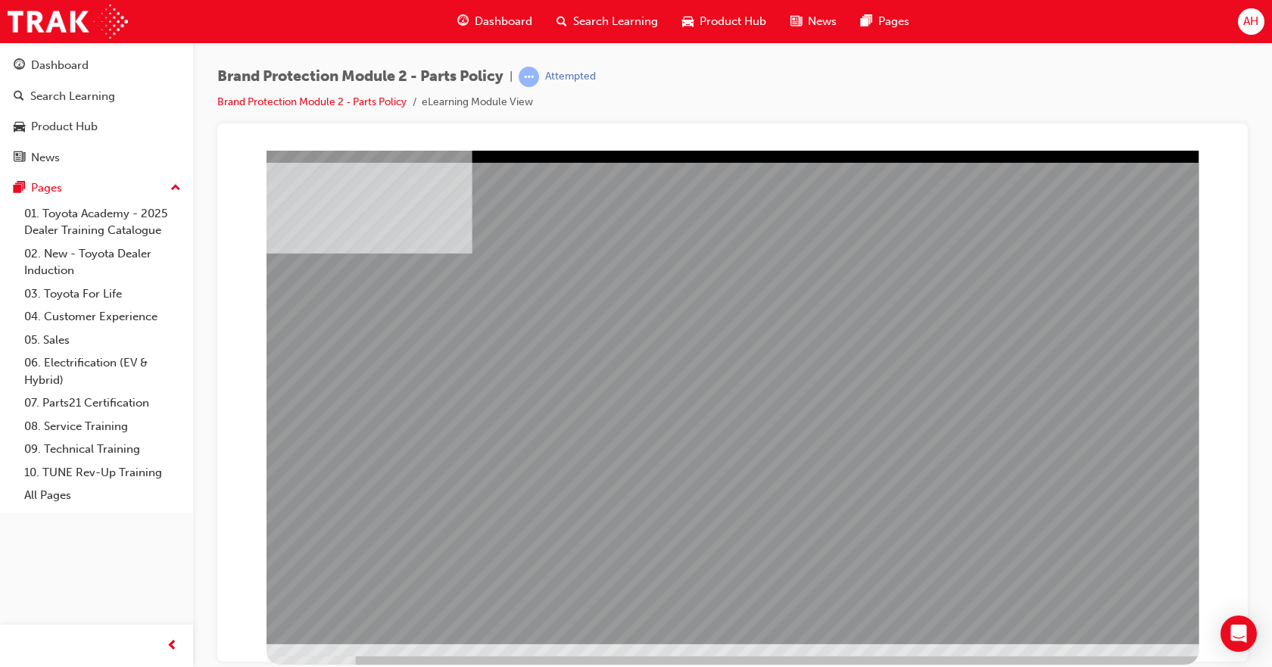
drag, startPoint x: 905, startPoint y: 409, endPoint x: 1027, endPoint y: 500, distance: 152.0
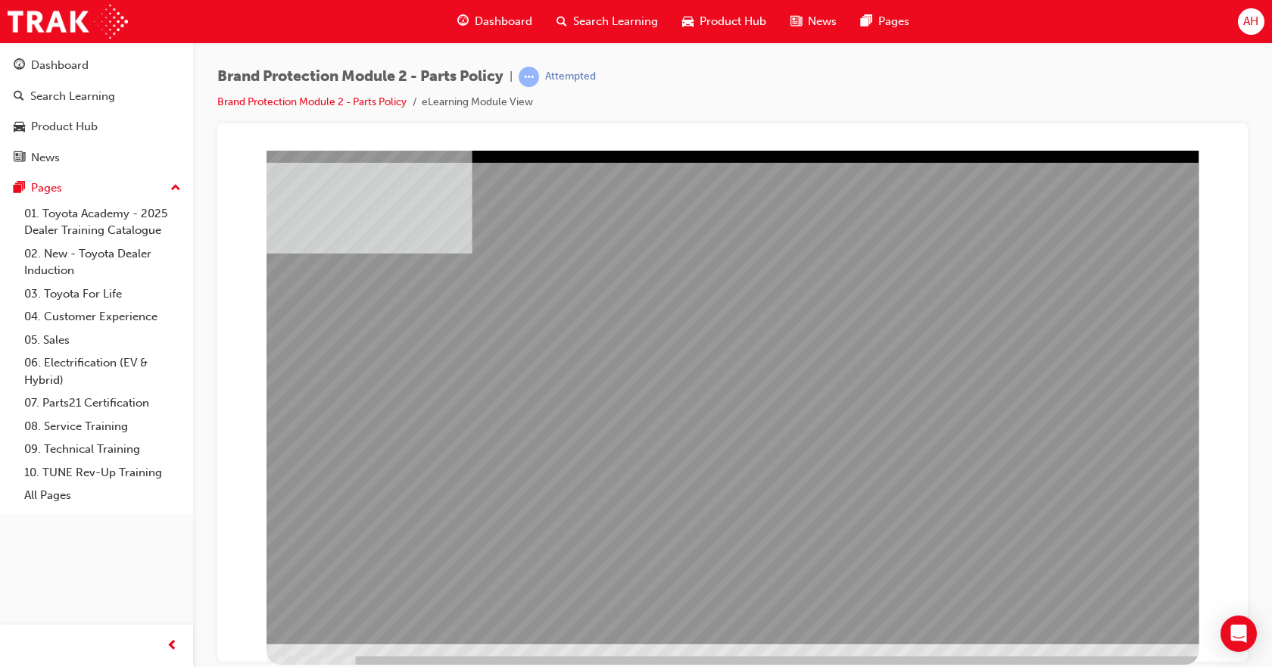
drag, startPoint x: 550, startPoint y: 415, endPoint x: 455, endPoint y: 429, distance: 96.4
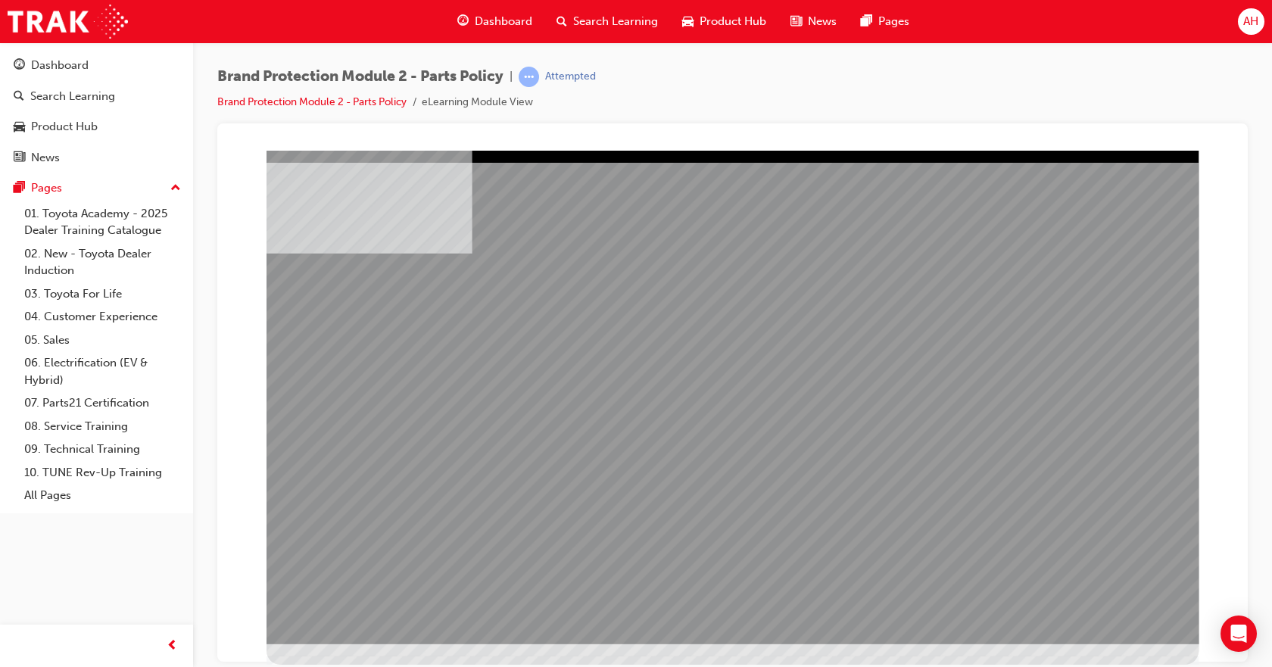
drag, startPoint x: 1085, startPoint y: 605, endPoint x: 1093, endPoint y: 597, distance: 11.8
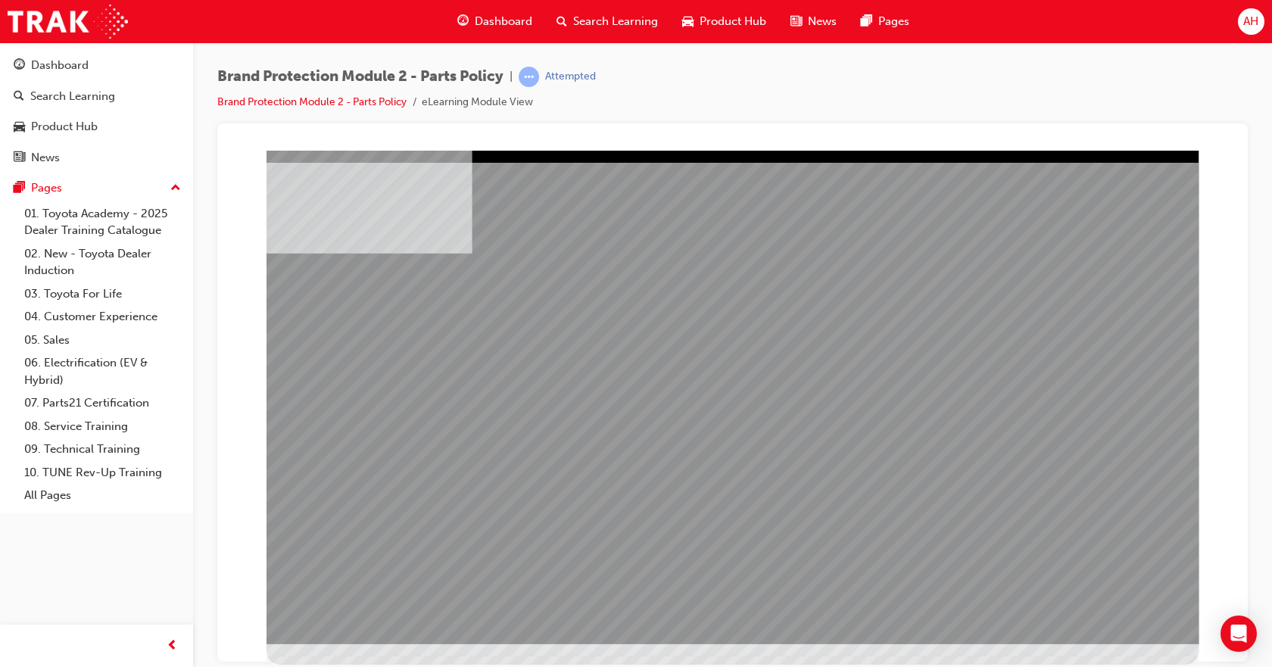
drag, startPoint x: 583, startPoint y: 477, endPoint x: 581, endPoint y: 469, distance: 7.7
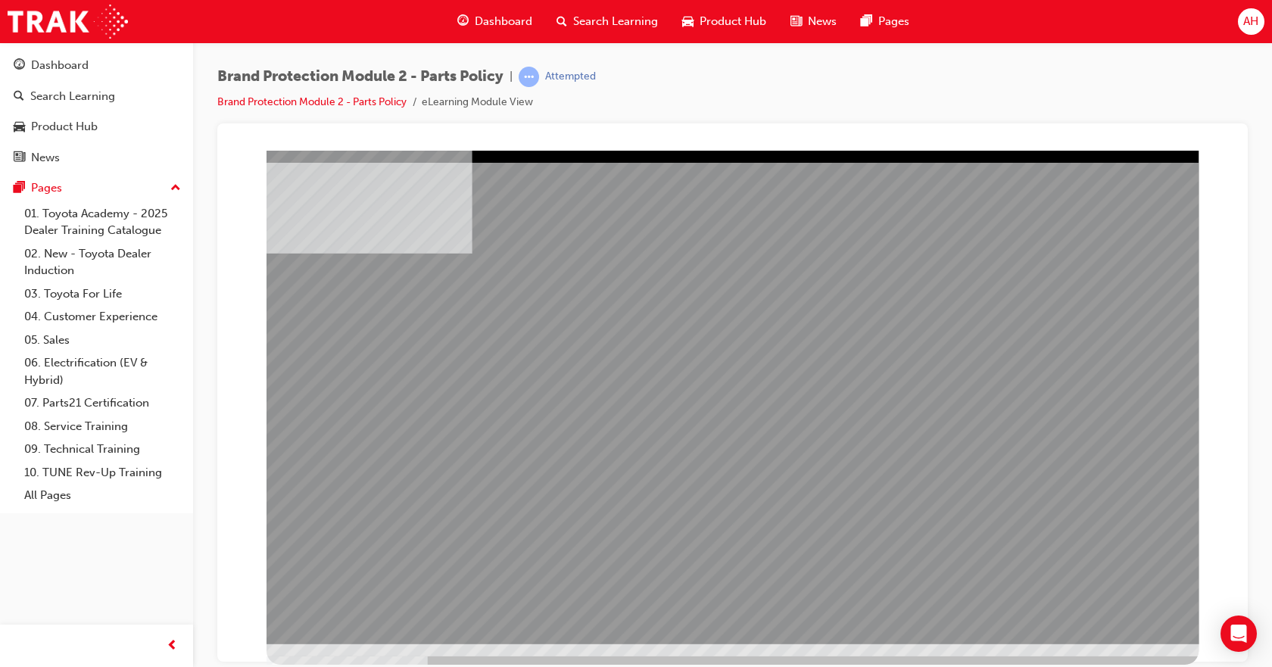
drag, startPoint x: 739, startPoint y: 477, endPoint x: 745, endPoint y: 483, distance: 8.6
click at [1156, 643] on div at bounding box center [732, 407] width 932 height 514
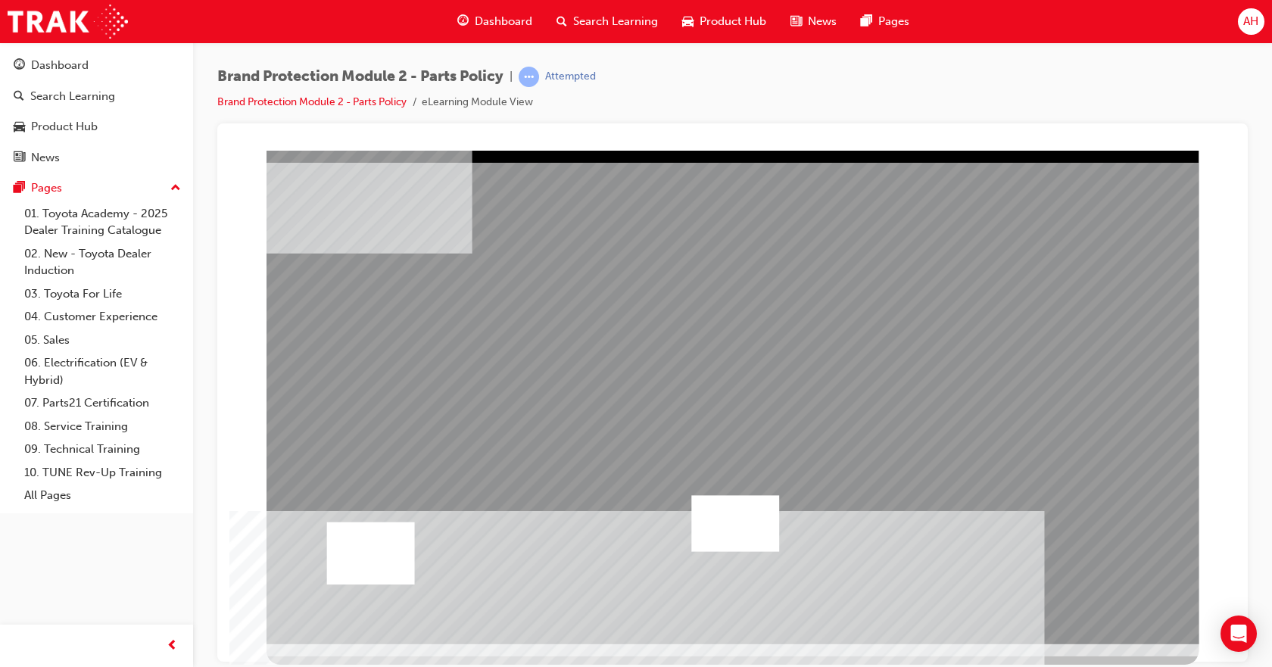
click at [693, 509] on div at bounding box center [735, 522] width 88 height 56
drag, startPoint x: 1188, startPoint y: 186, endPoint x: 1185, endPoint y: 196, distance: 10.5
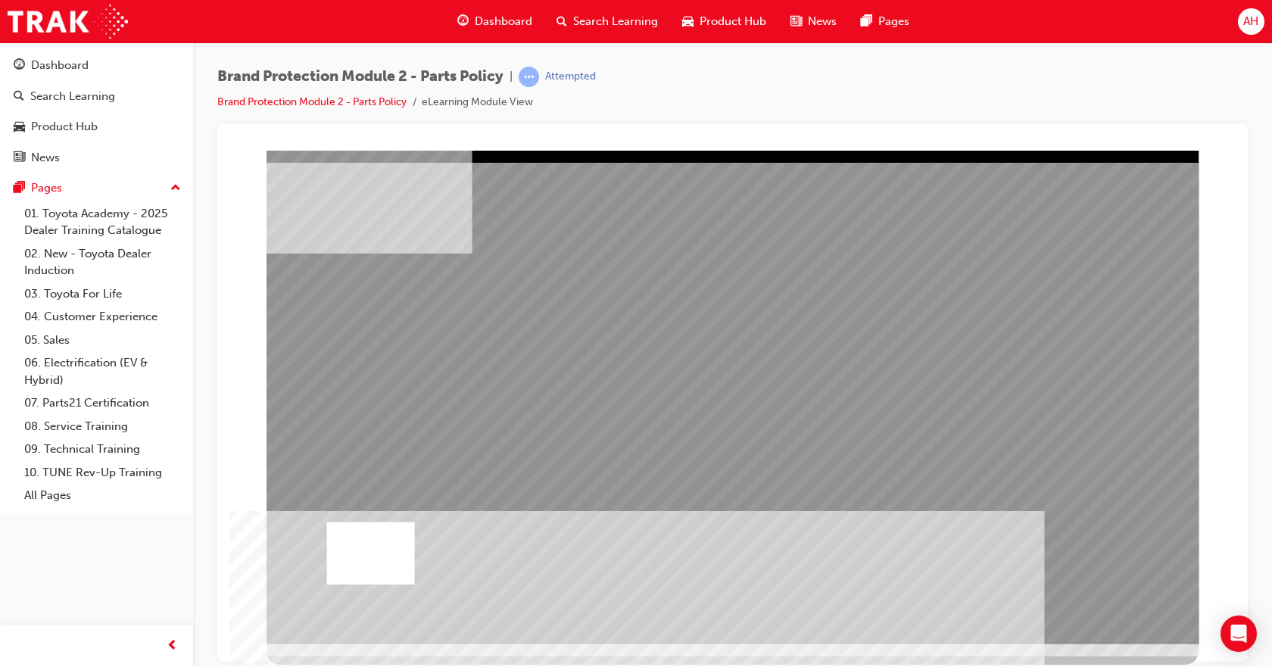
click at [399, 537] on div at bounding box center [371, 552] width 88 height 62
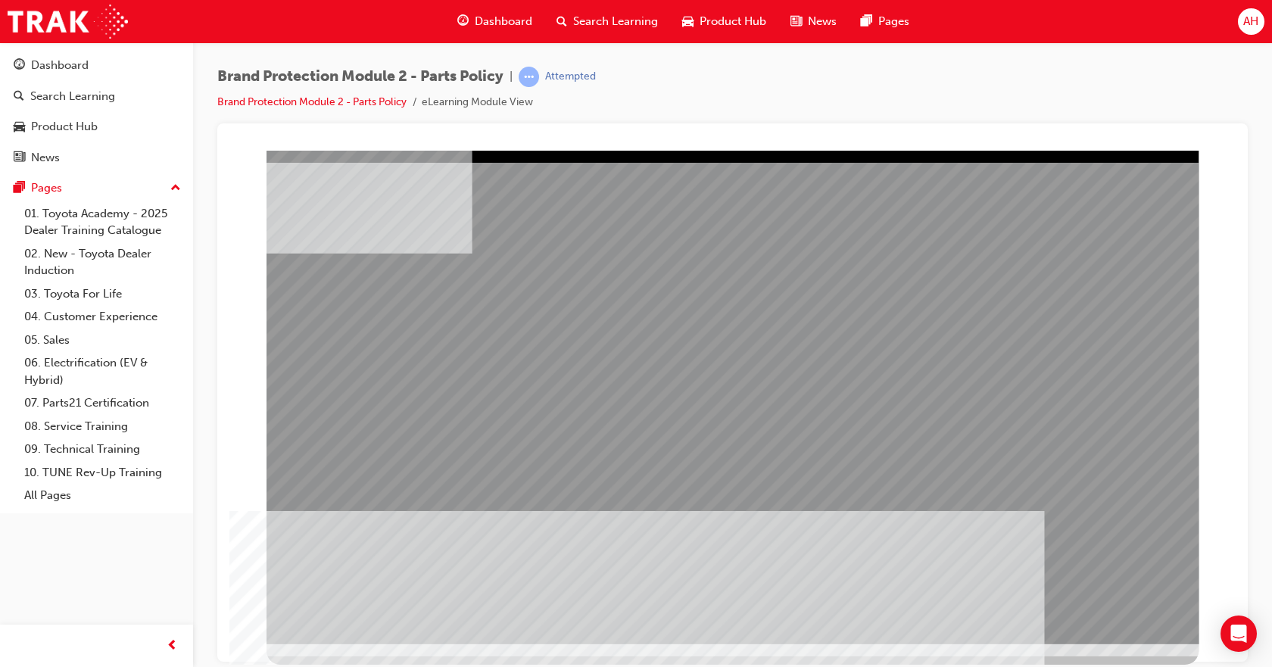
click at [906, 546] on div "multistate" at bounding box center [732, 396] width 932 height 493
drag, startPoint x: 913, startPoint y: 546, endPoint x: 903, endPoint y: 528, distance: 20.7
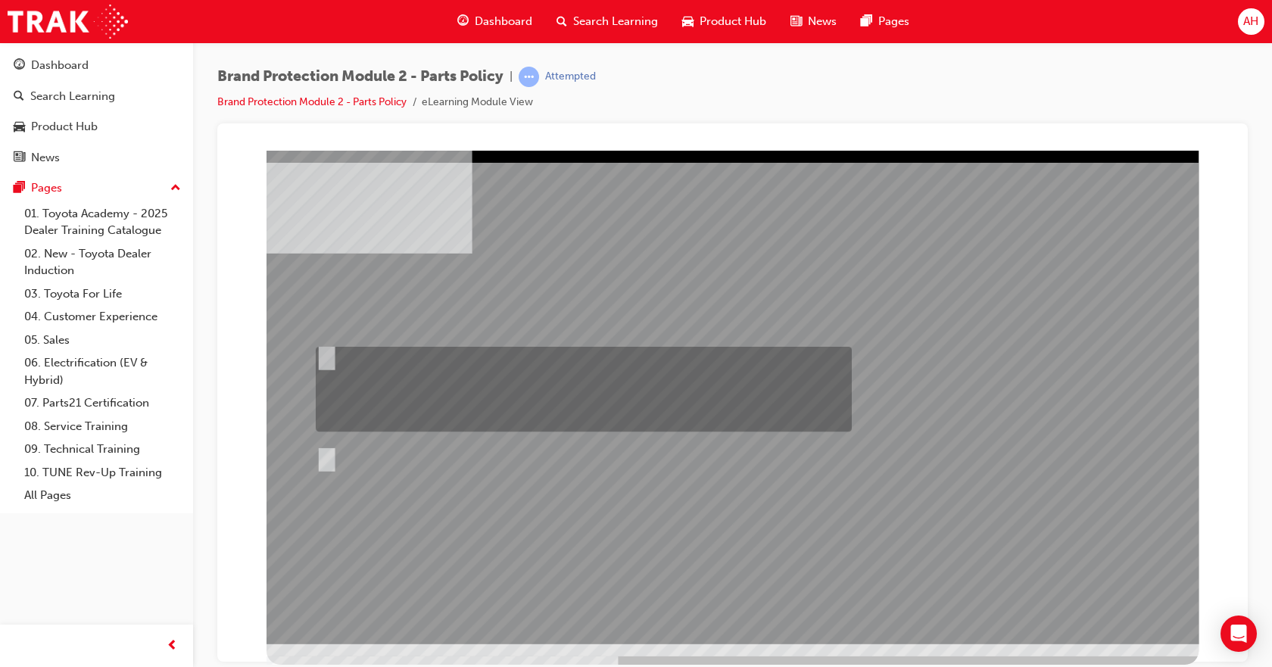
radio input "true"
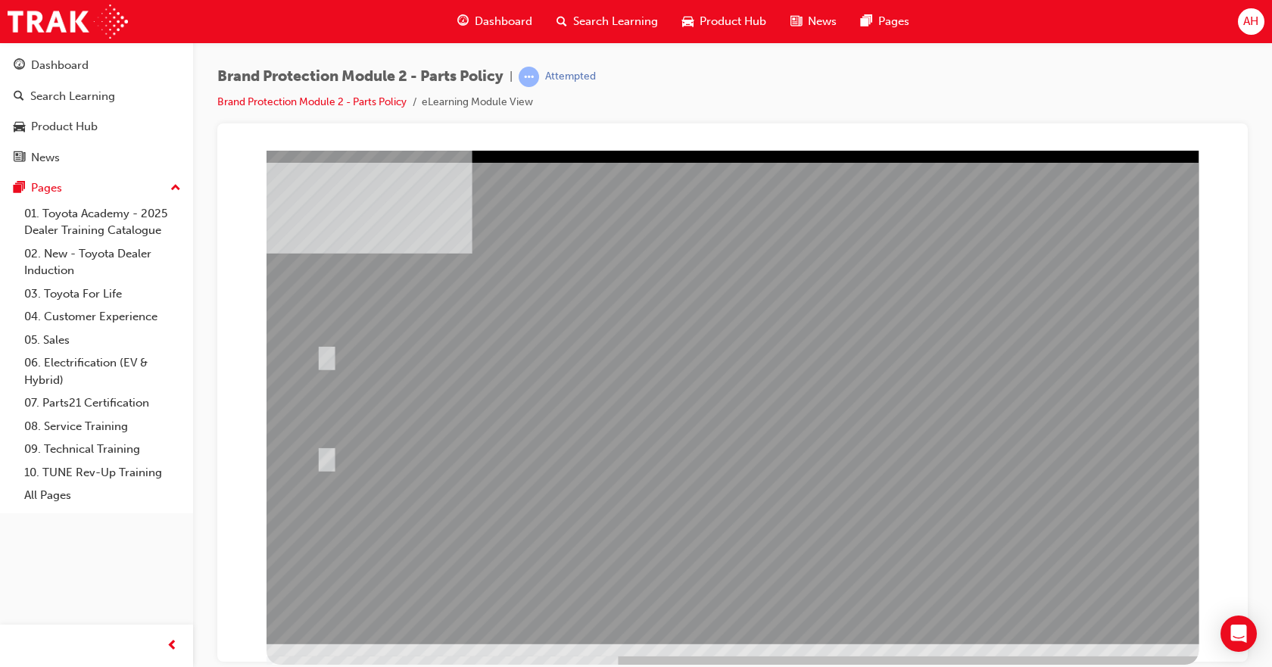
drag, startPoint x: 1067, startPoint y: 579, endPoint x: 1072, endPoint y: 587, distance: 8.8
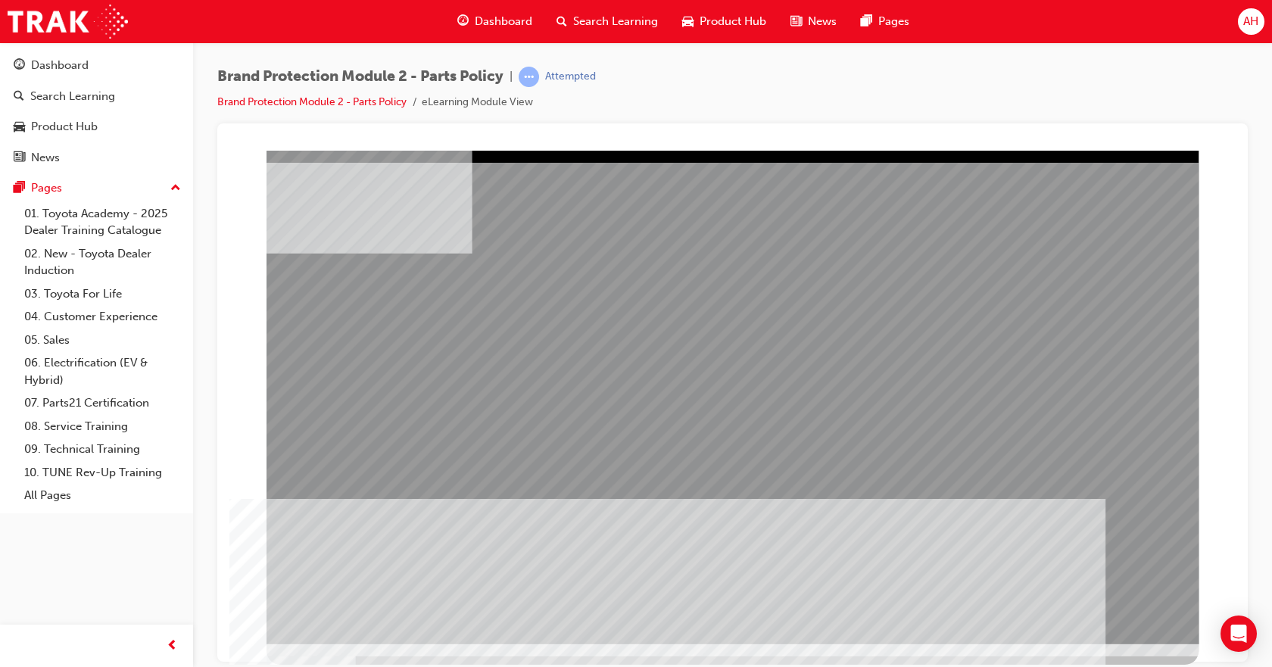
drag, startPoint x: 1084, startPoint y: 563, endPoint x: 1121, endPoint y: 602, distance: 54.1
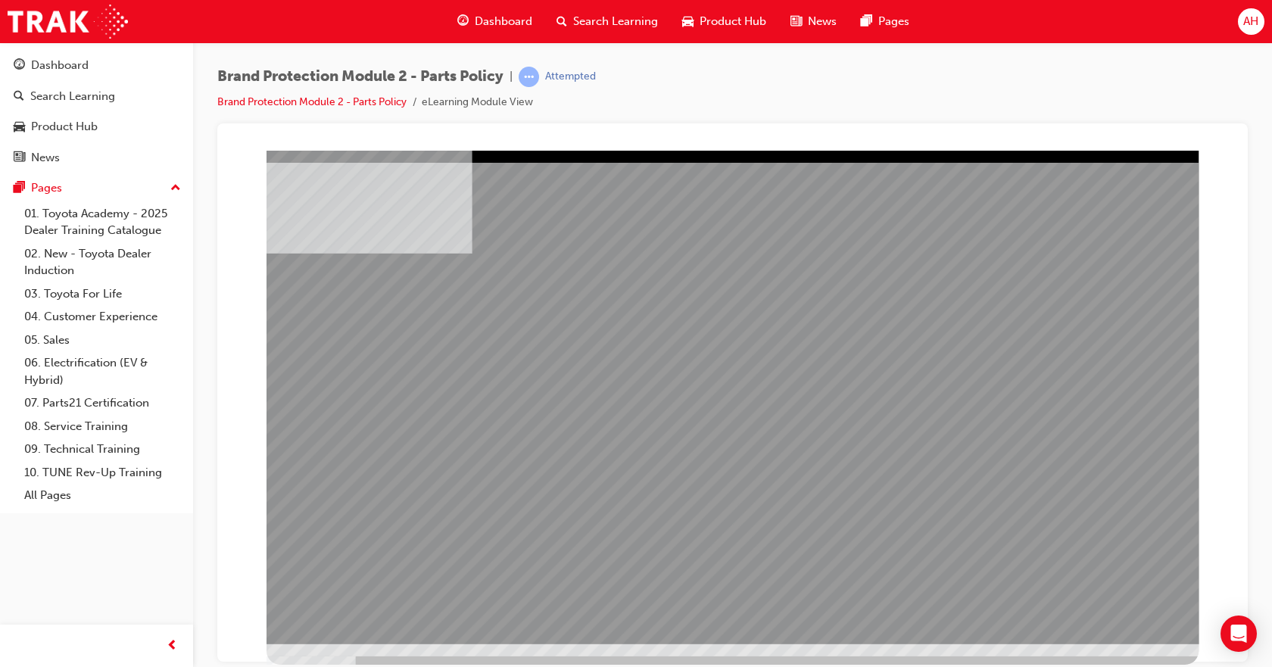
drag, startPoint x: 407, startPoint y: 413, endPoint x: 411, endPoint y: 424, distance: 11.3
drag, startPoint x: 435, startPoint y: 481, endPoint x: 431, endPoint y: 463, distance: 18.0
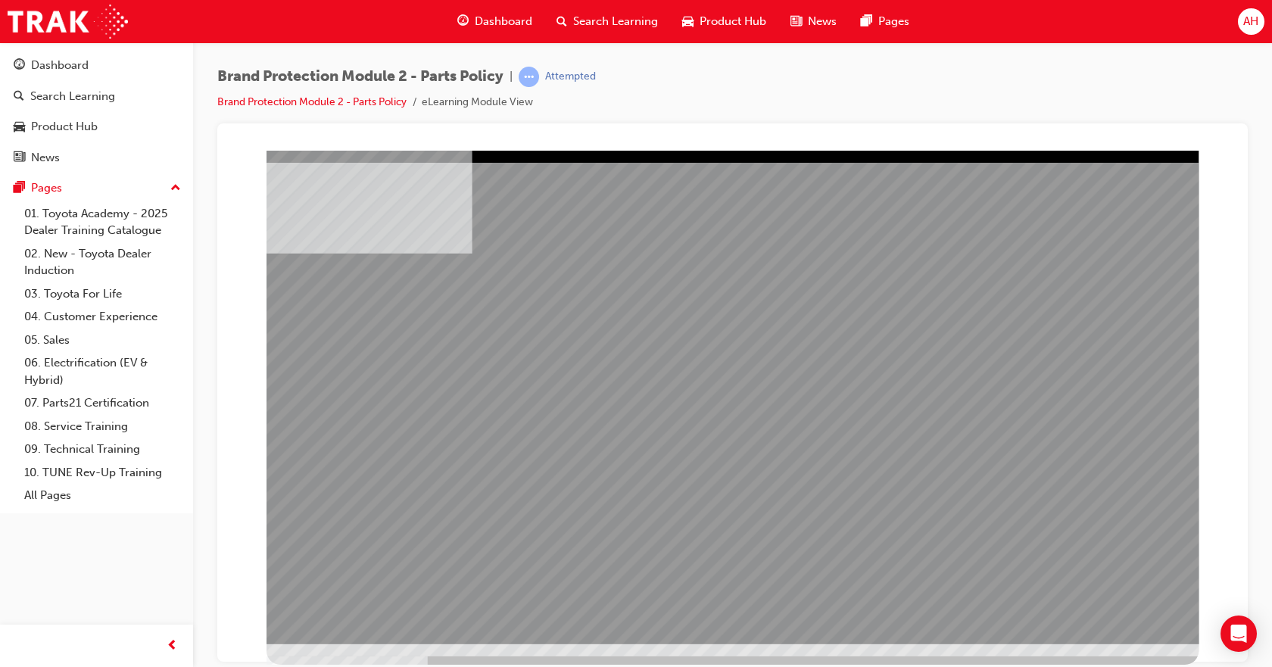
drag, startPoint x: 596, startPoint y: 500, endPoint x: 570, endPoint y: 497, distance: 26.6
drag, startPoint x: 649, startPoint y: 474, endPoint x: 670, endPoint y: 481, distance: 21.8
click at [664, 483] on div "multistate" at bounding box center [732, 396] width 932 height 493
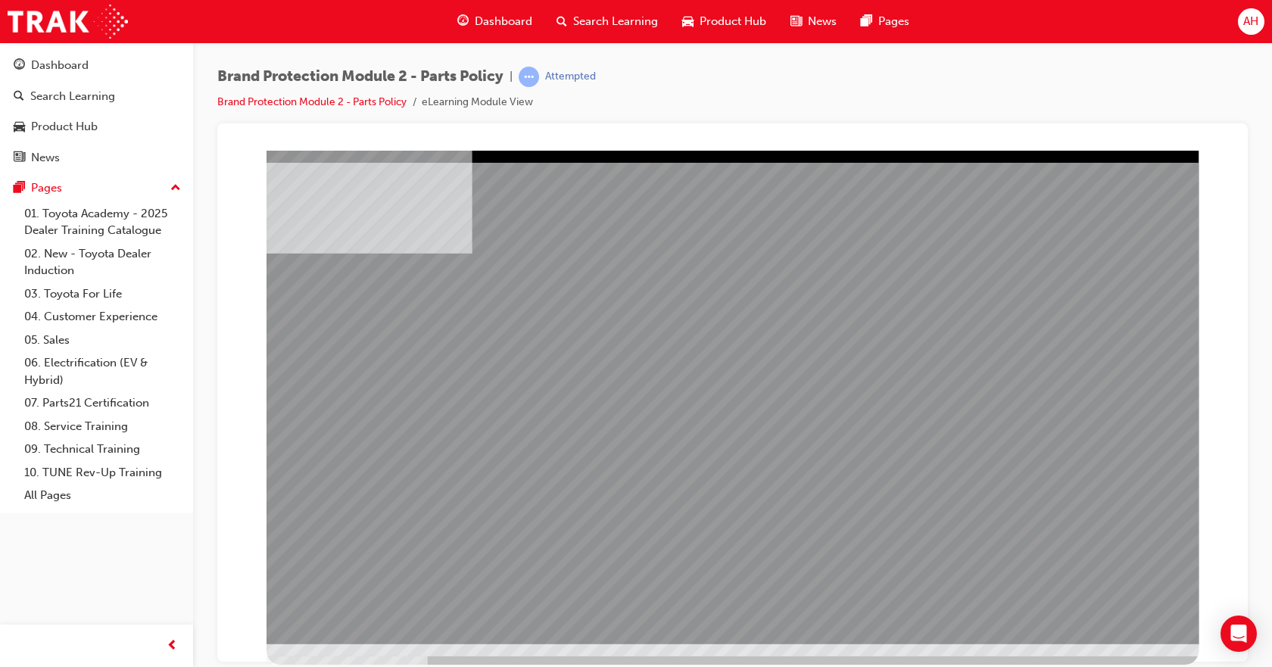
click at [1110, 600] on div "multistate" at bounding box center [732, 396] width 932 height 493
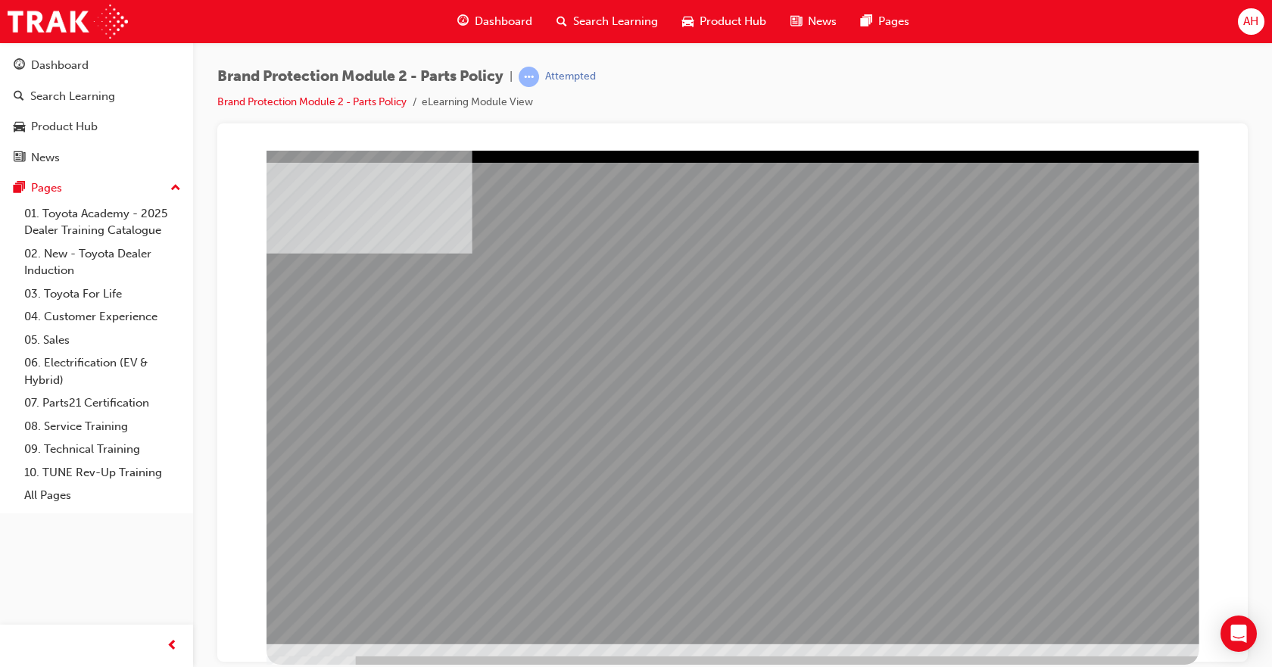
drag, startPoint x: 1173, startPoint y: 588, endPoint x: 1128, endPoint y: 599, distance: 45.9
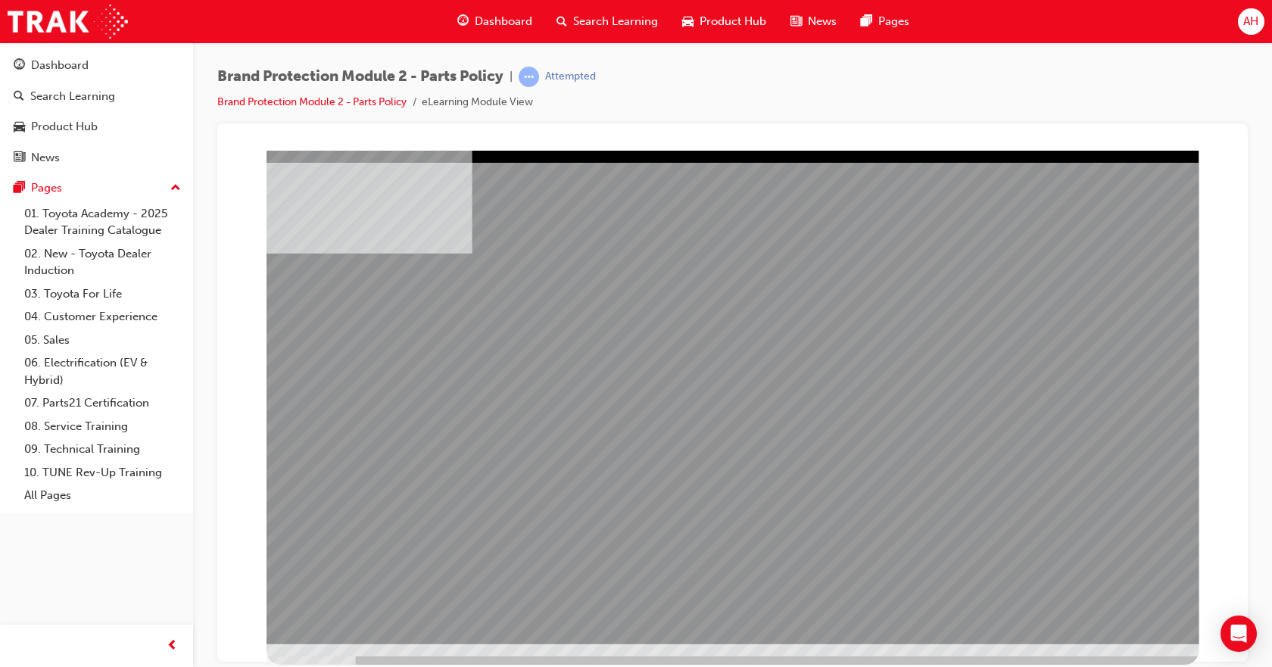
drag, startPoint x: 889, startPoint y: 504, endPoint x: 932, endPoint y: 510, distance: 43.6
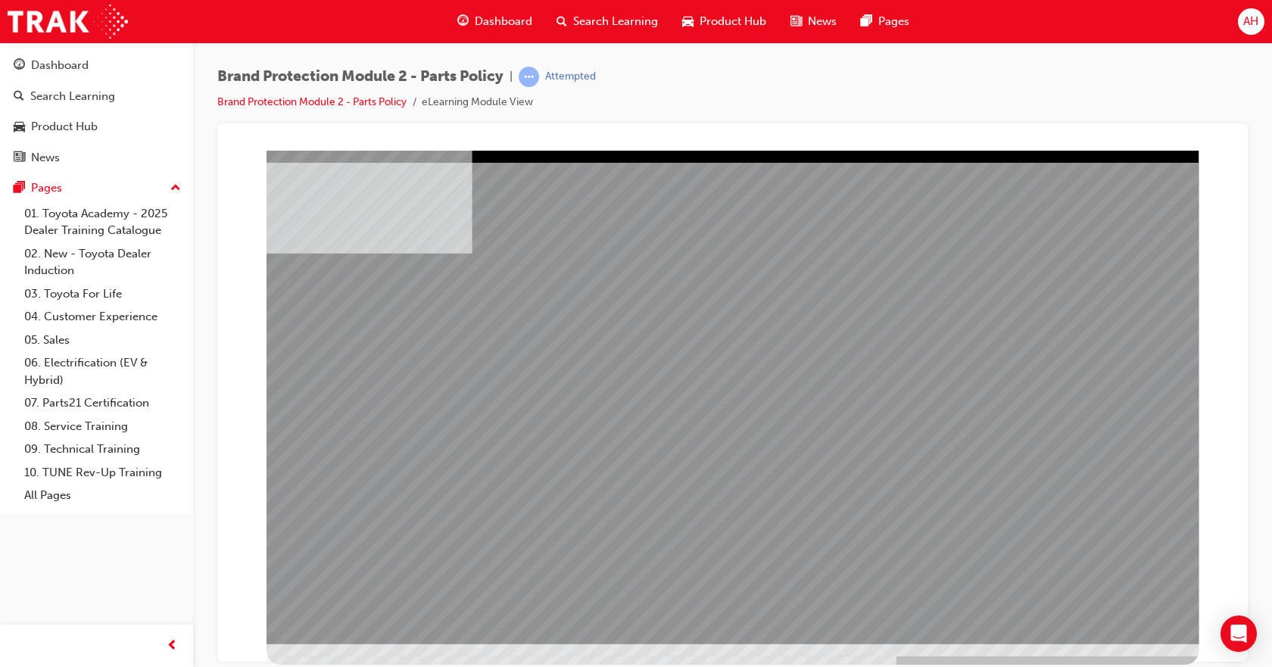
drag, startPoint x: 952, startPoint y: 430, endPoint x: 960, endPoint y: 431, distance: 7.6
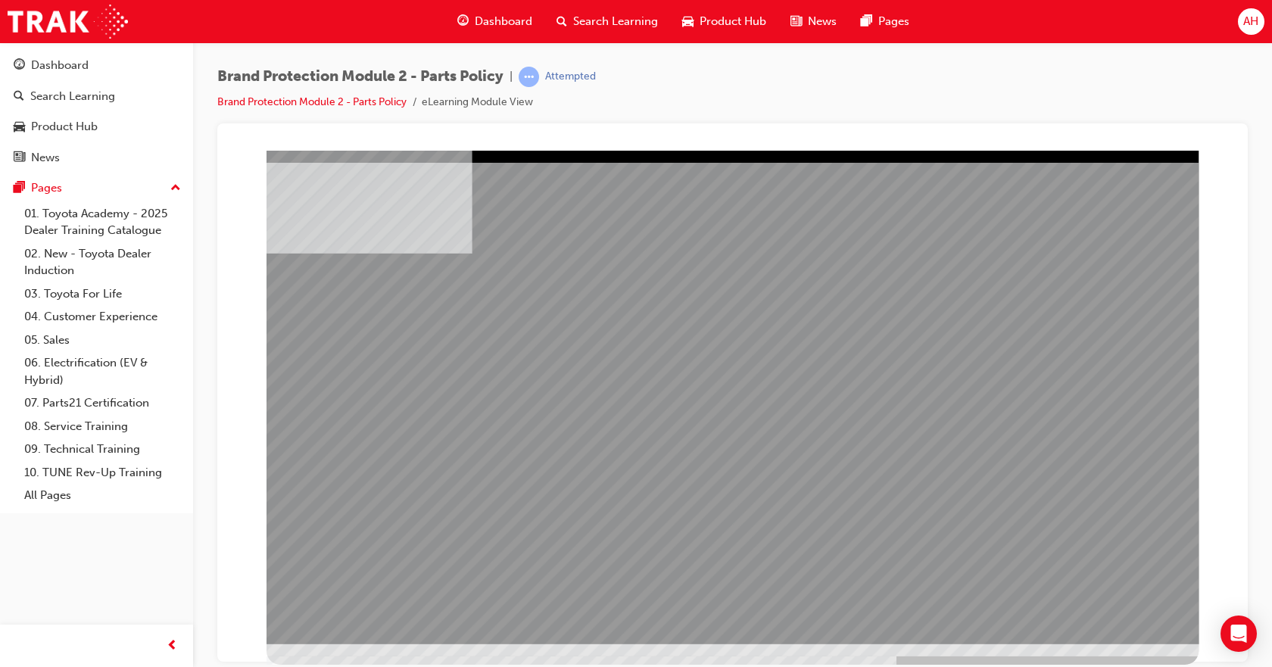
drag, startPoint x: 826, startPoint y: 280, endPoint x: 797, endPoint y: 339, distance: 65.7
drag, startPoint x: 842, startPoint y: 308, endPoint x: 861, endPoint y: 288, distance: 27.9
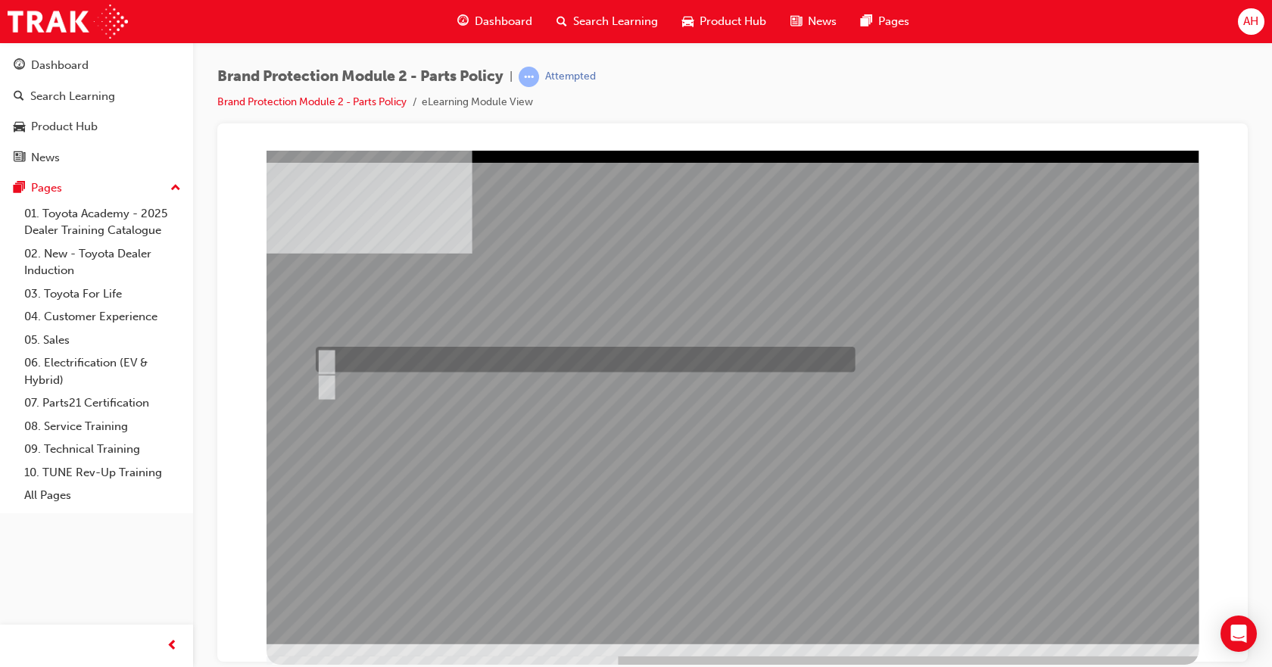
radio input "true"
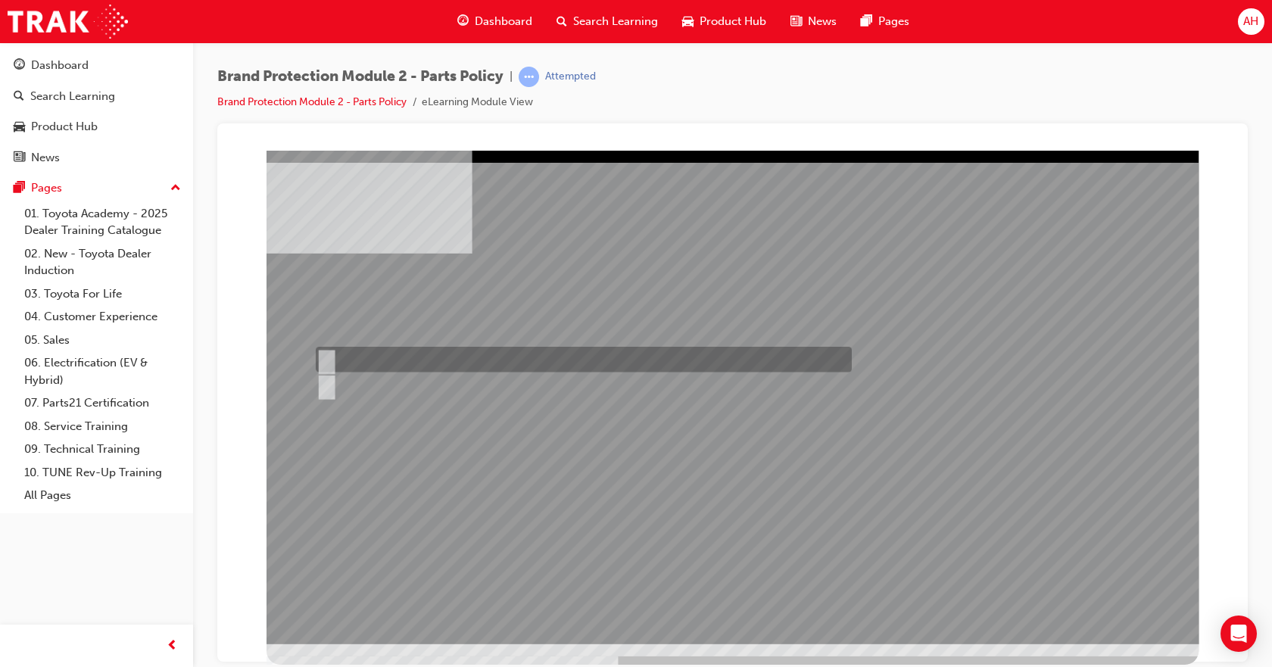
radio input "true"
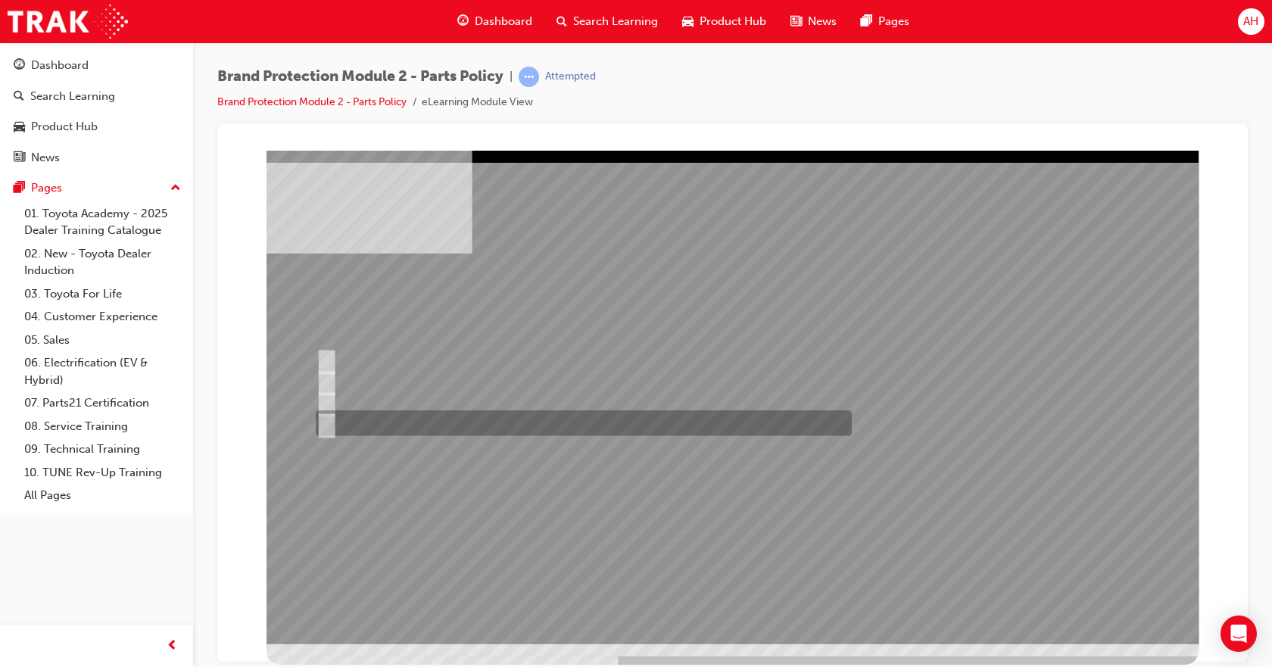
radio input "true"
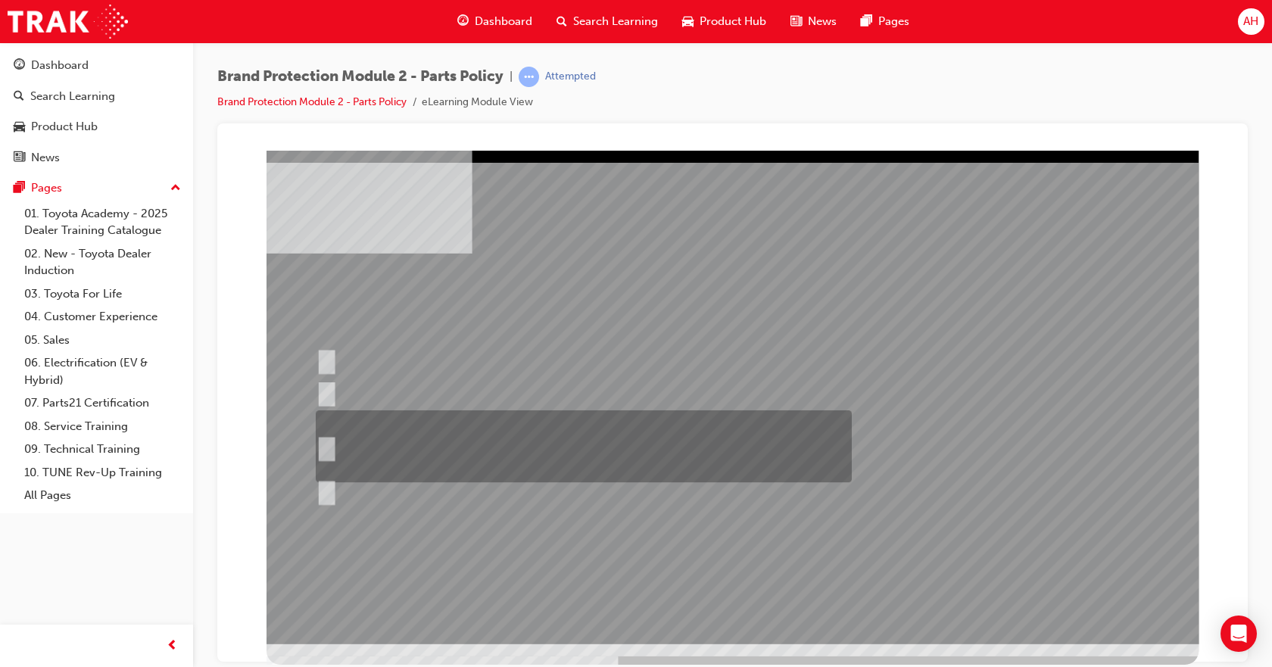
radio input "true"
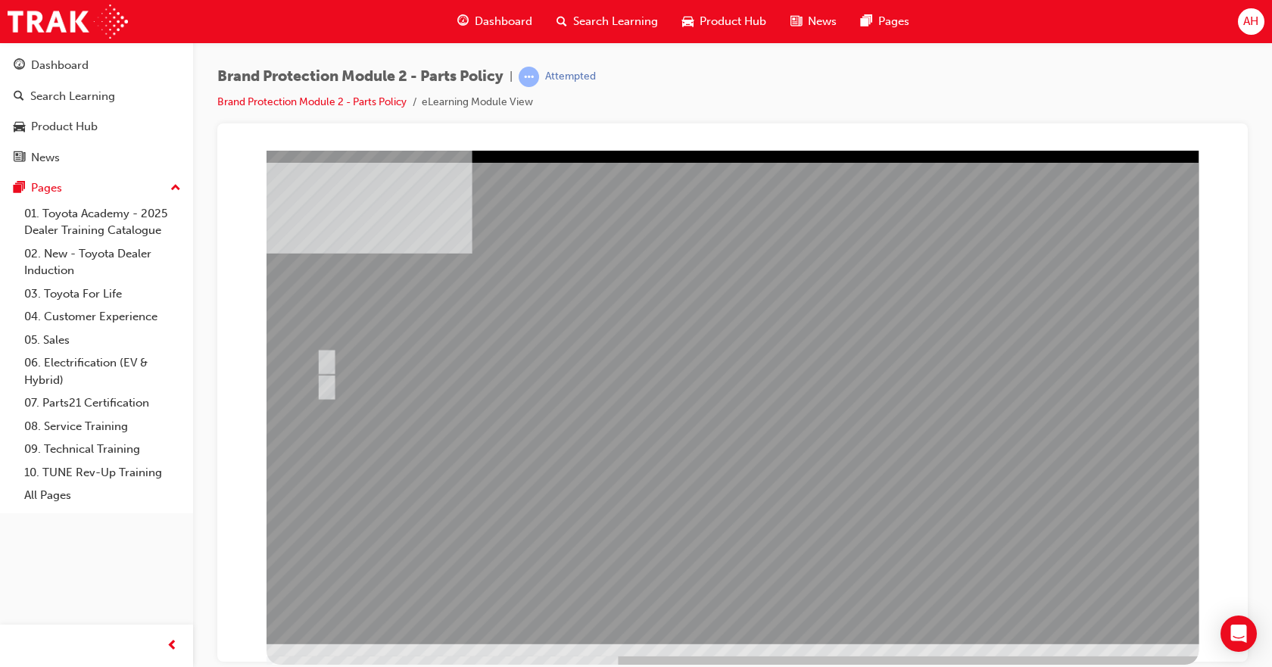
click at [347, 396] on div at bounding box center [732, 396] width 932 height 493
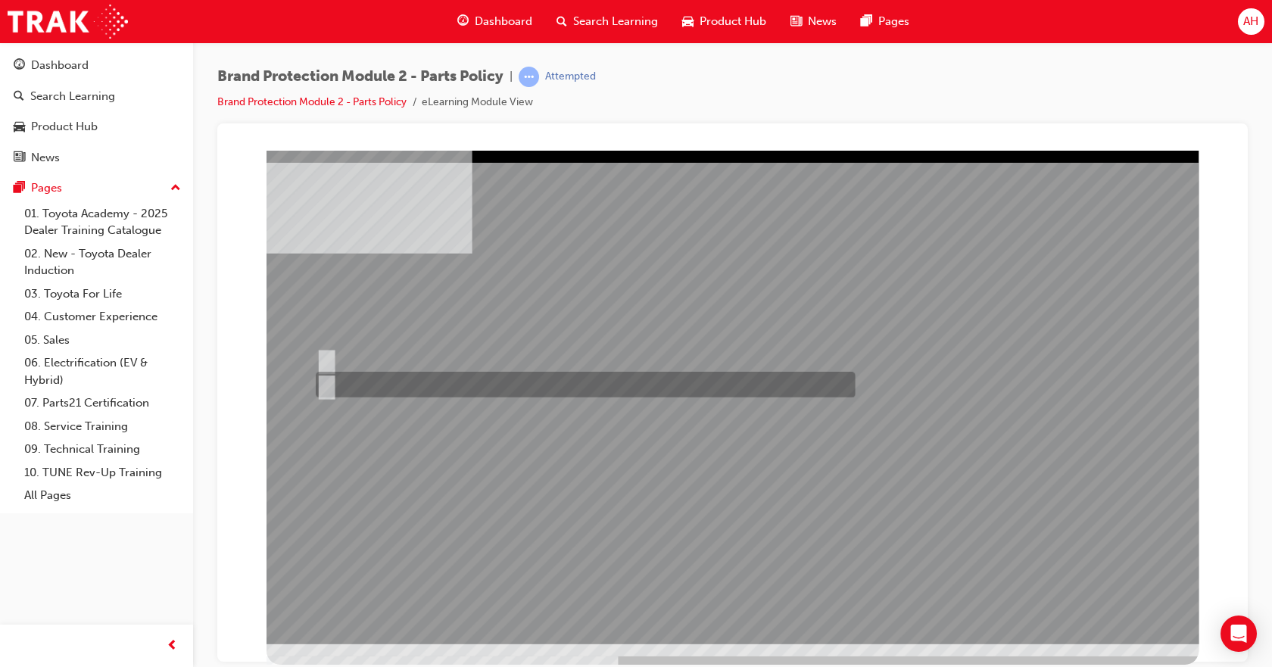
radio input "true"
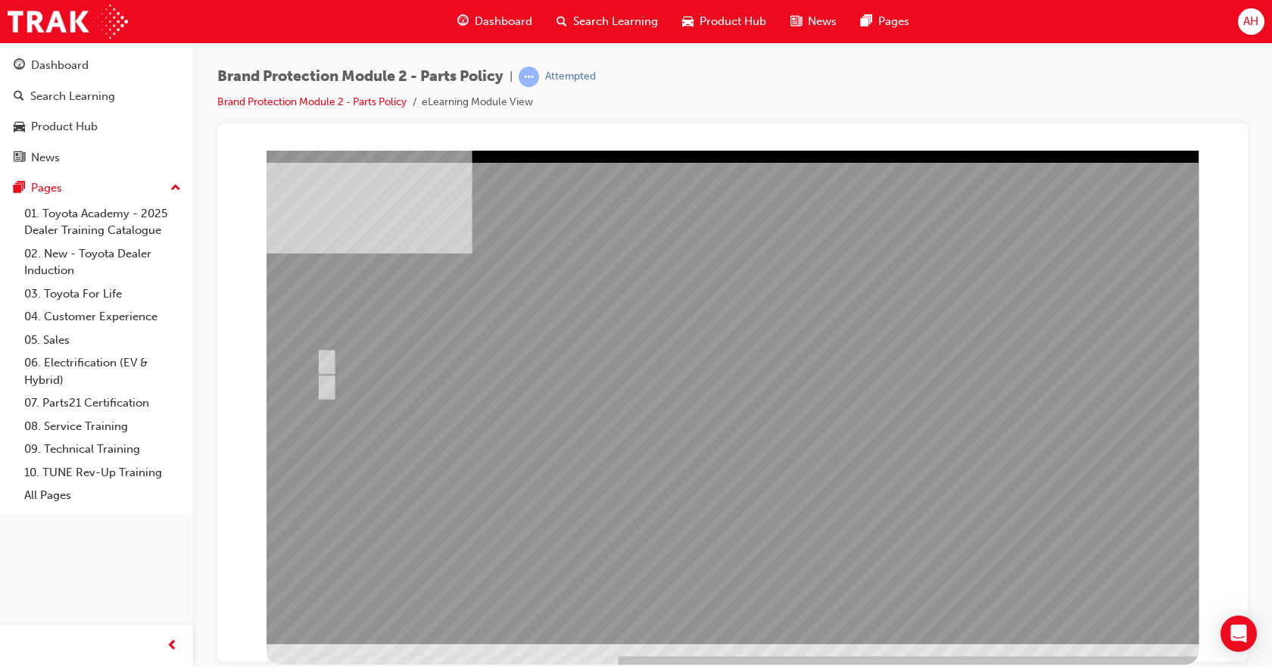
drag, startPoint x: 741, startPoint y: 549, endPoint x: 748, endPoint y: 563, distance: 15.9
click at [747, 561] on div at bounding box center [732, 396] width 932 height 493
